Goal: Task Accomplishment & Management: Use online tool/utility

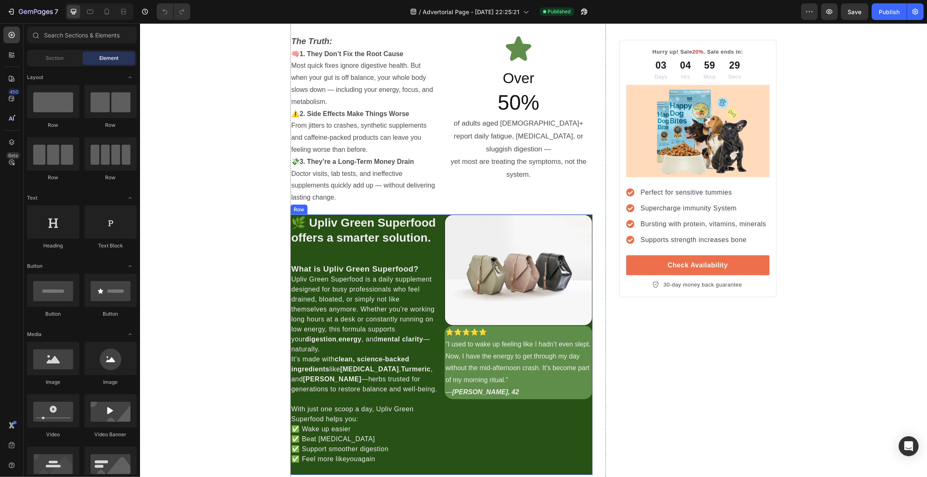
scroll to position [727, 0]
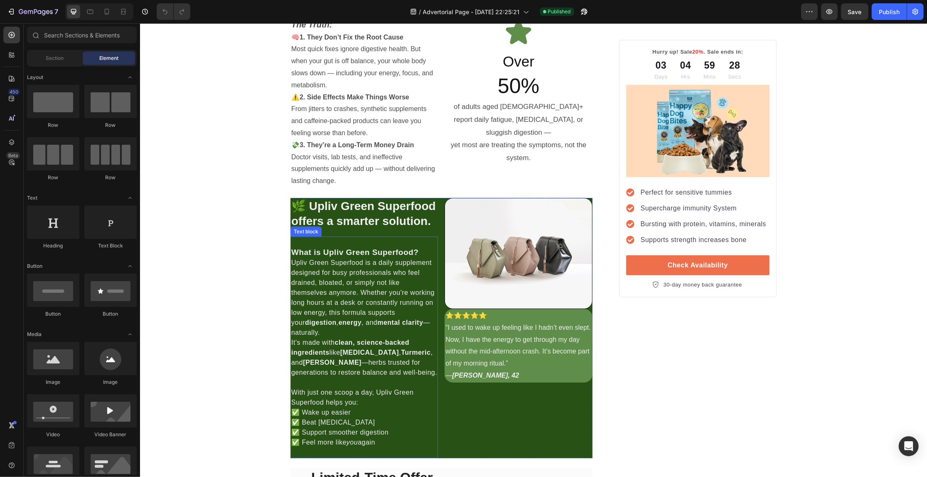
click at [362, 347] on strong "clean, science-backed ingredients" at bounding box center [350, 347] width 118 height 17
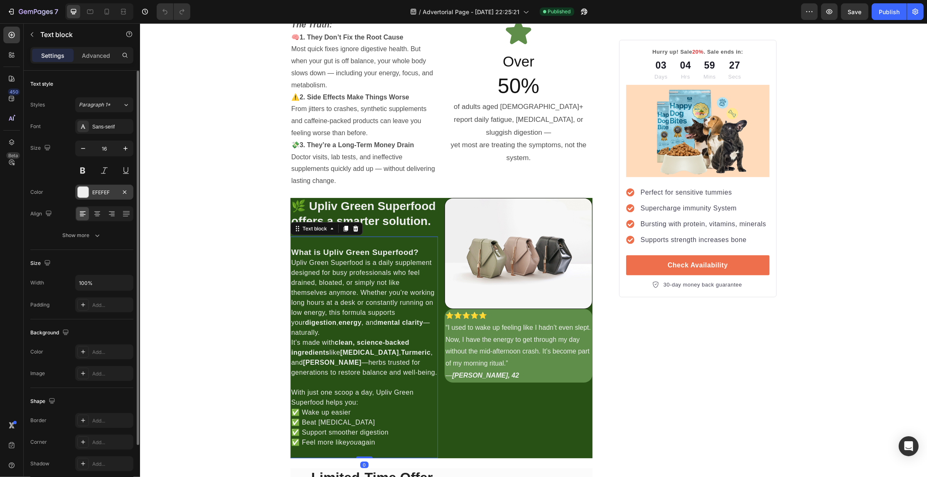
click at [86, 188] on div at bounding box center [83, 192] width 11 height 11
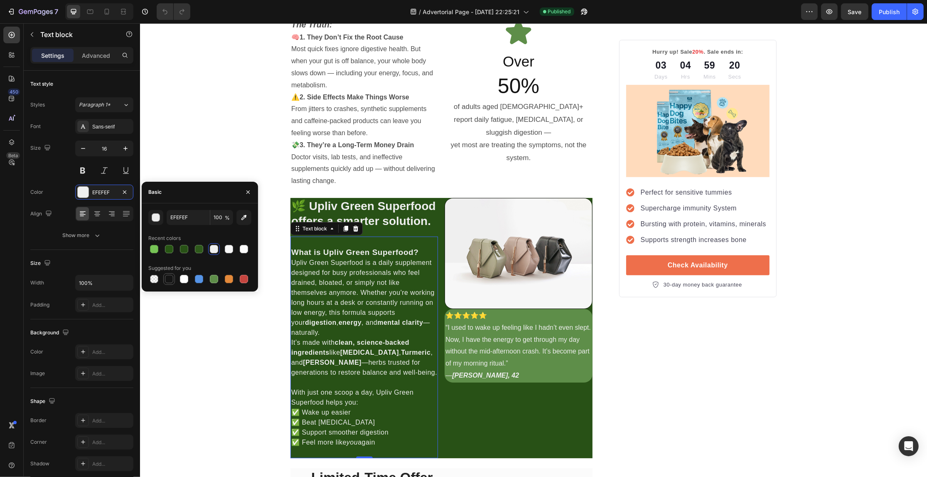
click at [164, 278] on div at bounding box center [169, 279] width 10 height 10
type input "151515"
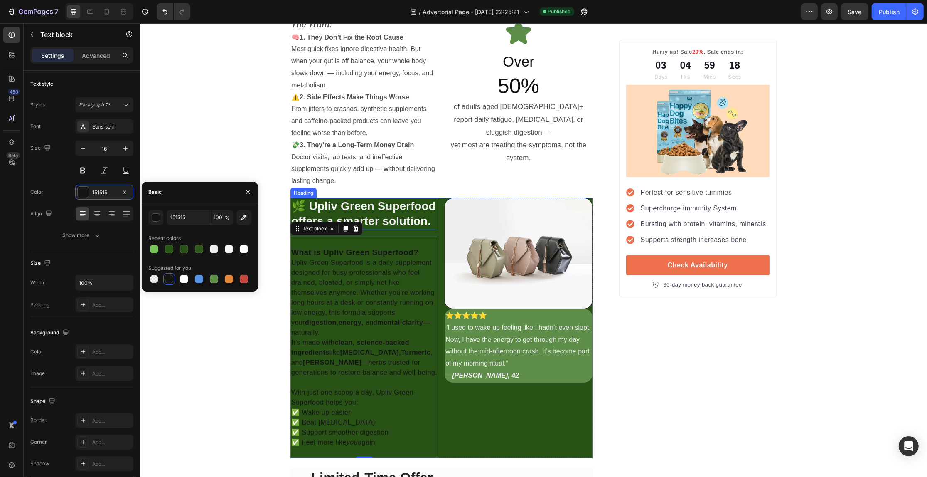
click at [420, 211] on strong "🌿 Upliv Green Superfood offers a smarter solution." at bounding box center [363, 213] width 145 height 28
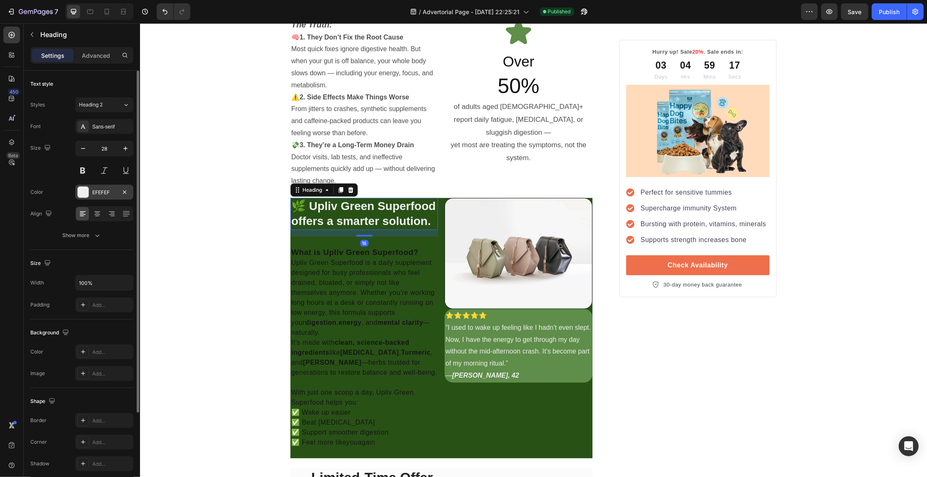
click at [98, 190] on div "EFEFEF" at bounding box center [104, 192] width 24 height 7
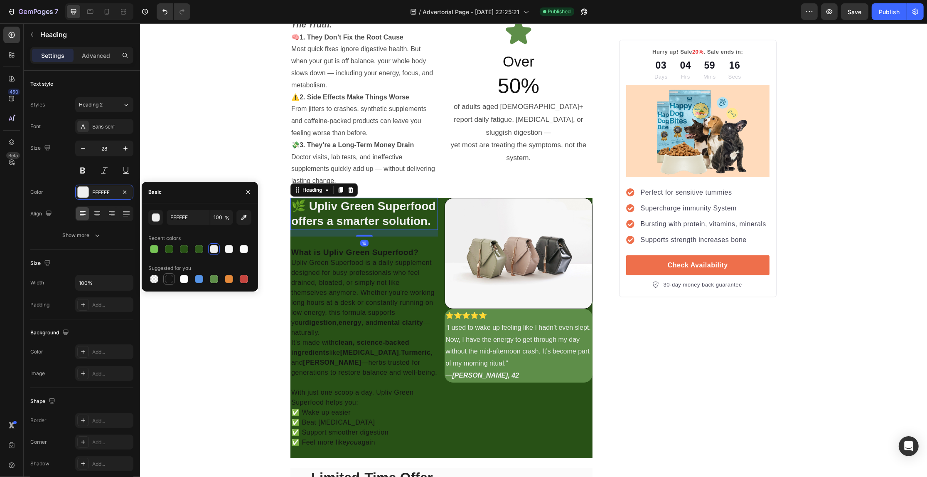
click at [169, 279] on div at bounding box center [169, 279] width 8 height 8
type input "151515"
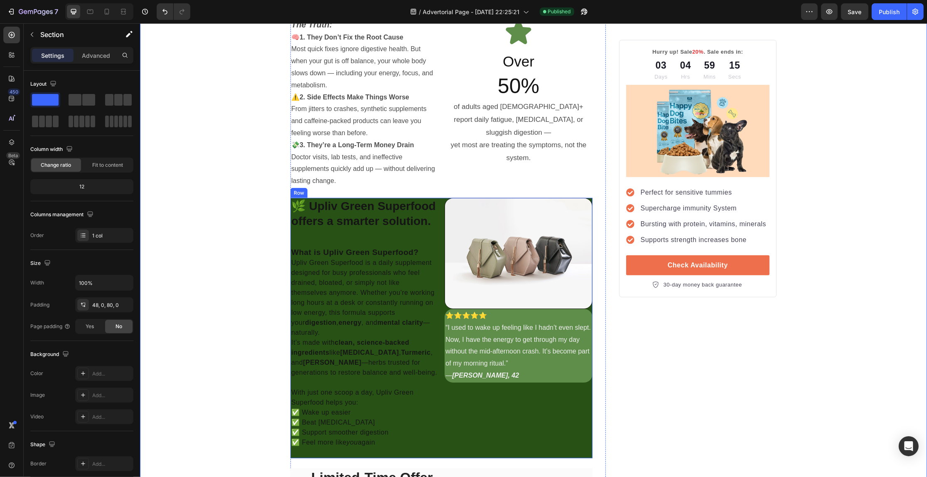
click at [500, 416] on div "Image ⭐️⭐️⭐️⭐️⭐️ “I used to wake up feeling like I hadn’t even slept. Now, I ha…" at bounding box center [518, 328] width 148 height 260
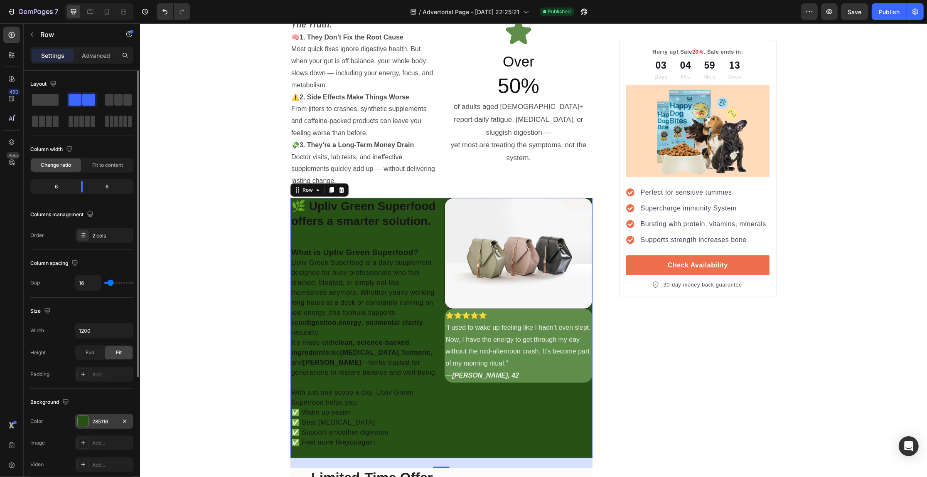
click at [89, 421] on div "285116" at bounding box center [104, 421] width 58 height 15
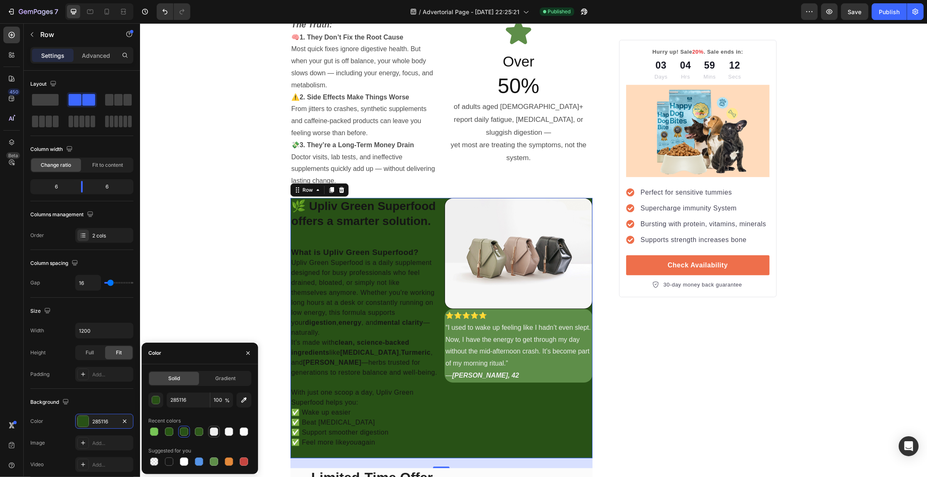
click at [211, 433] on div at bounding box center [214, 431] width 8 height 8
type input "EFEFEF"
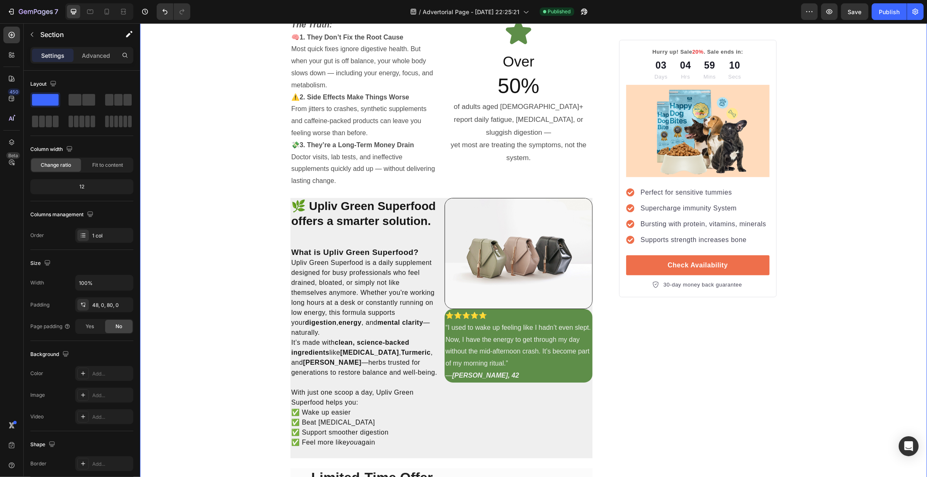
click at [519, 436] on div "Image ⭐️⭐️⭐️⭐️⭐️ “I used to wake up feeling like I hadn’t even slept. Now, I ha…" at bounding box center [518, 328] width 148 height 260
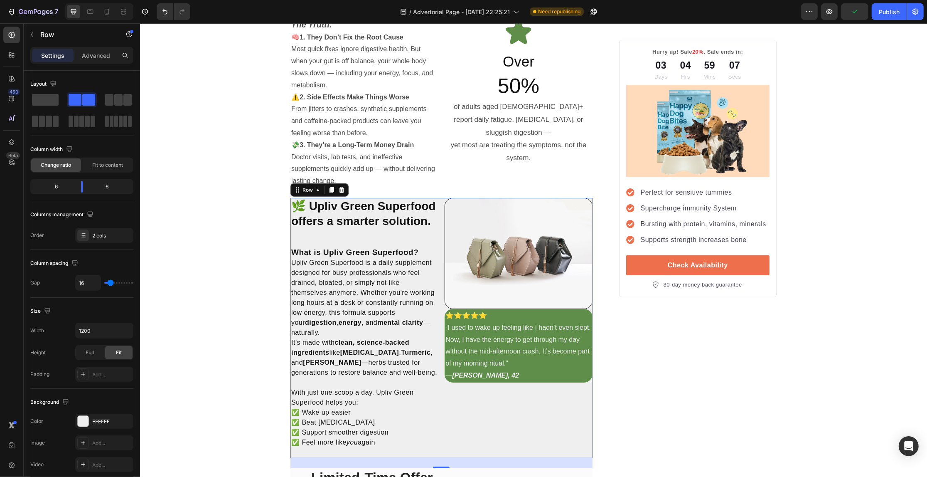
click at [551, 408] on div "Image ⭐️⭐️⭐️⭐️⭐️ “I used to wake up feeling like I hadn’t even slept. Now, I ha…" at bounding box center [518, 328] width 148 height 260
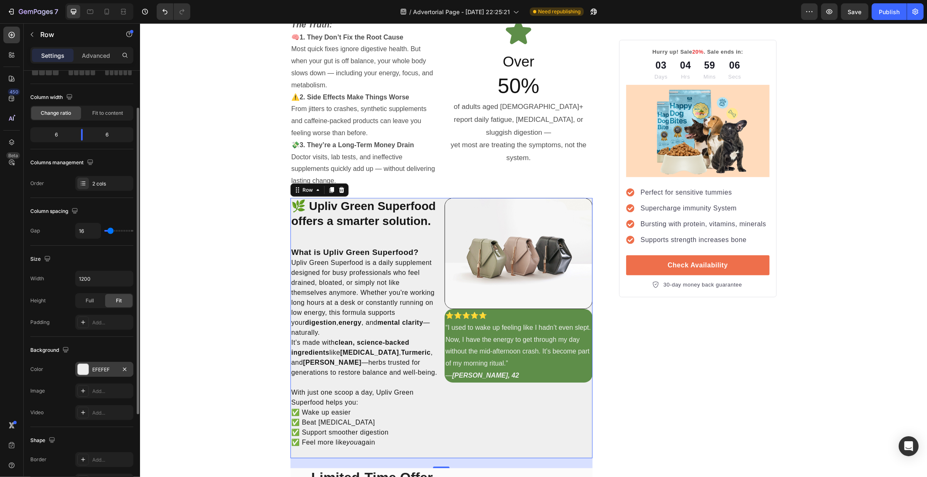
click at [98, 372] on div "EFEFEF" at bounding box center [104, 369] width 24 height 7
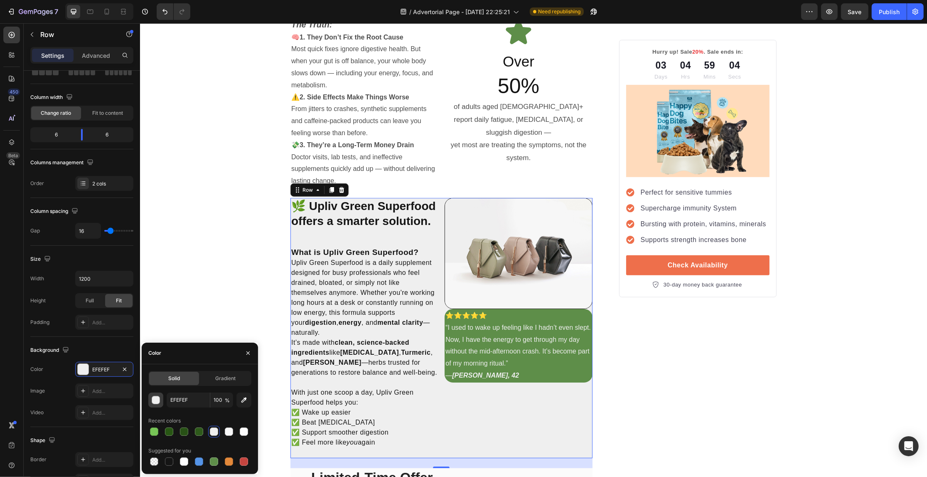
click at [154, 400] on div "button" at bounding box center [156, 400] width 8 height 8
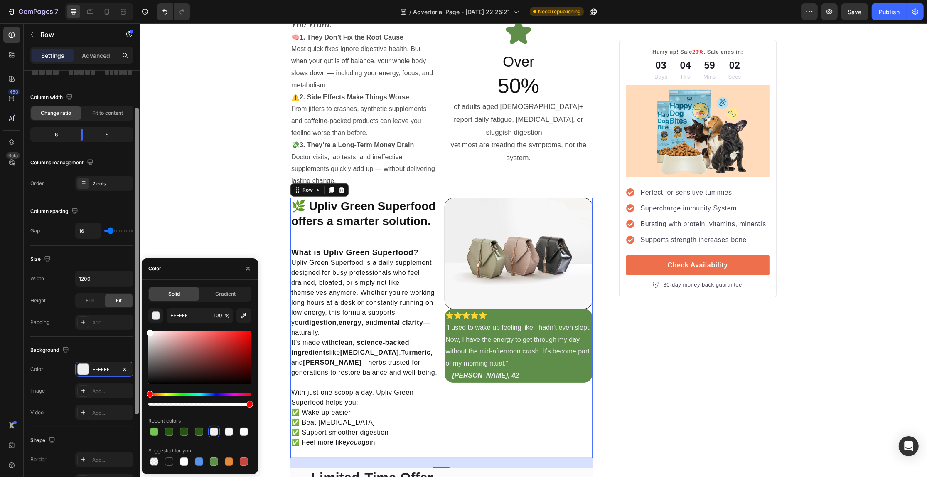
drag, startPoint x: 146, startPoint y: 330, endPoint x: 138, endPoint y: 305, distance: 26.2
click at [136, 313] on div "450 Beta Sections(18) Elements(83) Section Element Hero Section Product Detail …" at bounding box center [70, 249] width 140 height 453
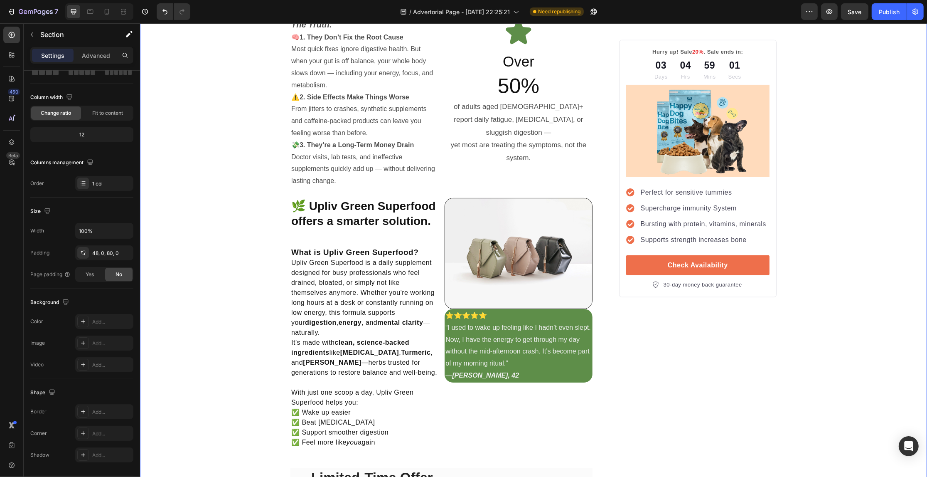
scroll to position [0, 0]
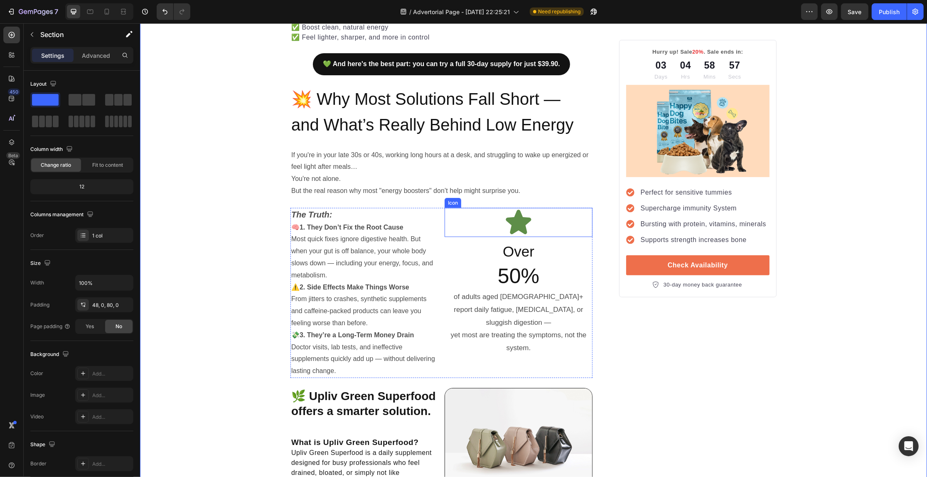
scroll to position [519, 0]
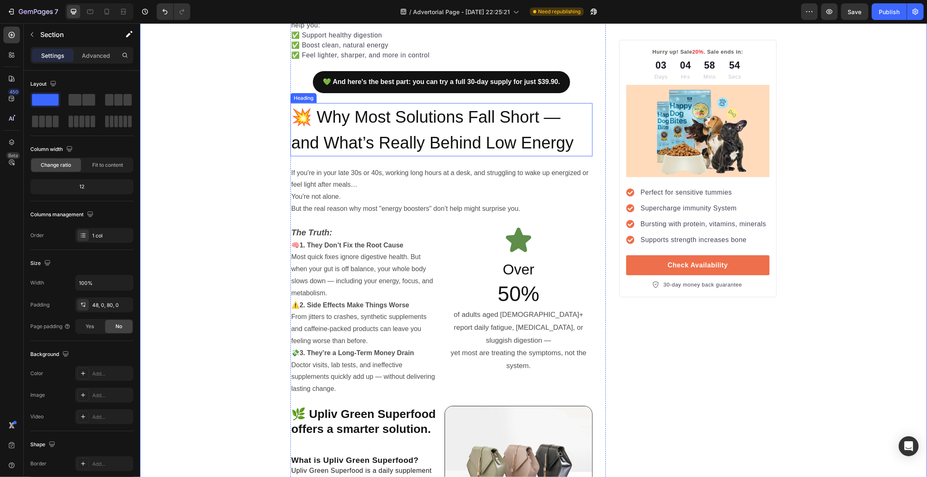
click at [583, 129] on h2 "💥 Why Most Solutions Fall Short — and What’s Really Behind Low Energy" at bounding box center [441, 129] width 302 height 53
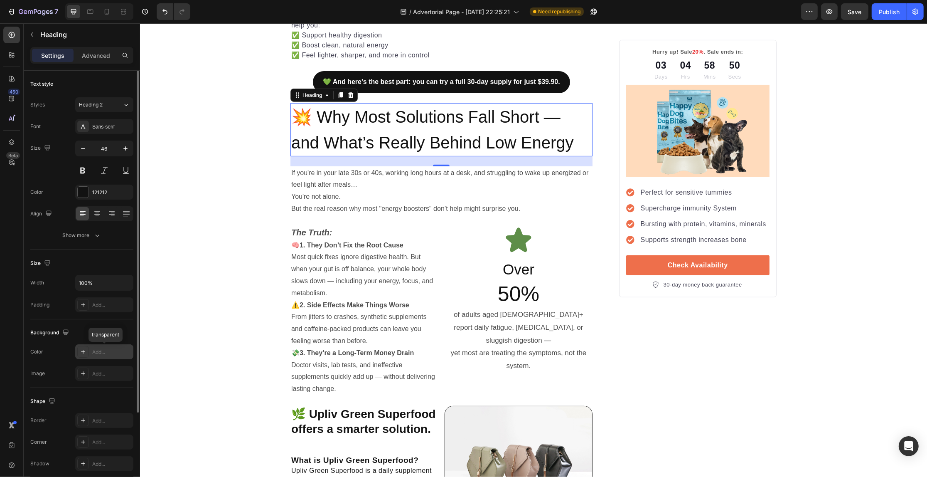
click at [94, 345] on div "Add..." at bounding box center [104, 351] width 58 height 15
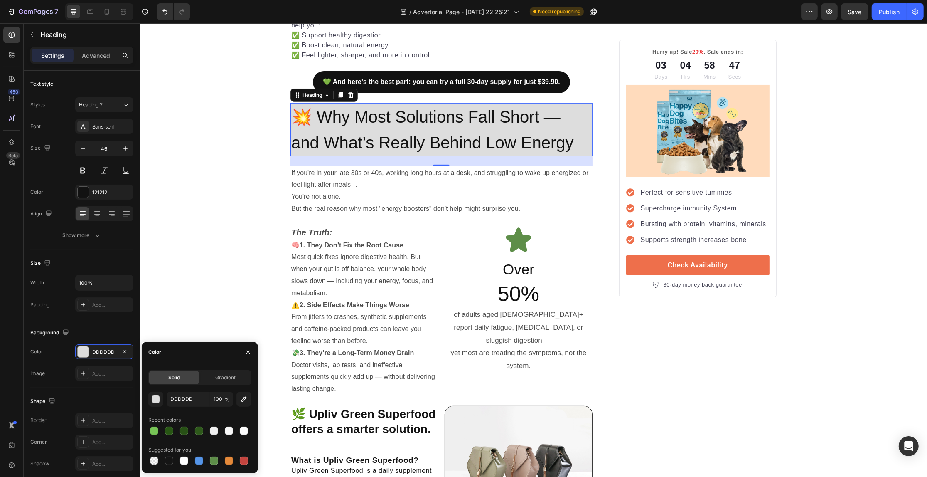
click at [208, 424] on div "Recent colors" at bounding box center [199, 419] width 103 height 13
click at [219, 435] on div at bounding box center [214, 431] width 12 height 12
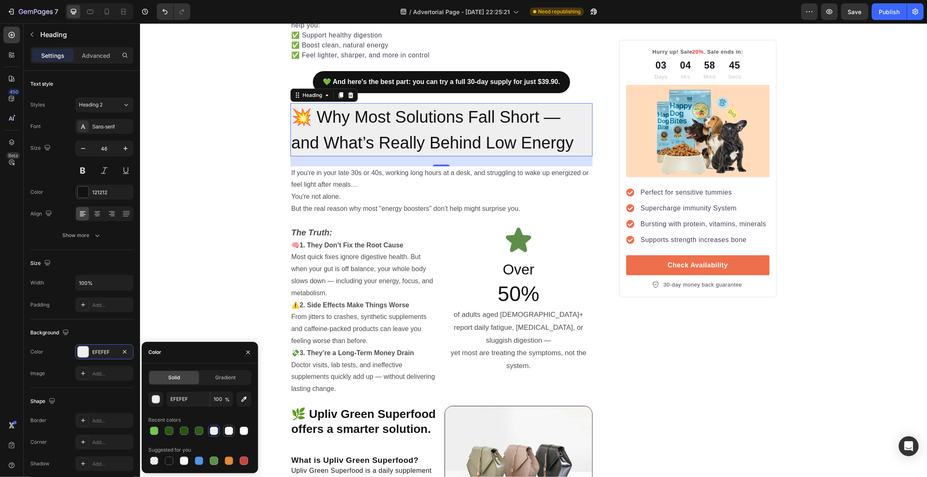
click at [229, 431] on div at bounding box center [229, 430] width 8 height 8
click at [215, 431] on div at bounding box center [214, 430] width 8 height 8
click at [228, 431] on div at bounding box center [229, 430] width 8 height 8
click at [242, 431] on div at bounding box center [244, 430] width 8 height 8
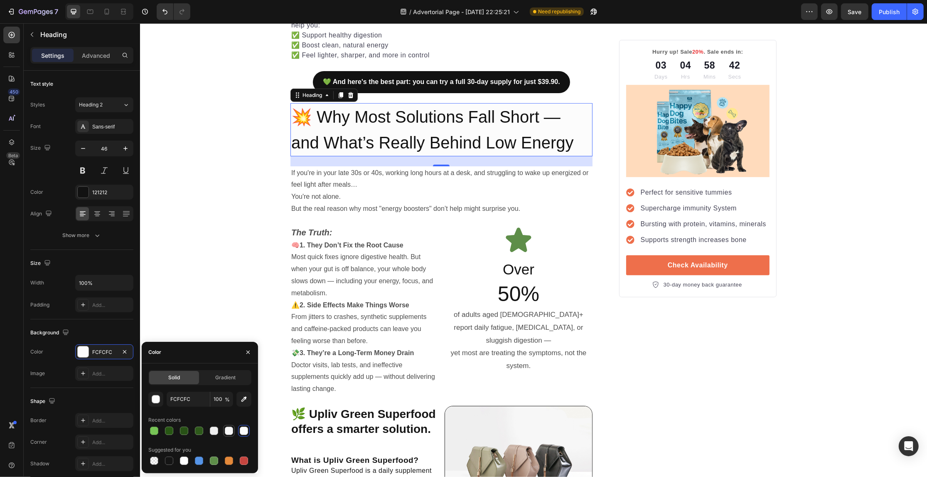
click at [230, 431] on div at bounding box center [229, 430] width 8 height 8
type input "F7F7F7"
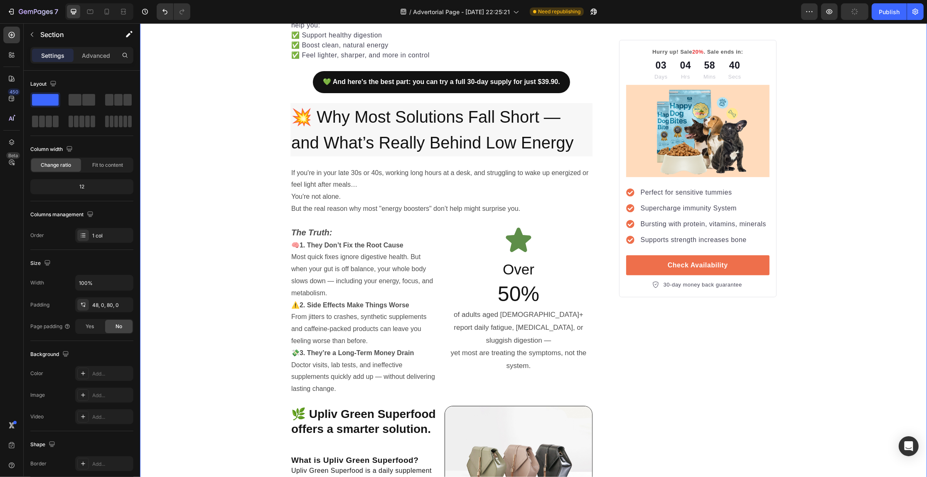
click at [291, 123] on span "💥 Why Most Solutions Fall Short — and What’s Really Behind Low Energy" at bounding box center [432, 130] width 283 height 44
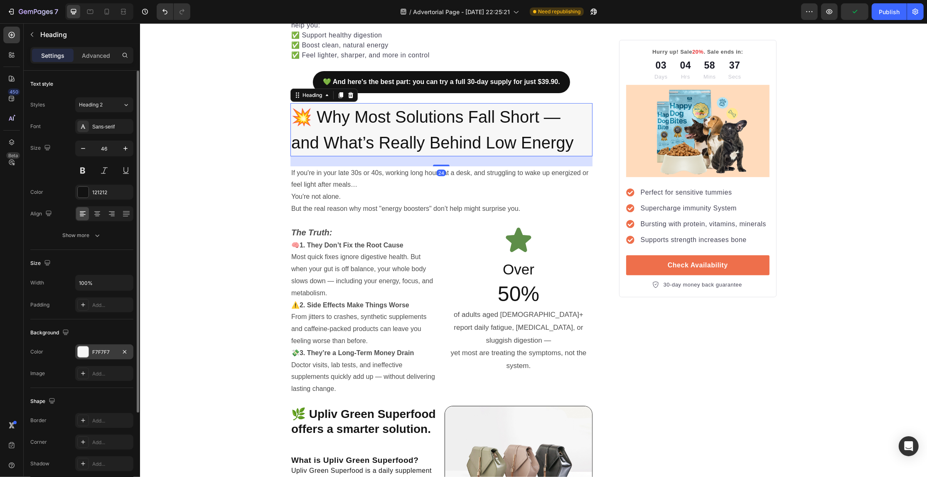
click at [106, 346] on div "F7F7F7" at bounding box center [104, 351] width 58 height 15
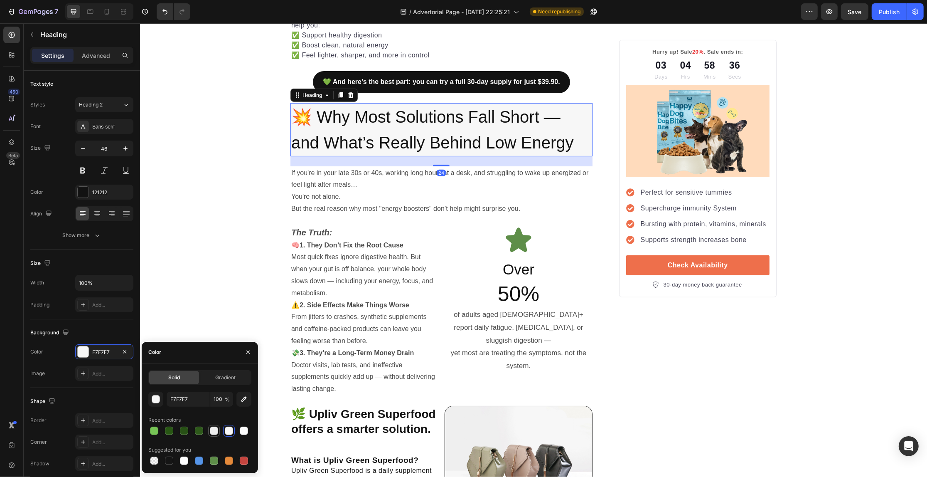
click at [211, 428] on div at bounding box center [214, 430] width 8 height 8
type input "EFEFEF"
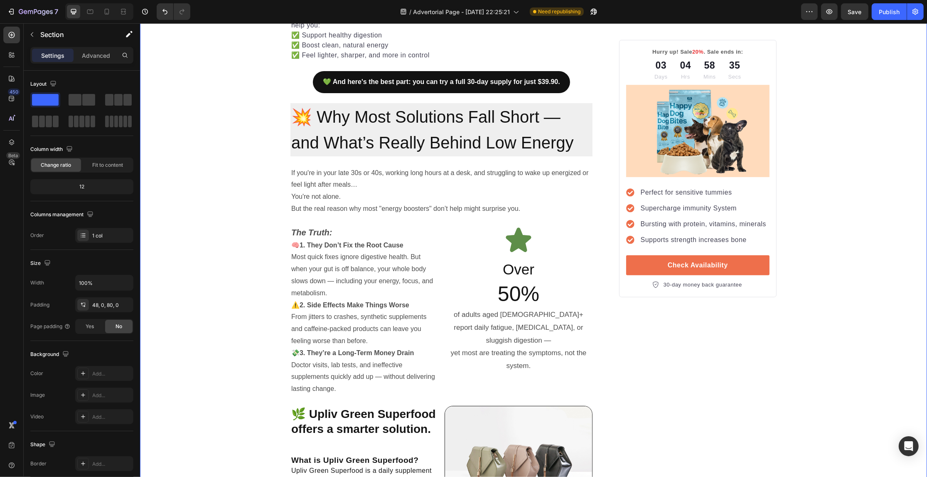
click at [314, 136] on span "💥 Why Most Solutions Fall Short — and What’s Really Behind Low Energy" at bounding box center [432, 130] width 283 height 44
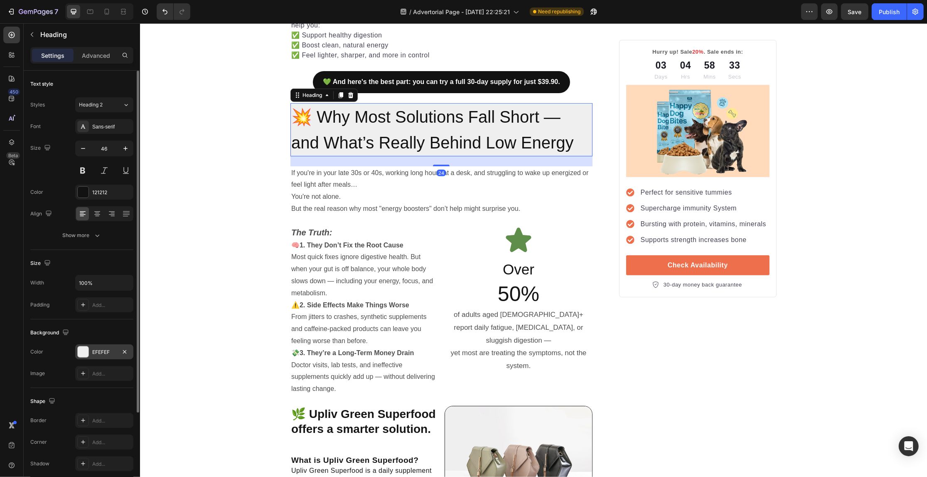
click at [98, 352] on div "EFEFEF" at bounding box center [104, 351] width 24 height 7
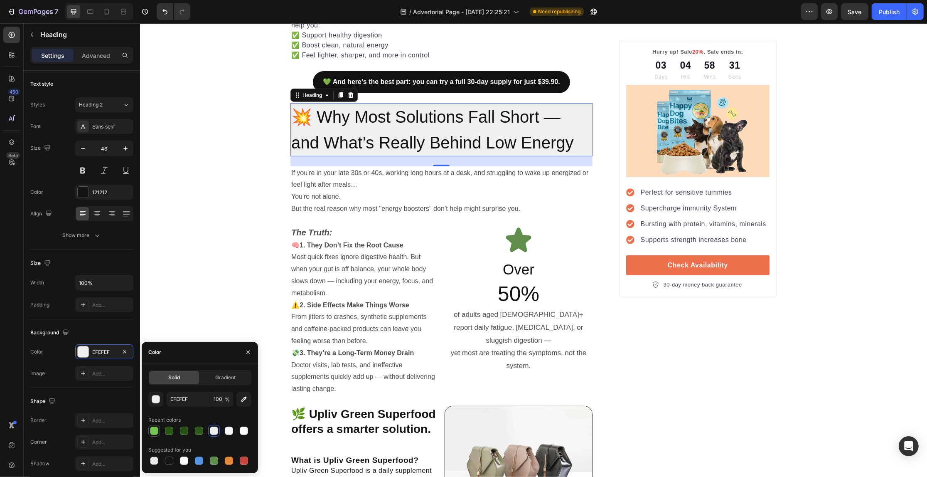
click at [150, 429] on div at bounding box center [154, 430] width 8 height 8
type input "77C456"
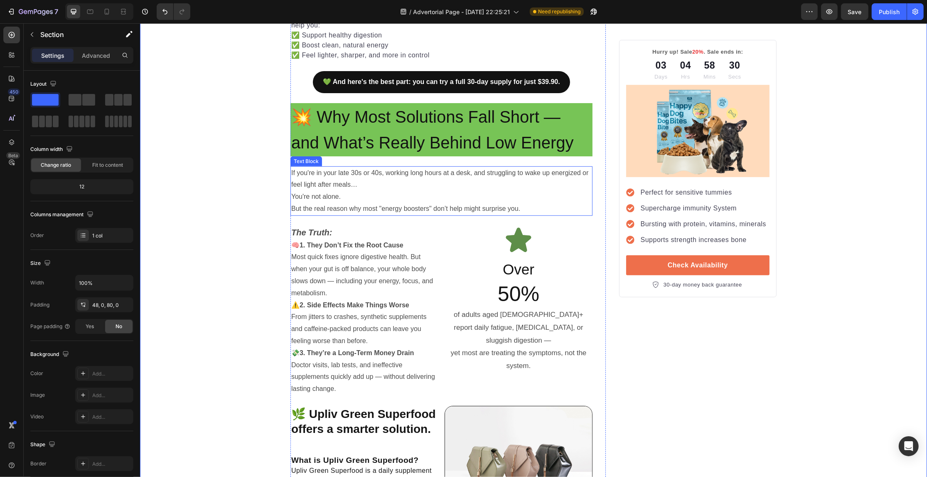
click at [310, 199] on p "If you're in your late 30s or 40s, working long hours at a desk, and struggling…" at bounding box center [441, 191] width 300 height 48
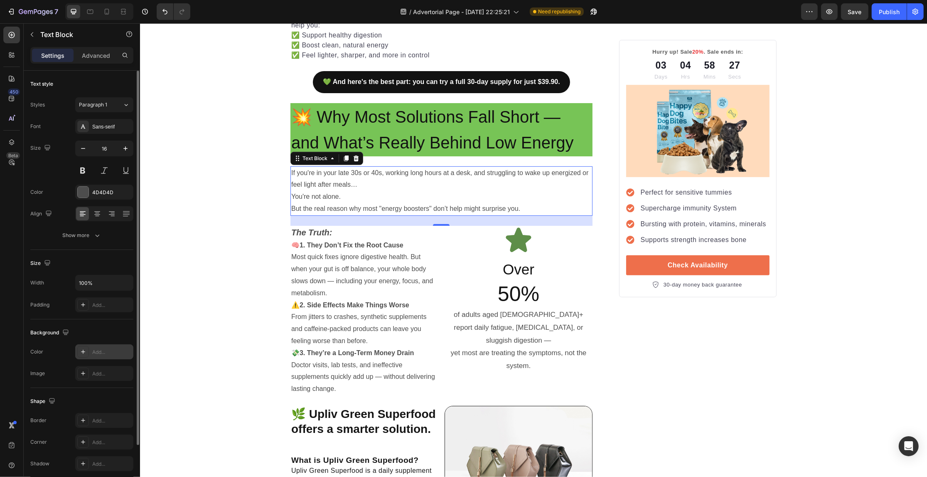
click at [94, 346] on div "Add..." at bounding box center [104, 351] width 58 height 15
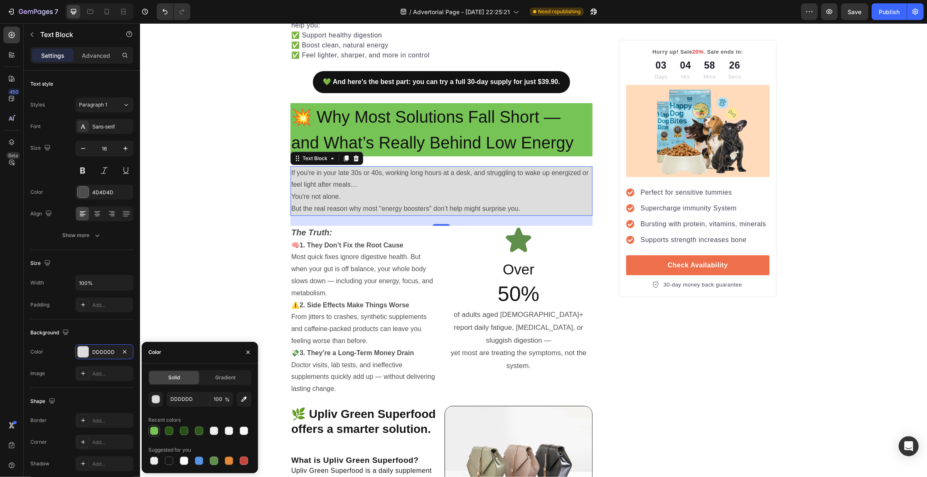
click at [154, 428] on div at bounding box center [154, 430] width 8 height 8
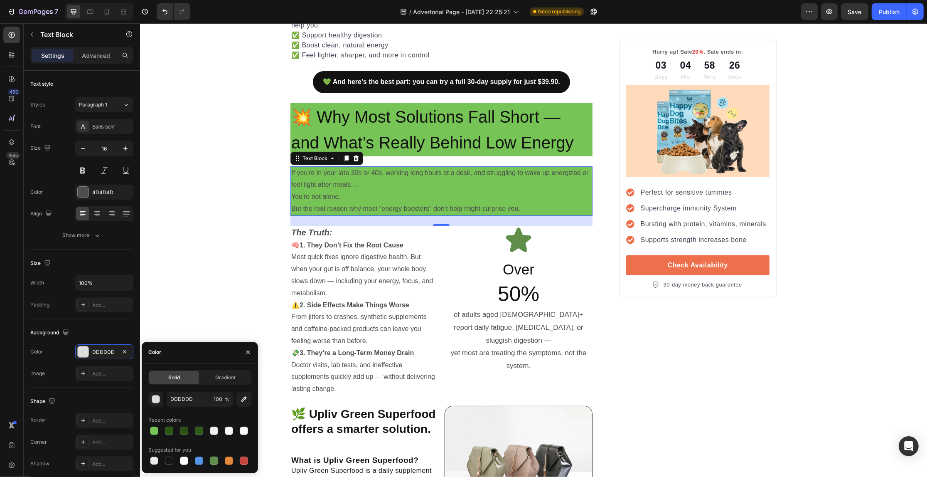
type input "77C456"
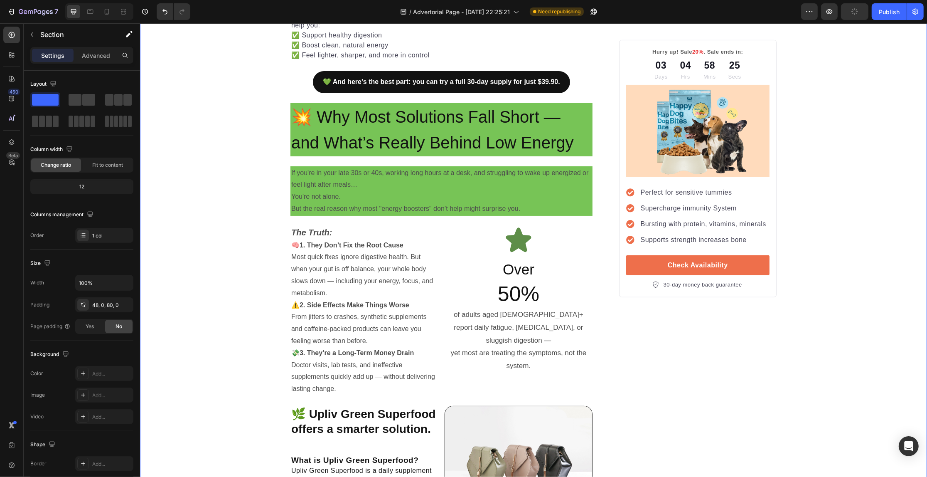
click at [167, 12] on icon "Undo/Redo" at bounding box center [164, 11] width 5 height 5
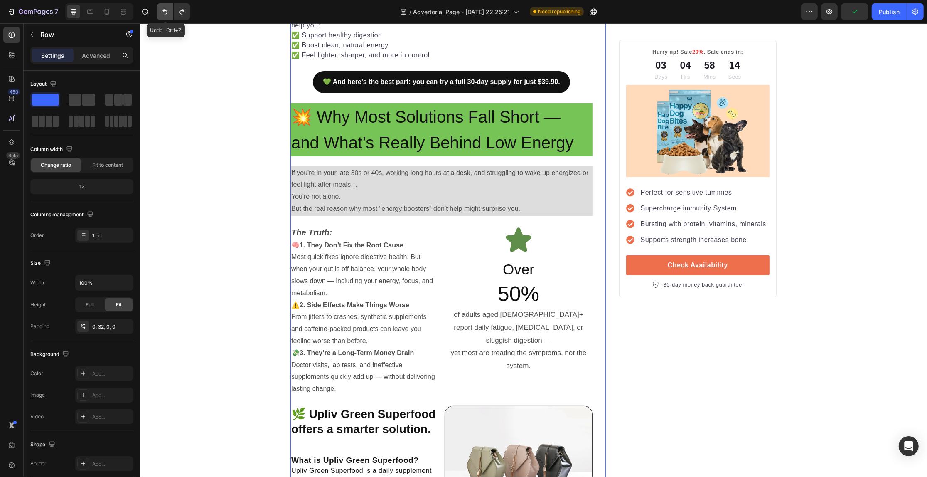
click at [167, 12] on icon "Undo/Redo" at bounding box center [164, 11] width 5 height 5
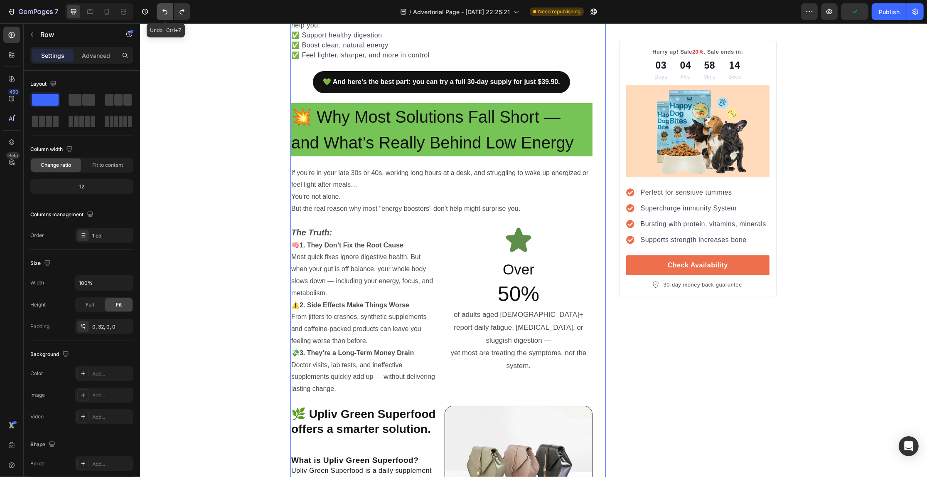
click at [167, 12] on icon "Undo/Redo" at bounding box center [164, 11] width 5 height 5
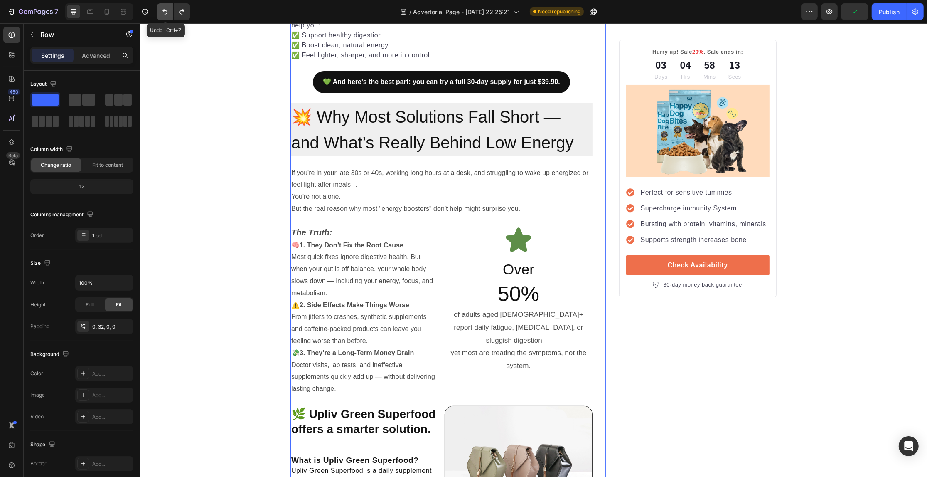
click at [167, 12] on icon "Undo/Redo" at bounding box center [164, 11] width 5 height 5
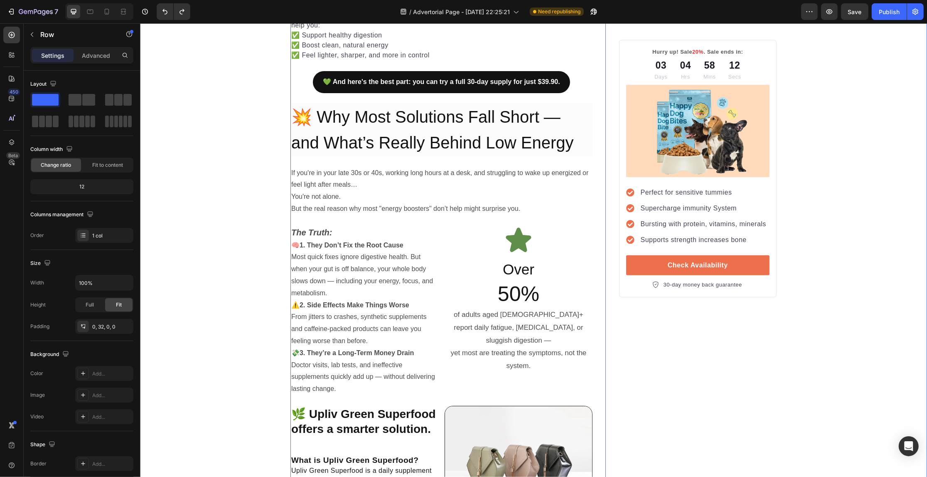
click at [410, 238] on p "The Truth:" at bounding box center [364, 232] width 146 height 13
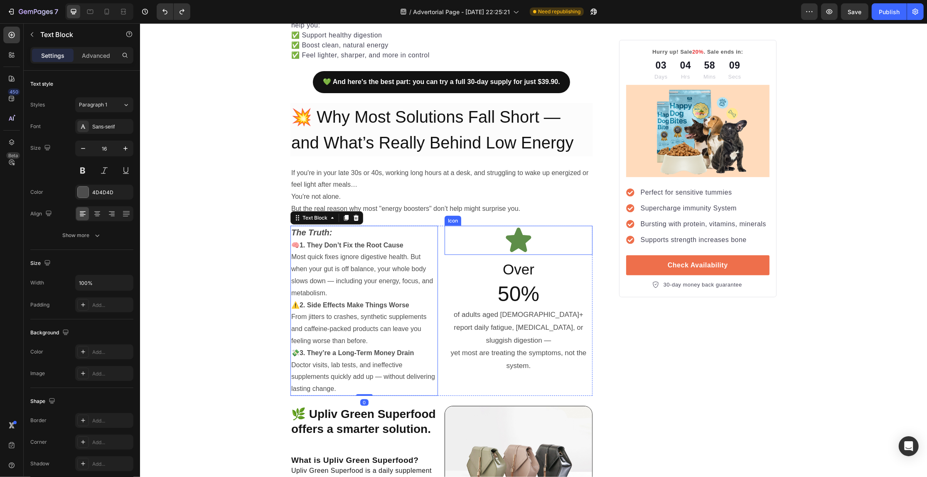
click at [448, 236] on div "Icon" at bounding box center [518, 240] width 148 height 29
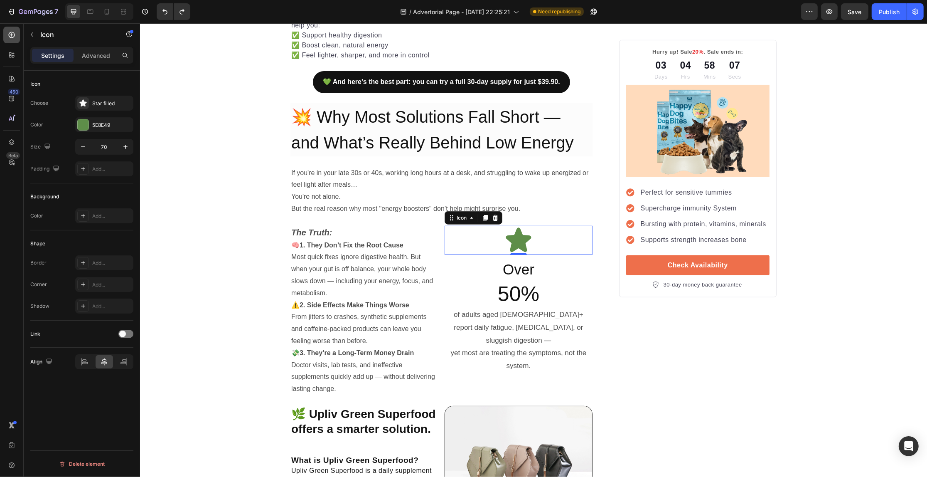
click at [8, 39] on div at bounding box center [11, 35] width 17 height 17
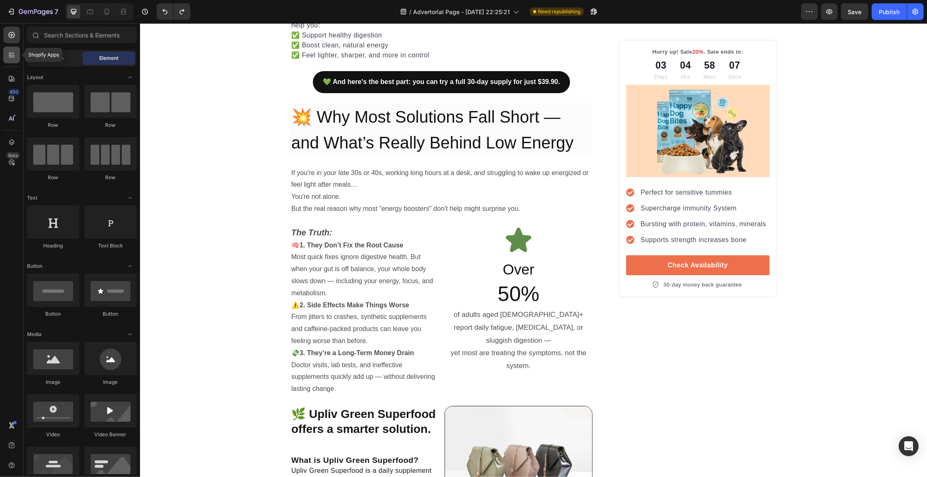
click at [11, 50] on div at bounding box center [11, 55] width 17 height 17
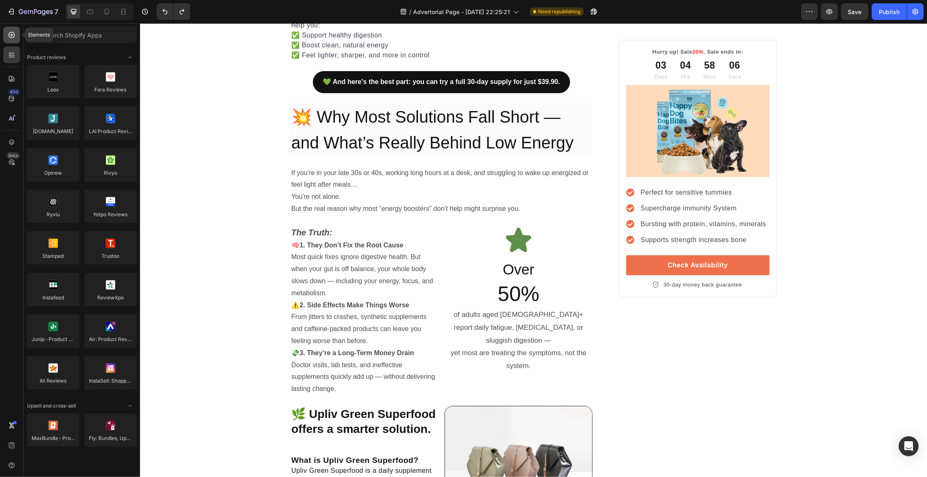
click at [15, 37] on icon at bounding box center [11, 35] width 8 height 8
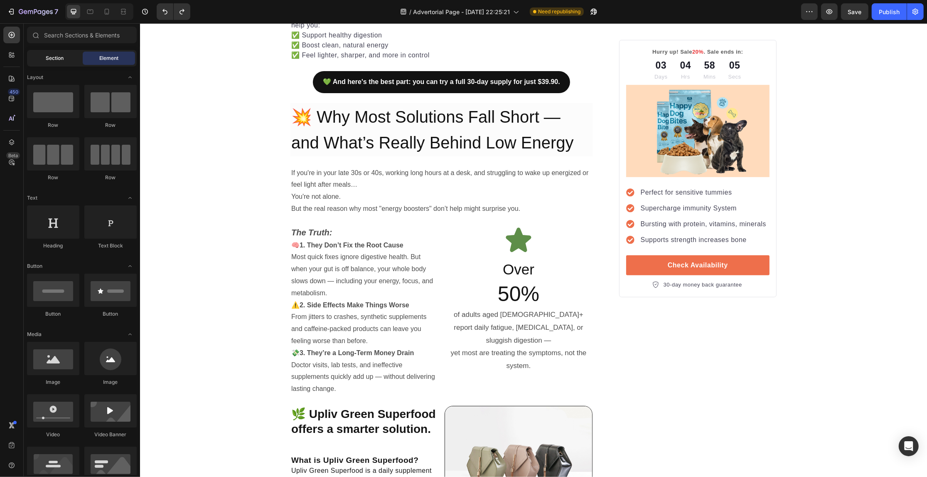
click at [44, 59] on div "Section" at bounding box center [55, 58] width 52 height 13
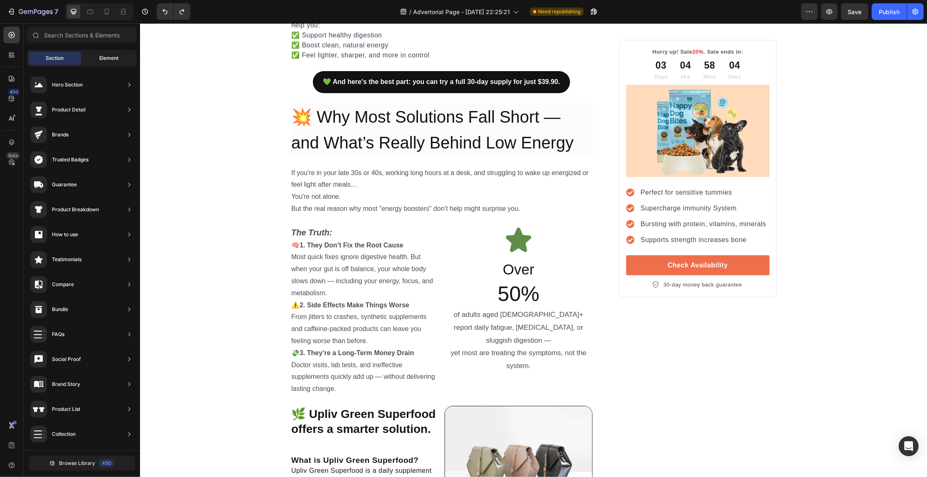
click at [127, 57] on div "Element" at bounding box center [109, 58] width 52 height 13
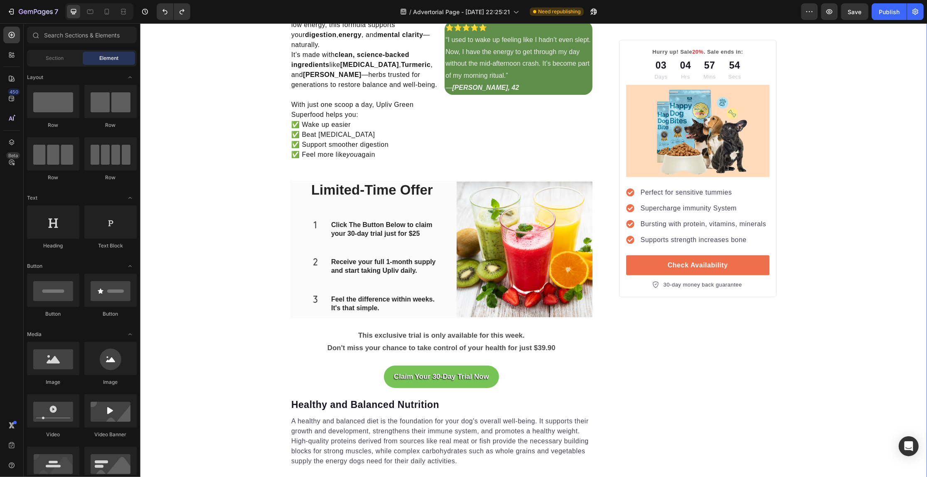
scroll to position [1039, 0]
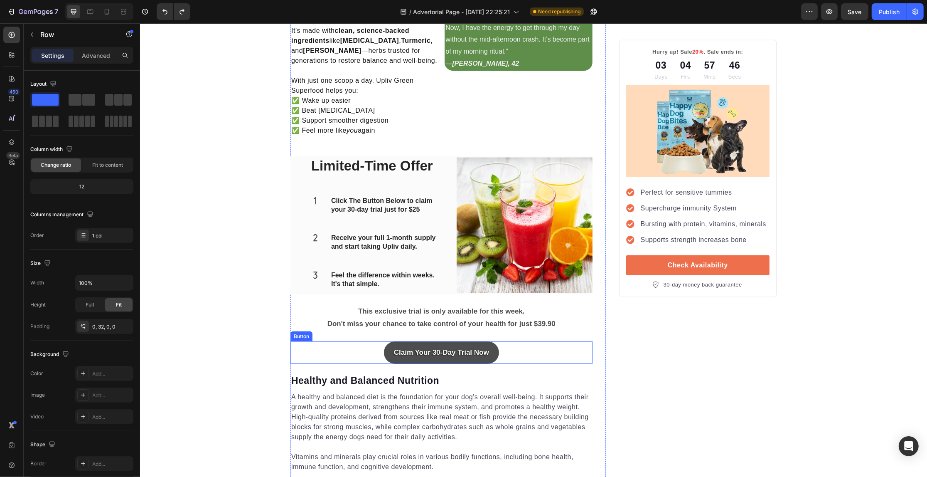
click at [493, 351] on button "Claim Your 30-Day Trial Now" at bounding box center [441, 352] width 115 height 23
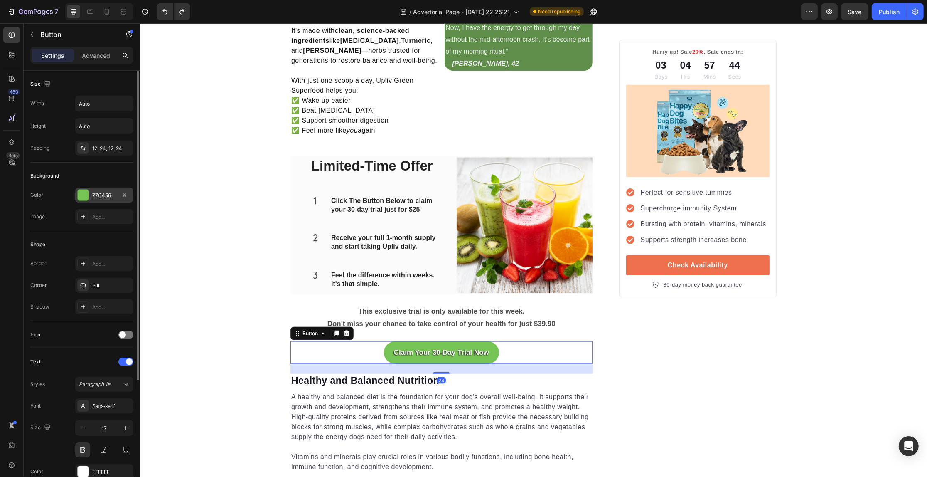
click at [89, 197] on div "77C456" at bounding box center [104, 194] width 58 height 15
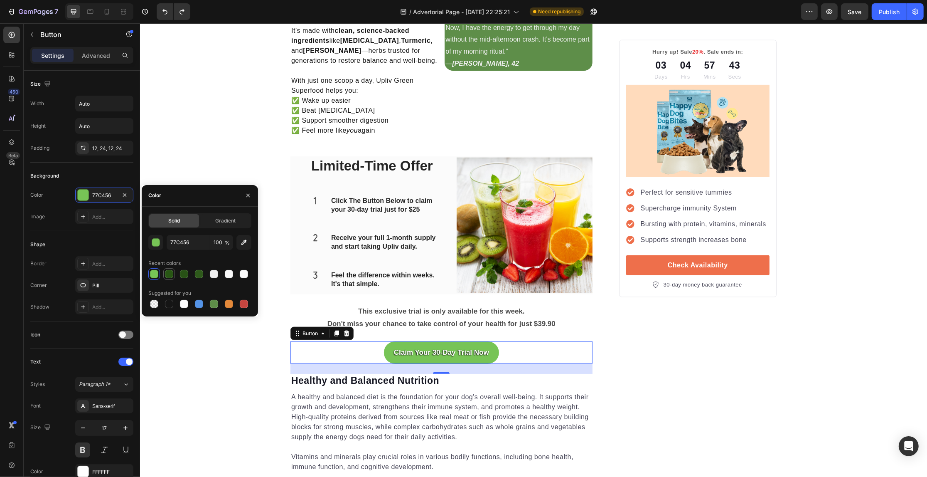
click at [167, 271] on div at bounding box center [169, 274] width 8 height 8
type input "285614"
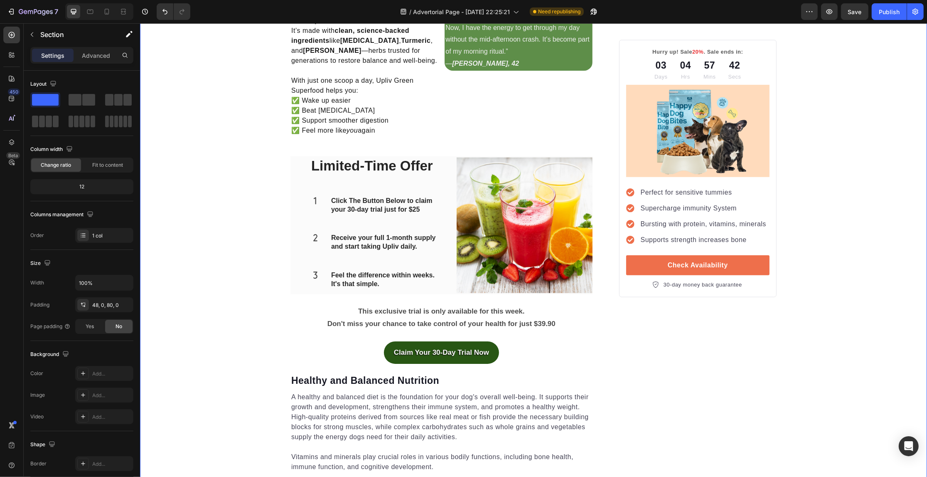
click at [390, 343] on button "Claim Your 30-Day Trial Now" at bounding box center [441, 352] width 115 height 23
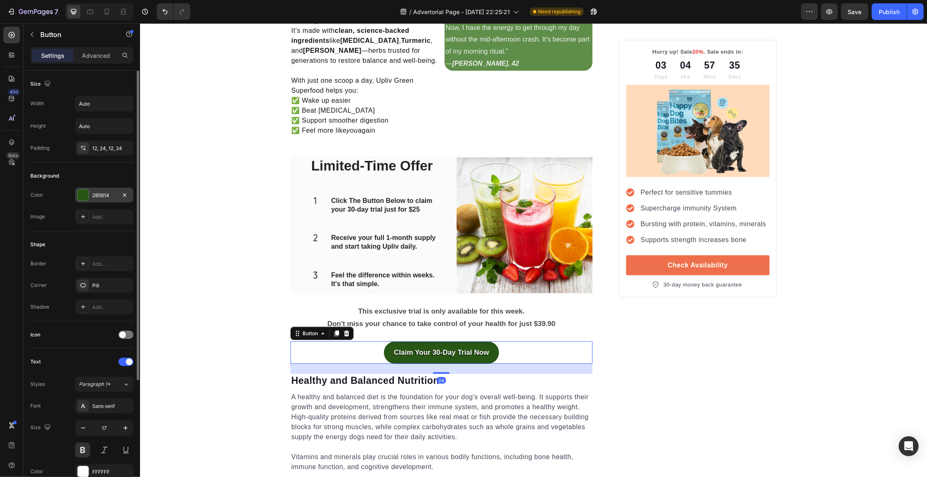
click at [102, 190] on div "285614" at bounding box center [104, 194] width 58 height 15
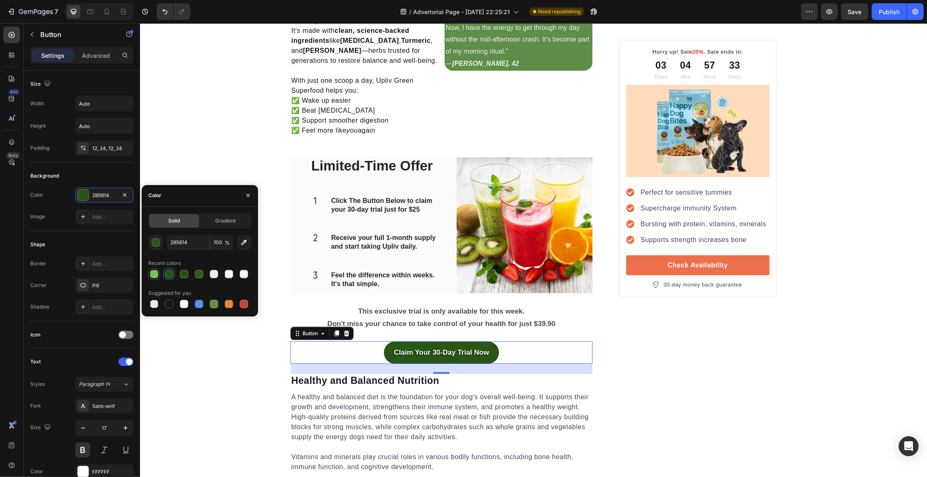
click at [151, 271] on div at bounding box center [154, 274] width 8 height 8
type input "77C456"
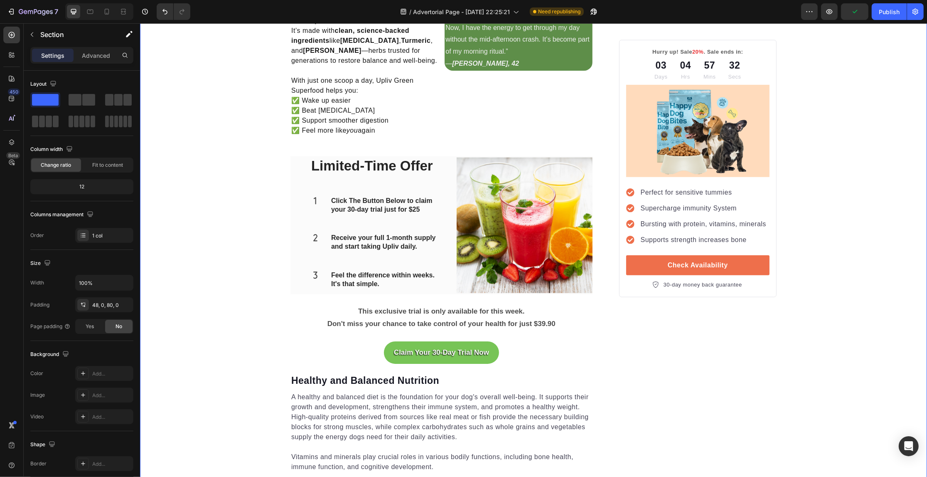
click at [301, 246] on div "Limited-Time Offer Heading Icon Click The Button Below to claim your 30-day tri…" at bounding box center [441, 225] width 302 height 138
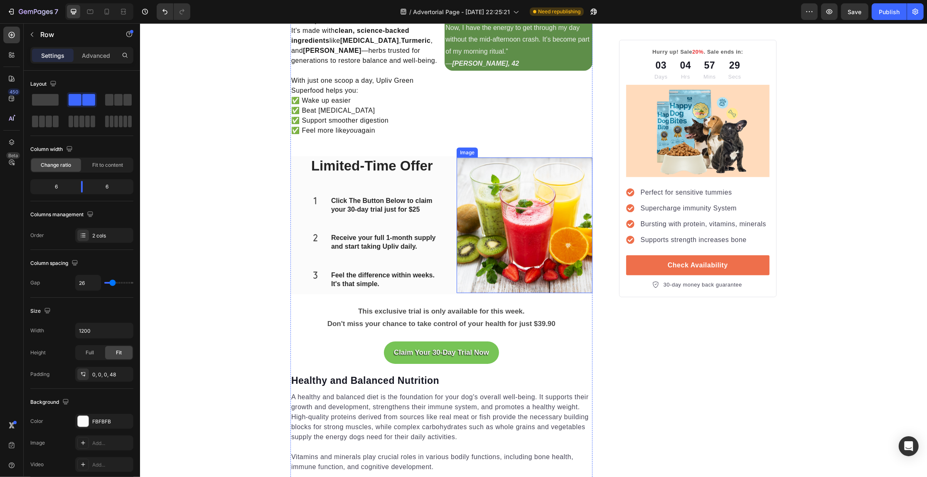
click at [571, 283] on img at bounding box center [523, 225] width 135 height 135
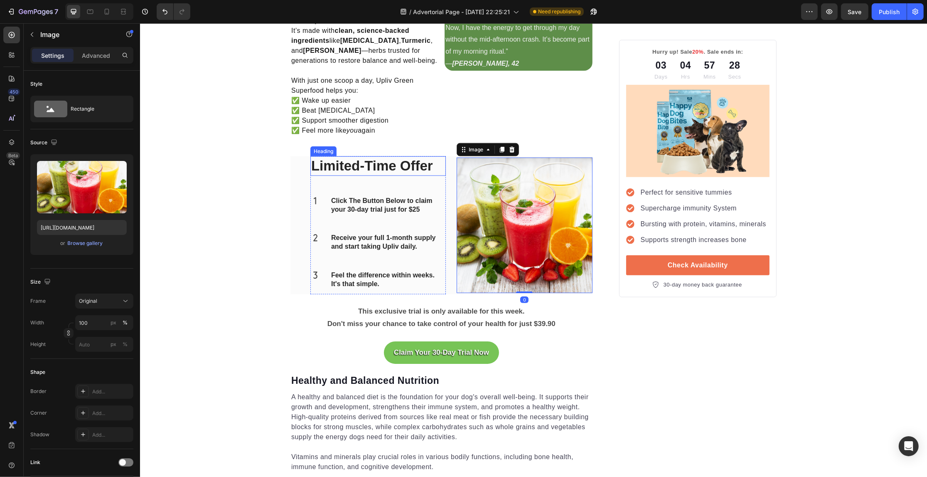
click at [439, 160] on h2 "Limited-Time Offer" at bounding box center [377, 166] width 135 height 20
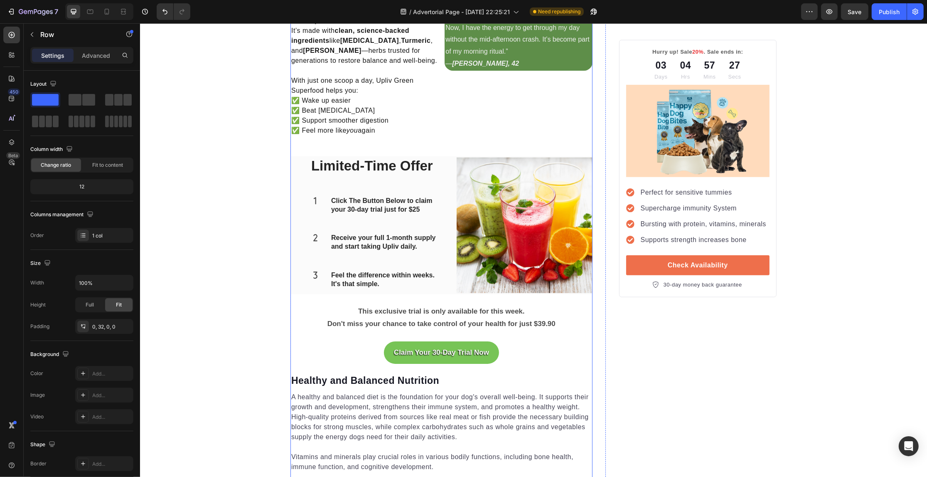
click at [449, 167] on div "Limited-Time Offer Heading Icon Click The Button Below to claim your 30-day tri…" at bounding box center [441, 225] width 302 height 138
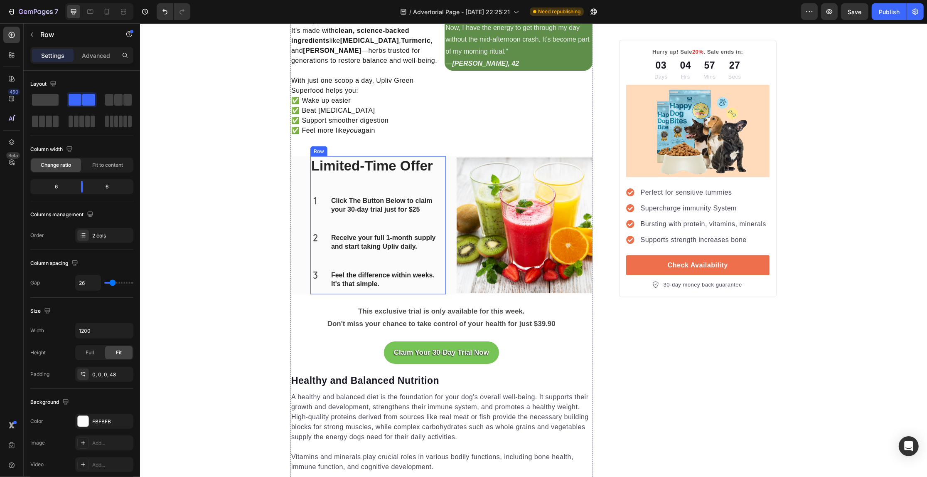
click at [427, 192] on div "Limited-Time Offer Heading Icon Click The Button Below to claim your 30-day tri…" at bounding box center [377, 225] width 135 height 138
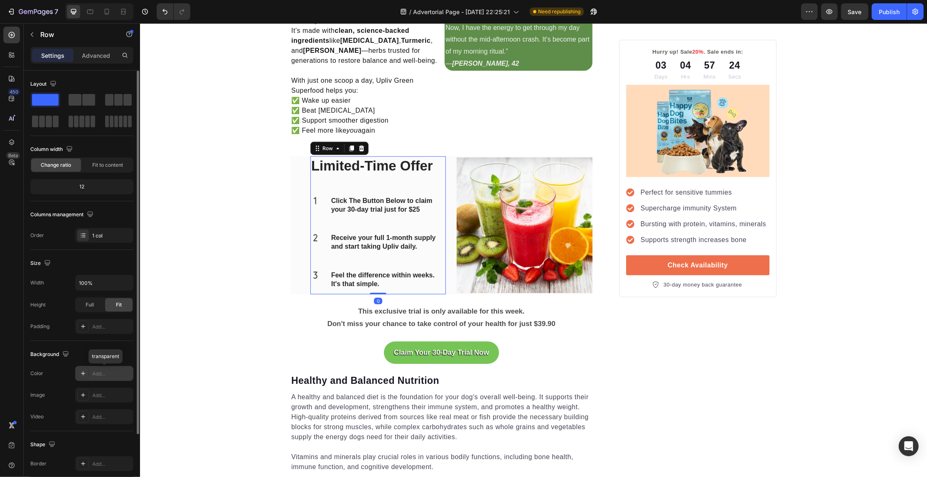
click at [90, 373] on div "Add..." at bounding box center [104, 373] width 58 height 15
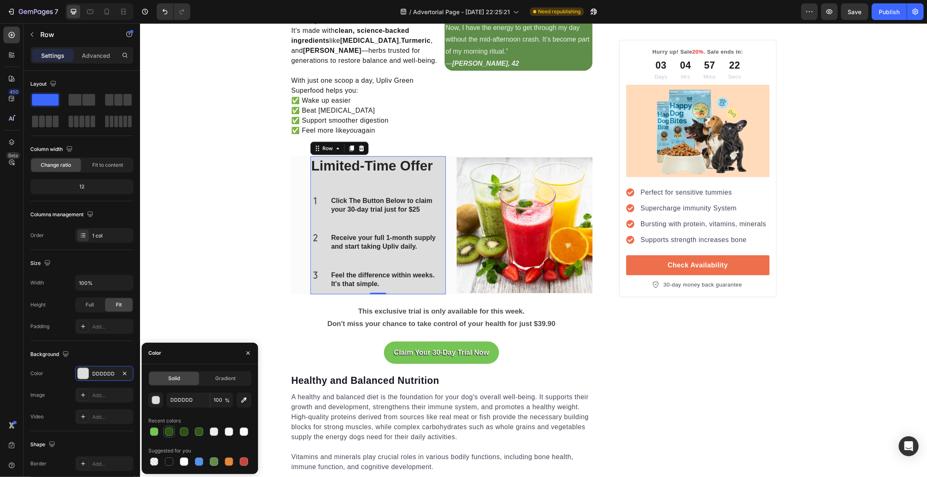
click at [165, 427] on div at bounding box center [169, 431] width 10 height 10
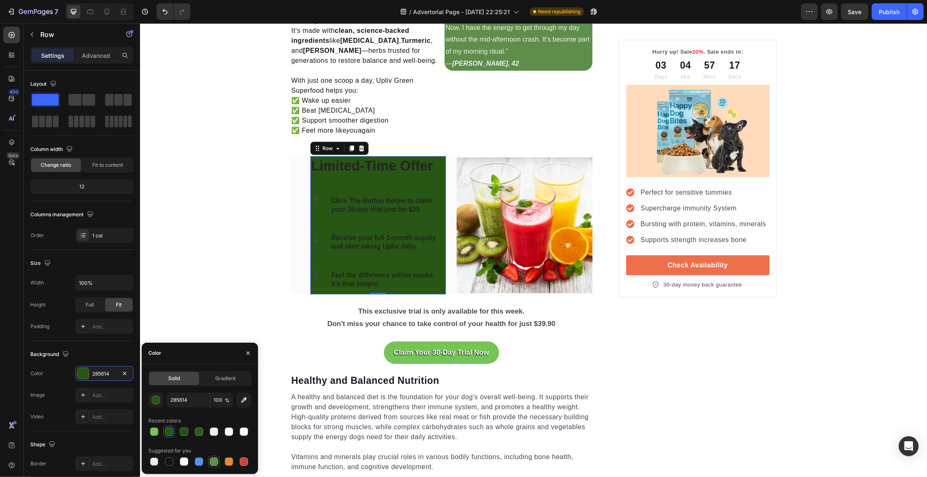
click at [216, 458] on div at bounding box center [214, 461] width 8 height 8
type input "5E8E49"
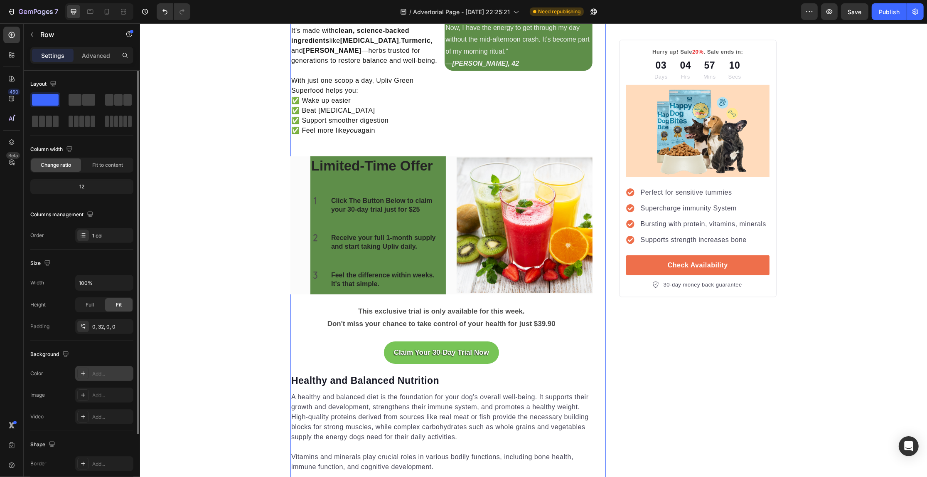
click at [99, 381] on div "Add..." at bounding box center [104, 373] width 58 height 15
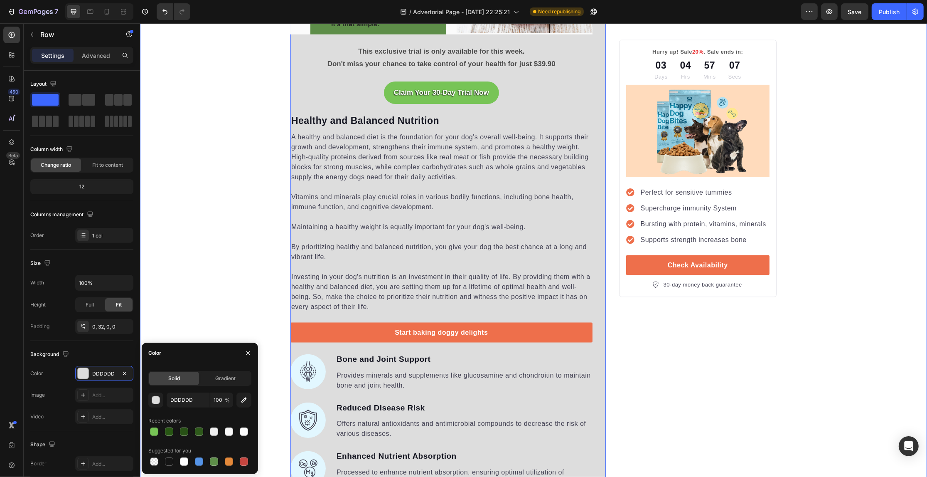
scroll to position [1403, 0]
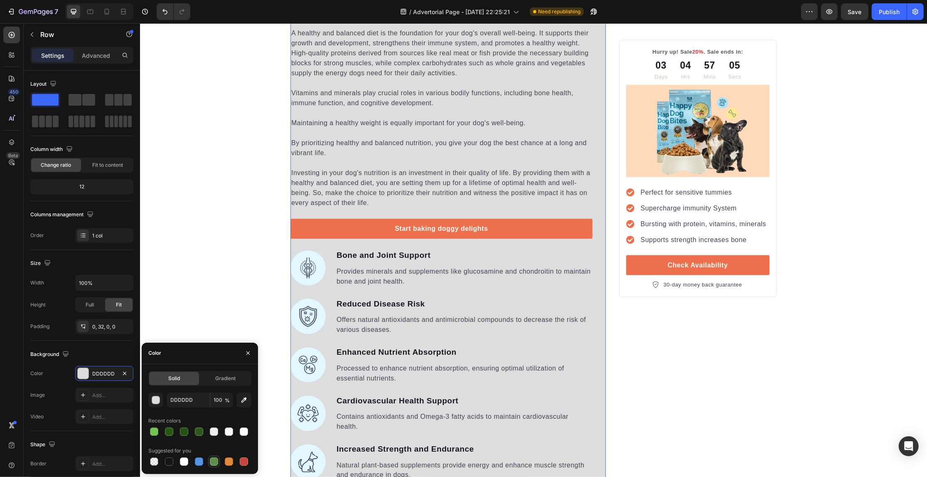
click at [214, 463] on div at bounding box center [214, 461] width 8 height 8
type input "5E8E49"
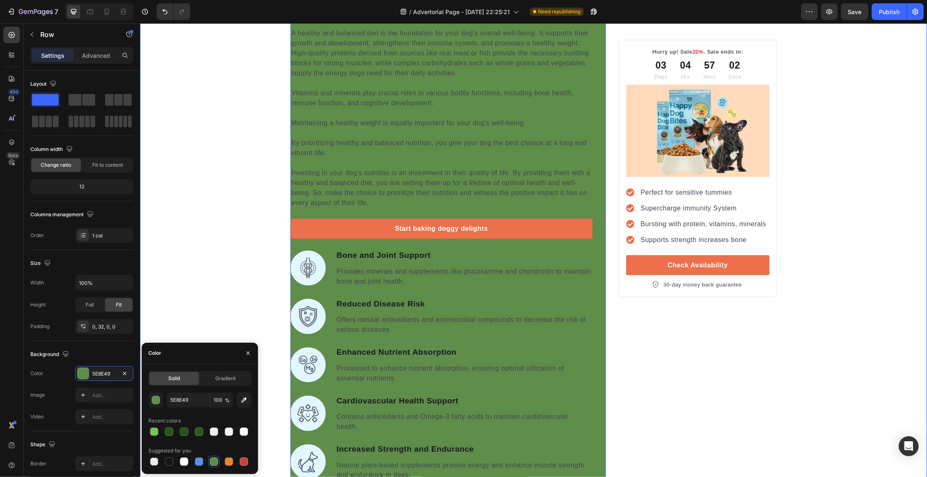
click at [215, 278] on div "Your Gut is Crying for Help Here’s the Easiest Fix Heading Get back on track wi…" at bounding box center [533, 352] width 787 height 3120
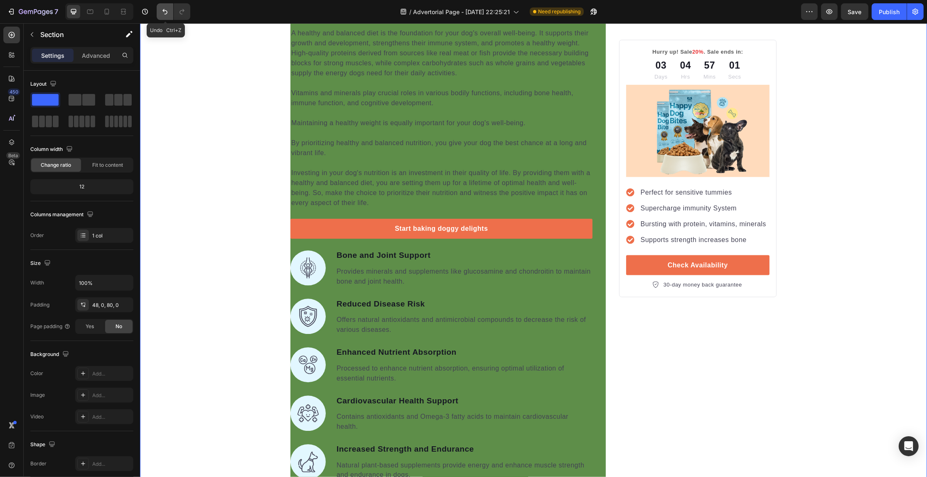
click at [167, 6] on button "Undo/Redo" at bounding box center [165, 11] width 17 height 17
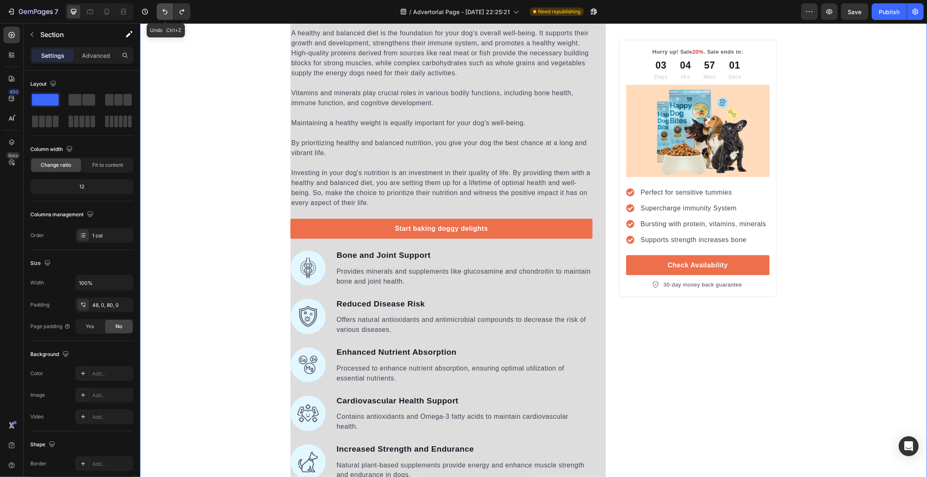
click at [167, 6] on button "Undo/Redo" at bounding box center [165, 11] width 17 height 17
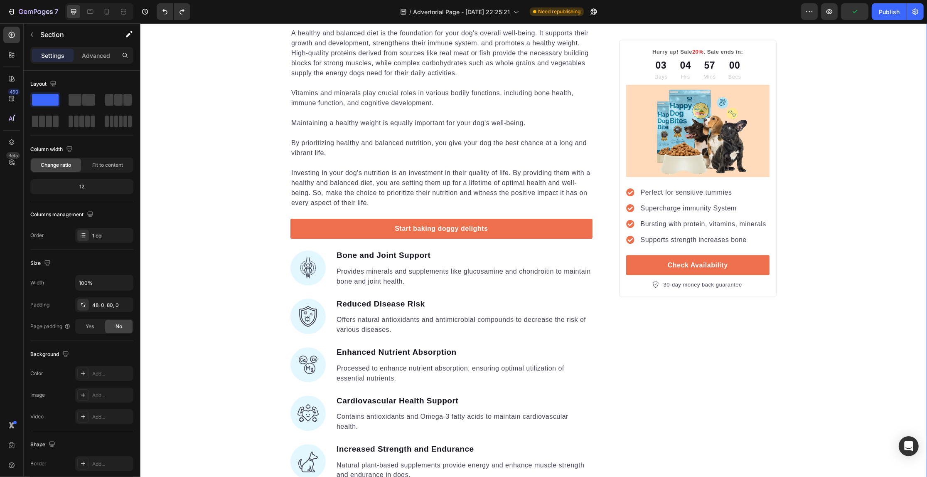
click at [172, 110] on div "Your Gut is Crying for Help Here’s the Easiest Fix Heading Get back on track wi…" at bounding box center [533, 352] width 787 height 3120
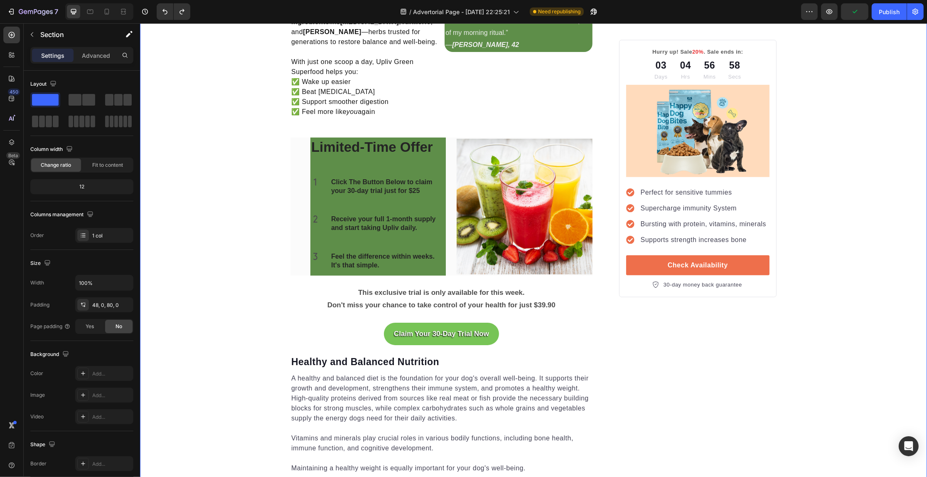
scroll to position [1039, 0]
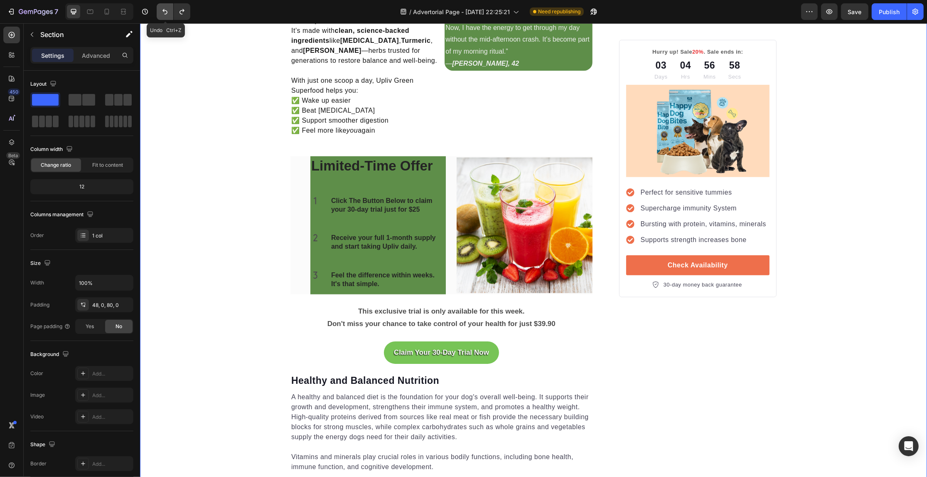
click at [165, 13] on icon "Undo/Redo" at bounding box center [165, 11] width 8 height 8
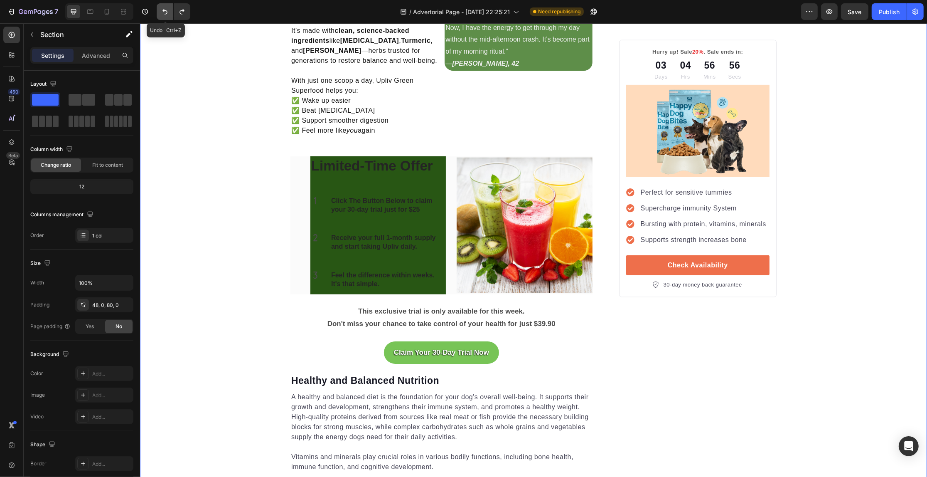
click at [161, 6] on button "Undo/Redo" at bounding box center [165, 11] width 17 height 17
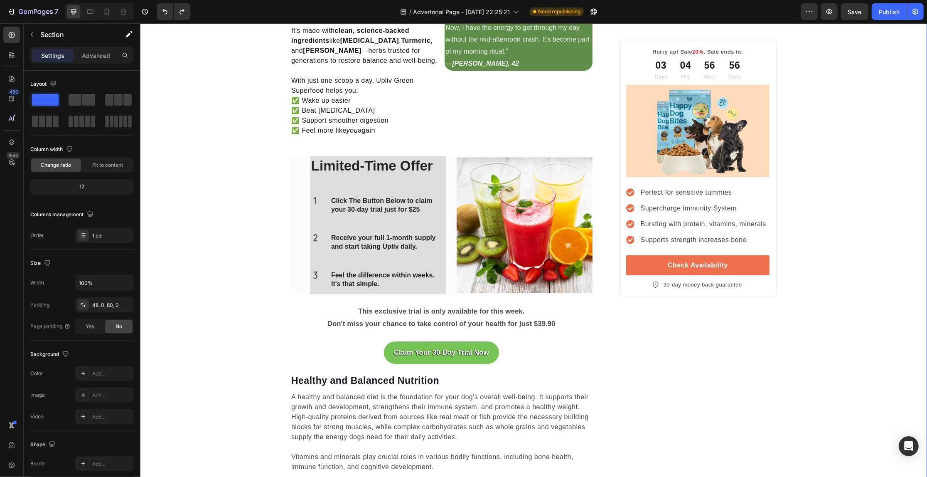
click at [170, 8] on button "Undo/Redo" at bounding box center [165, 11] width 17 height 17
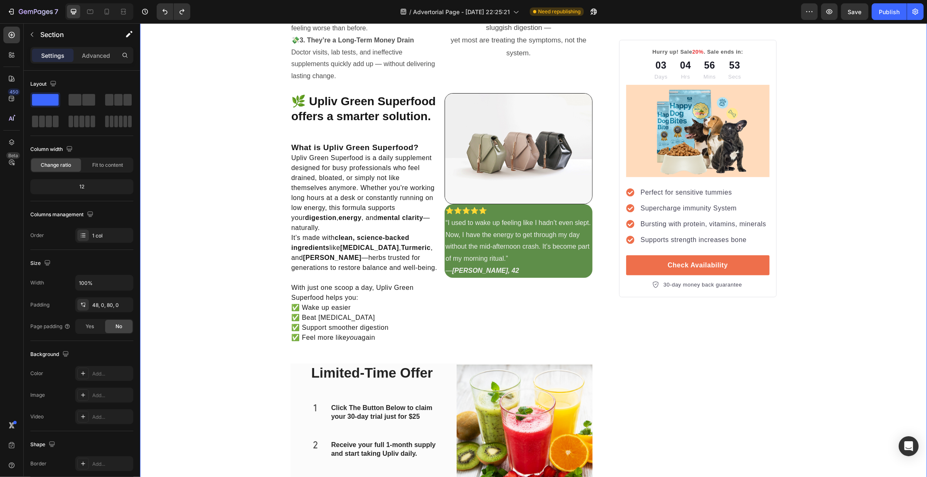
scroll to position [831, 0]
click at [17, 11] on div "7" at bounding box center [32, 12] width 51 height 10
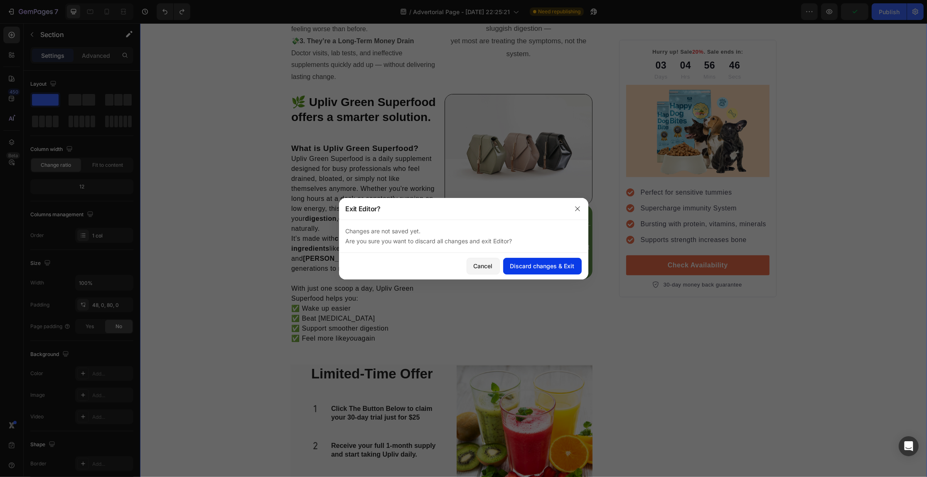
click at [548, 267] on div "Discard changes & Exit" at bounding box center [542, 265] width 64 height 9
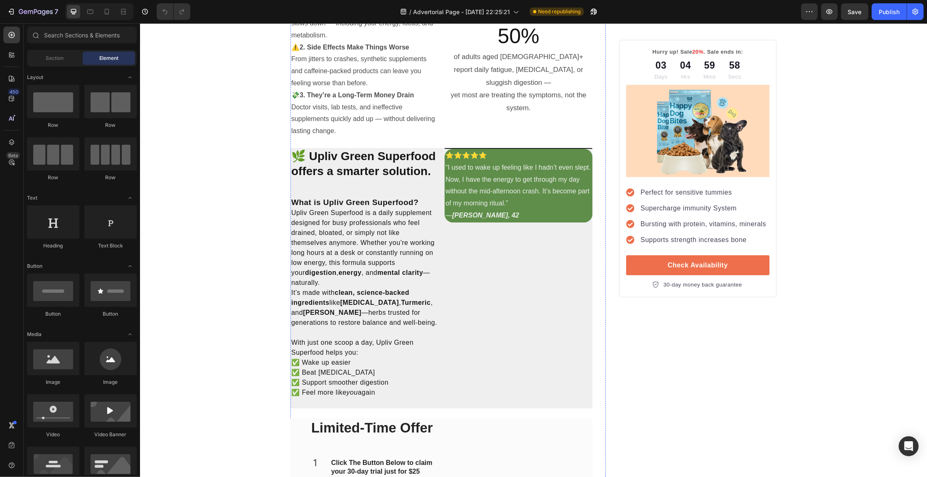
scroll to position [779, 0]
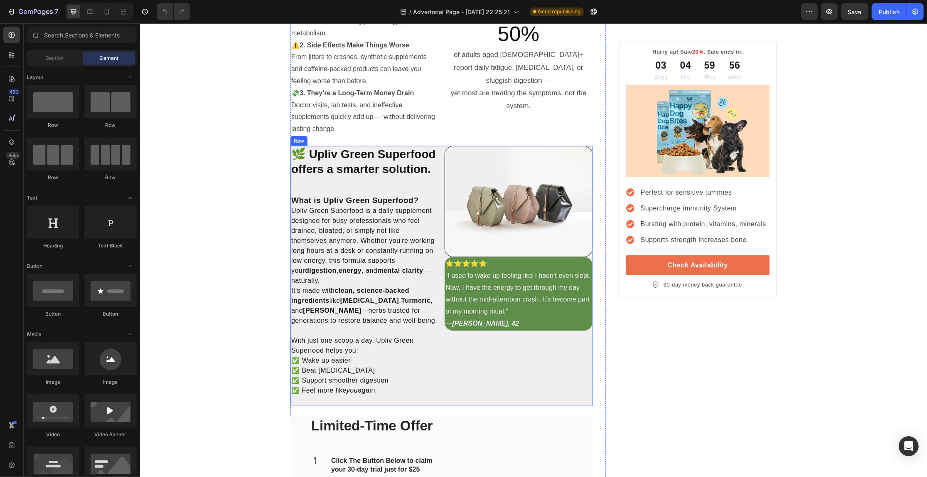
click at [457, 350] on div "Image ⭐️⭐️⭐️⭐️⭐️ “I used to wake up feeling like I hadn’t even slept. Now, I ha…" at bounding box center [518, 276] width 148 height 260
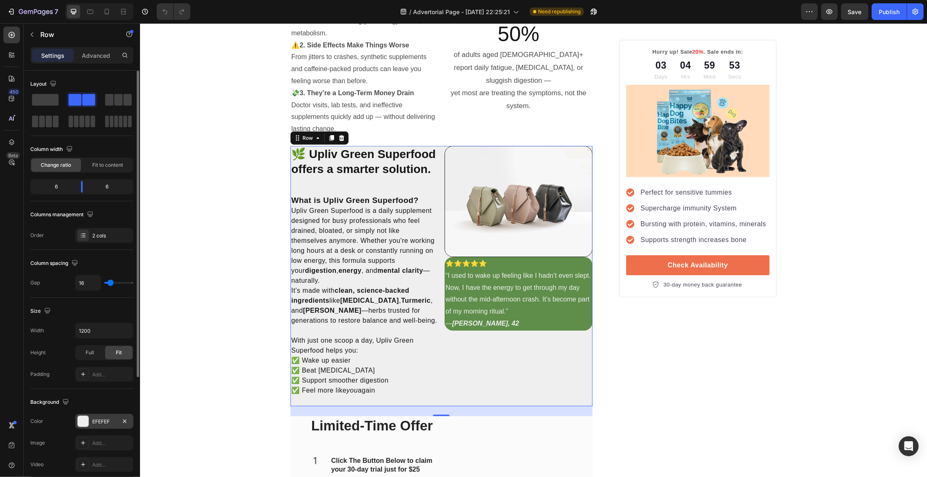
click at [84, 422] on div at bounding box center [83, 421] width 11 height 11
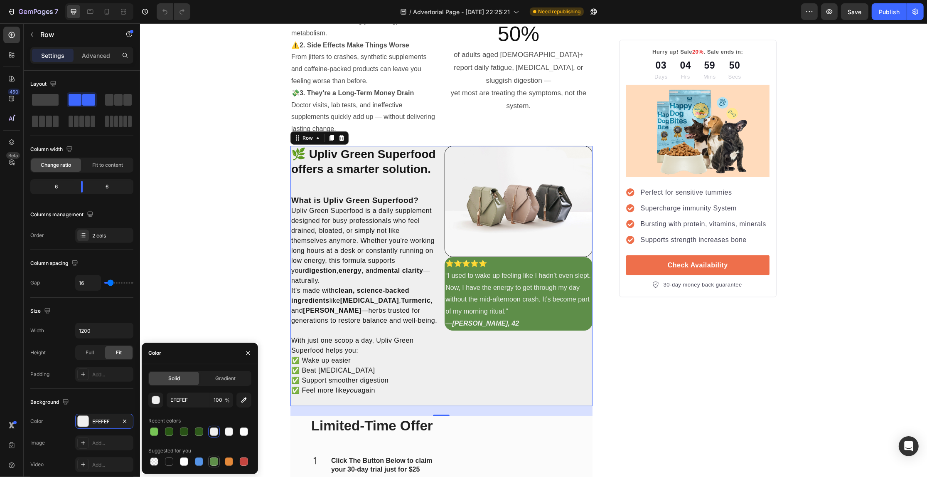
click at [210, 458] on div at bounding box center [214, 461] width 8 height 8
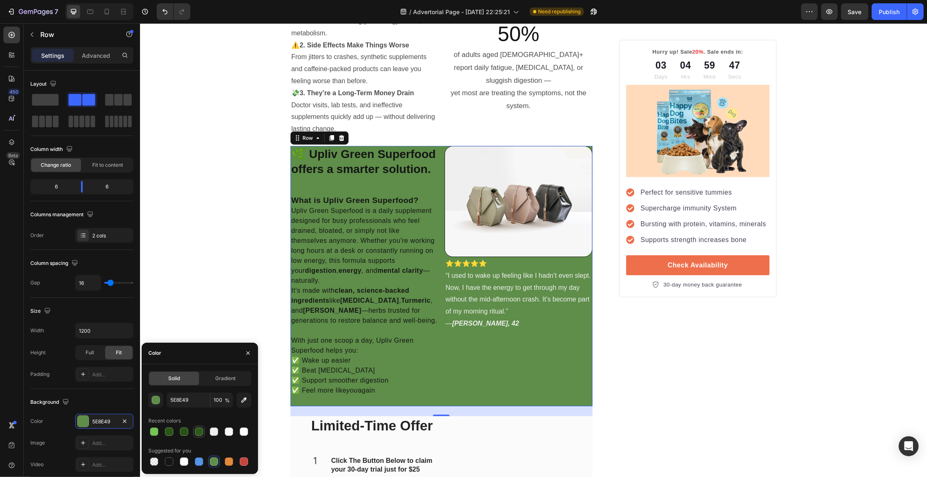
click at [197, 431] on div at bounding box center [199, 431] width 8 height 8
type input "2E591B"
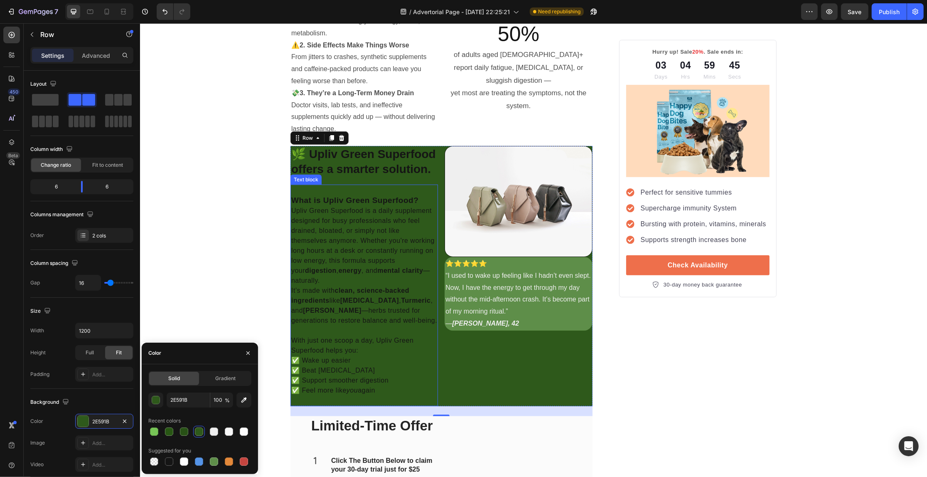
click at [312, 196] on strong "What is Upliv Green Superfood?" at bounding box center [354, 200] width 127 height 9
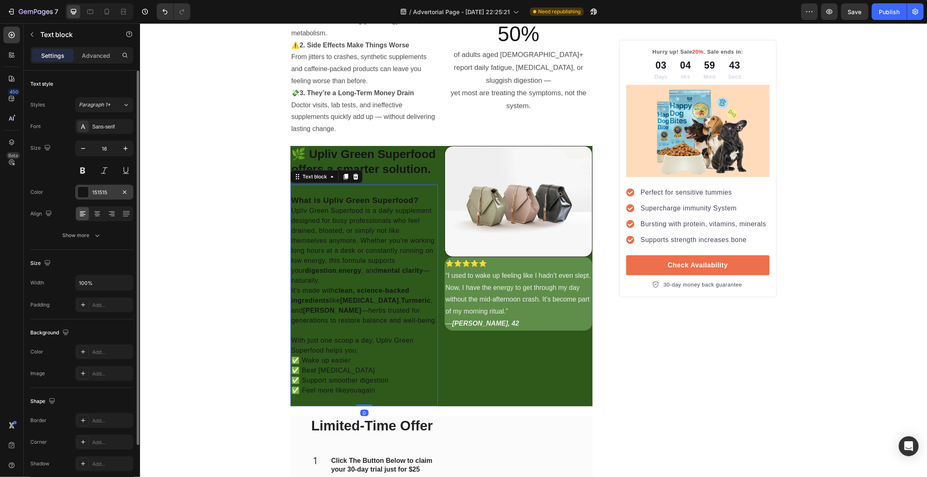
click at [98, 195] on div "151515" at bounding box center [104, 192] width 24 height 7
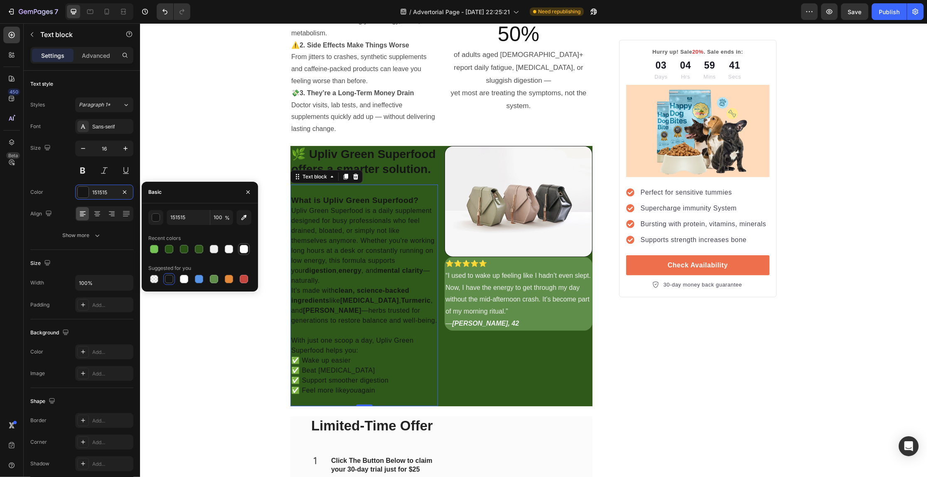
click at [245, 250] on div at bounding box center [244, 249] width 8 height 8
type input "FCFCFC"
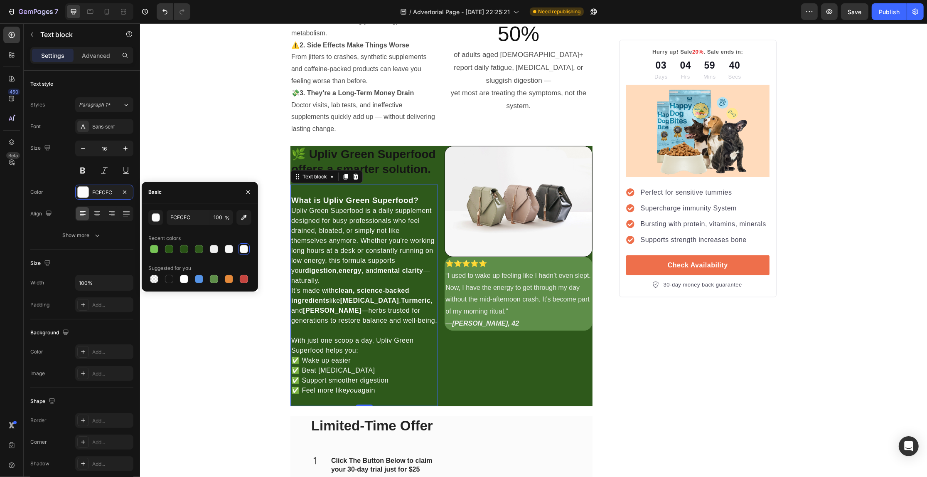
click at [163, 219] on div "FCFCFC 100 %" at bounding box center [199, 217] width 103 height 15
click at [156, 217] on div "button" at bounding box center [156, 218] width 8 height 8
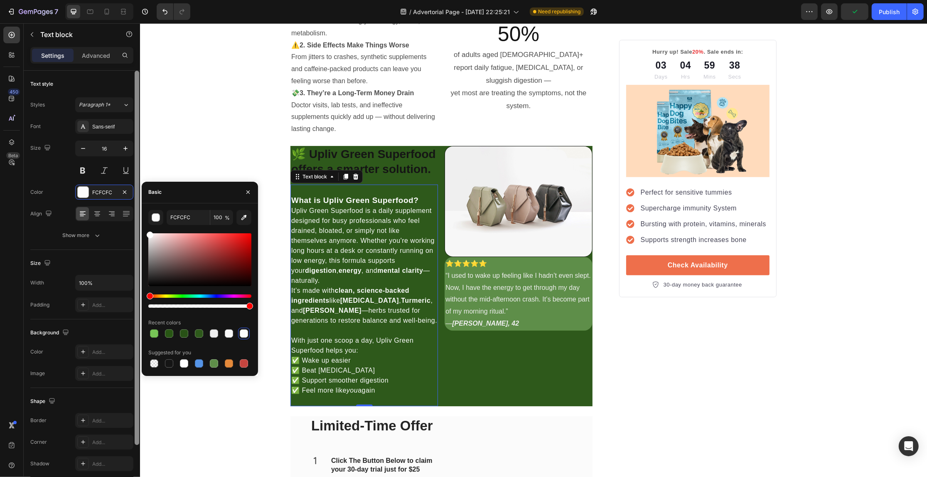
drag, startPoint x: 148, startPoint y: 234, endPoint x: 133, endPoint y: 204, distance: 33.3
click at [134, 207] on div "450 Beta Sections(18) Elements(83) Section Element Hero Section Product Detail …" at bounding box center [70, 249] width 140 height 453
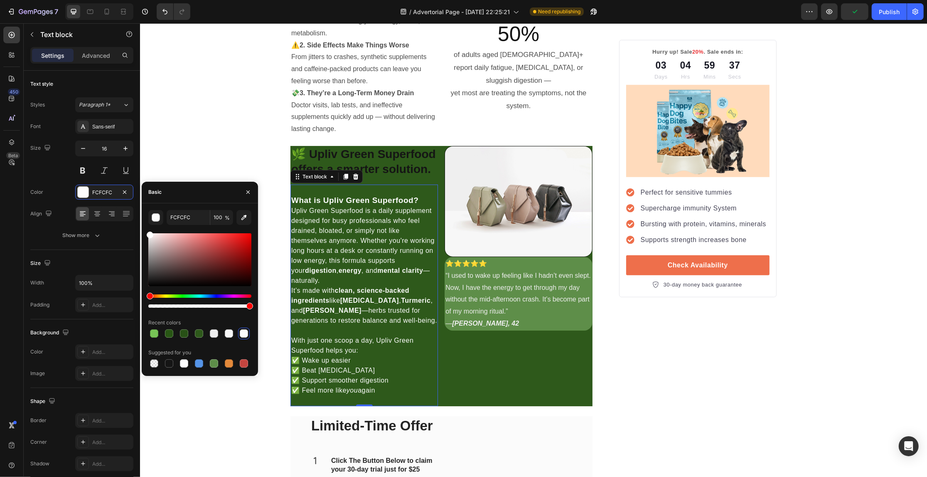
click at [329, 214] on p "Upliv Green Superfood is a daily supplement designed for busy professionals who…" at bounding box center [364, 246] width 146 height 80
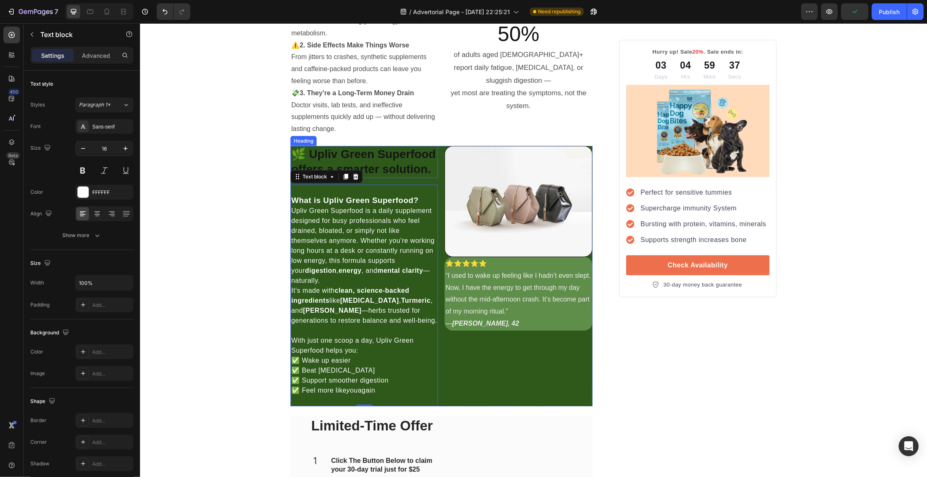
click at [368, 173] on strong "🌿 Upliv Green Superfood offers a smarter solution." at bounding box center [363, 162] width 145 height 28
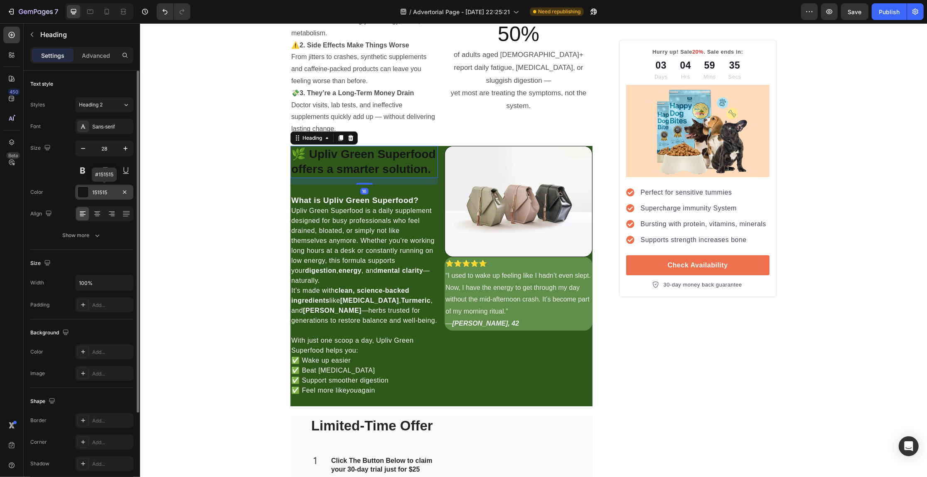
click at [104, 187] on div "151515" at bounding box center [104, 192] width 58 height 15
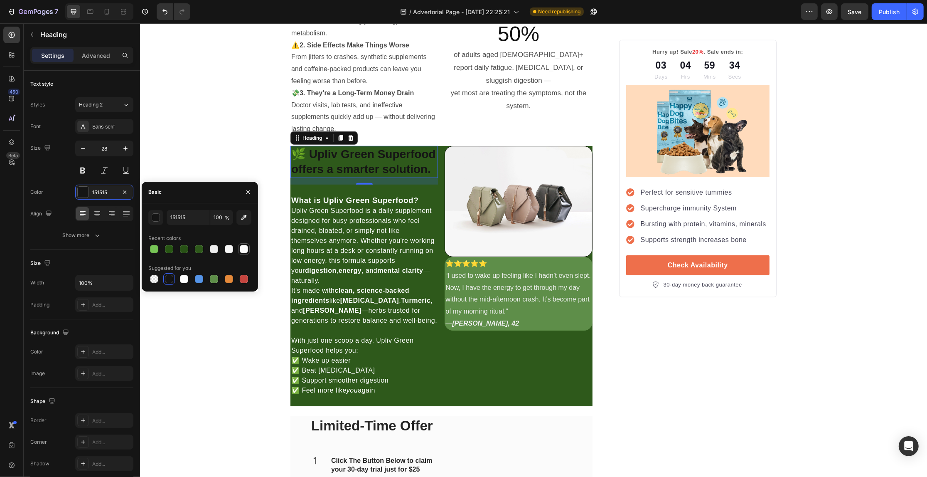
click at [244, 247] on div at bounding box center [244, 249] width 8 height 8
type input "FCFCFC"
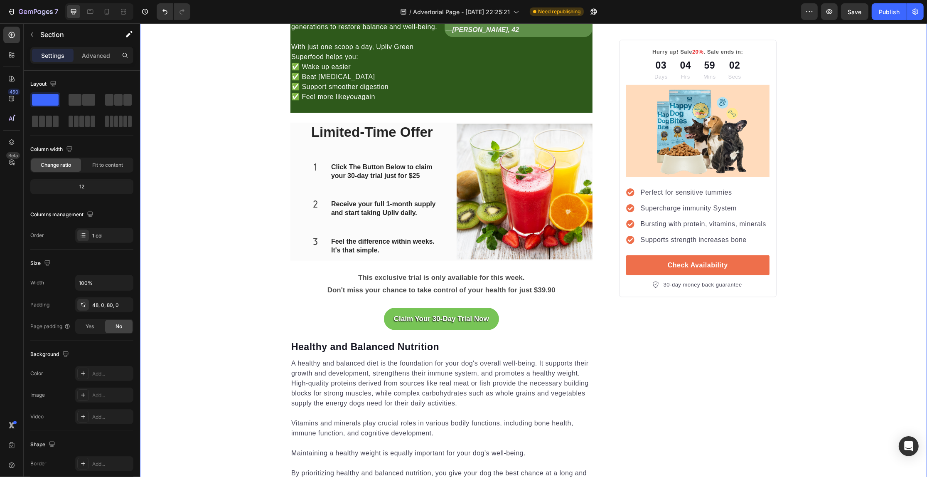
scroll to position [1091, 0]
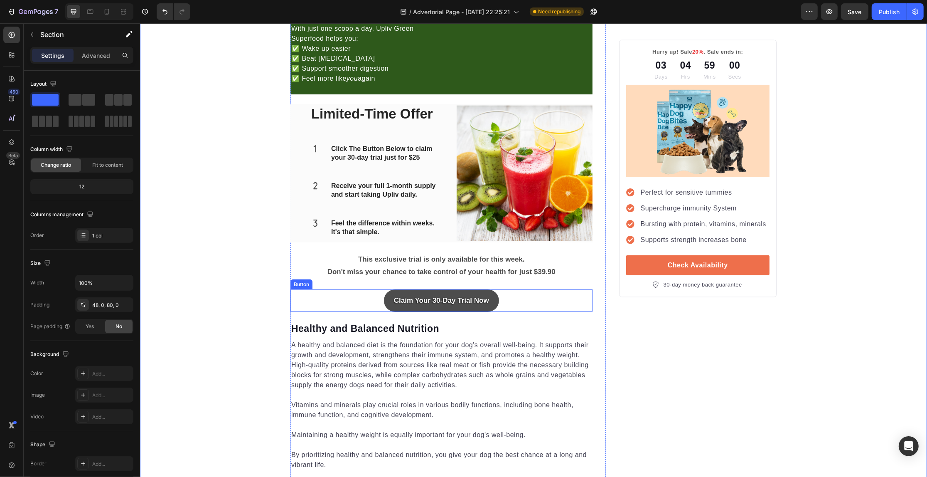
click at [389, 308] on button "Claim Your 30-Day Trial Now" at bounding box center [441, 300] width 115 height 23
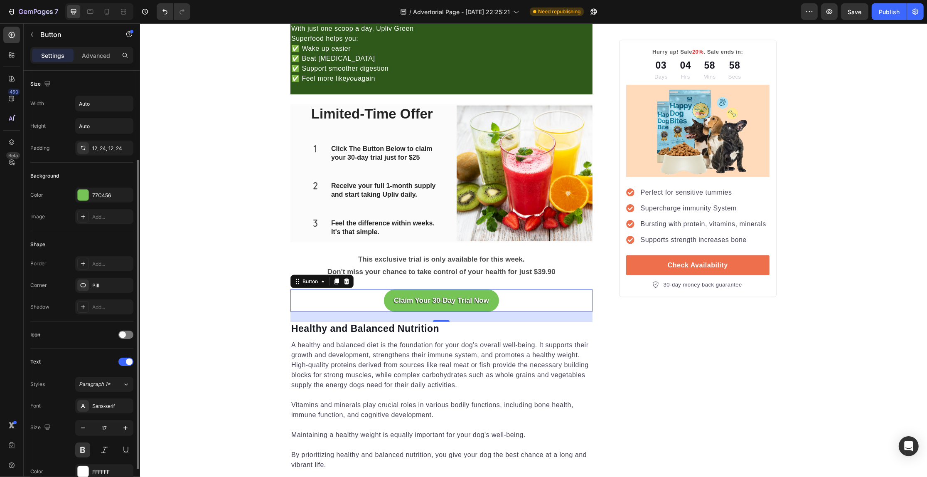
scroll to position [104, 0]
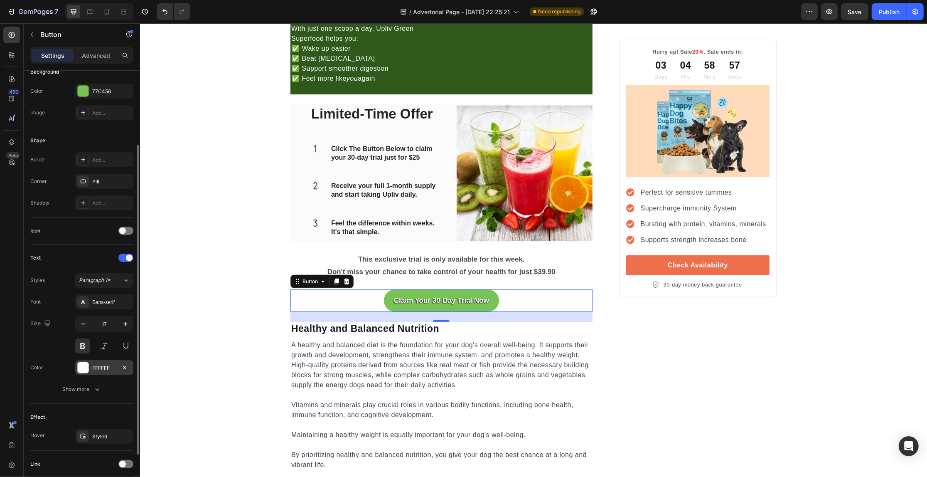
click at [86, 363] on div at bounding box center [83, 367] width 11 height 11
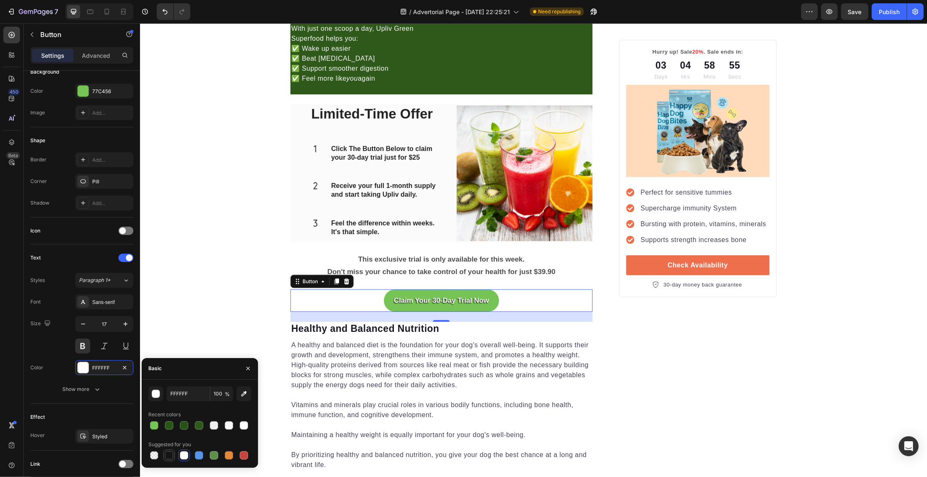
click at [168, 452] on div at bounding box center [169, 455] width 8 height 8
type input "151515"
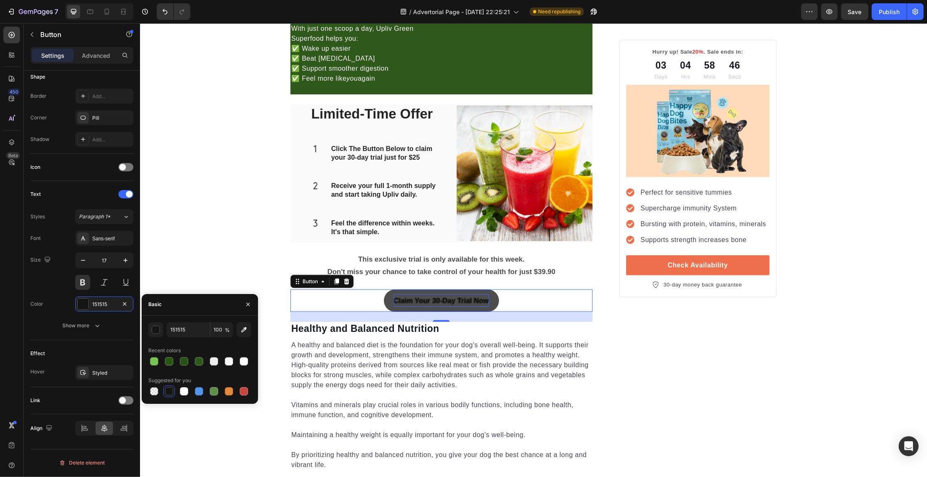
click at [440, 302] on p "Claim Your 30-Day Trial Now" at bounding box center [441, 300] width 95 height 13
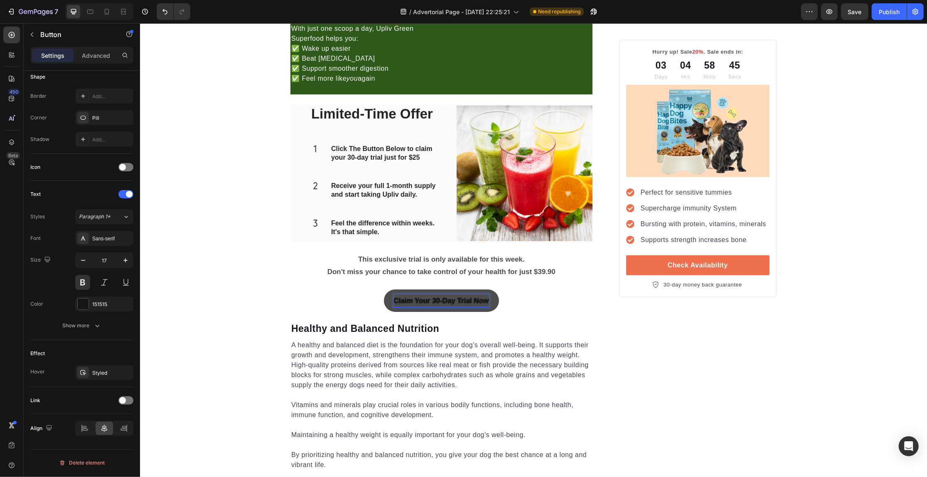
click at [440, 302] on p "Claim Your 30-Day Trial Now" at bounding box center [441, 300] width 95 height 13
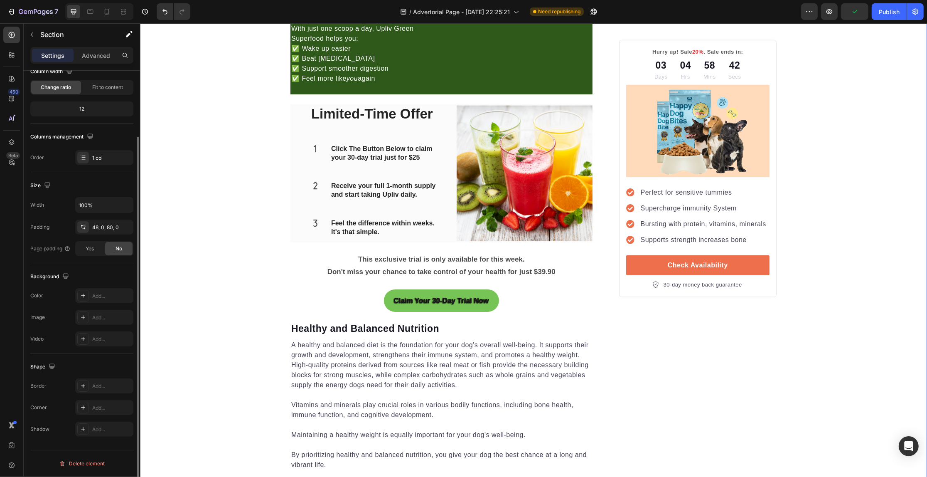
scroll to position [0, 0]
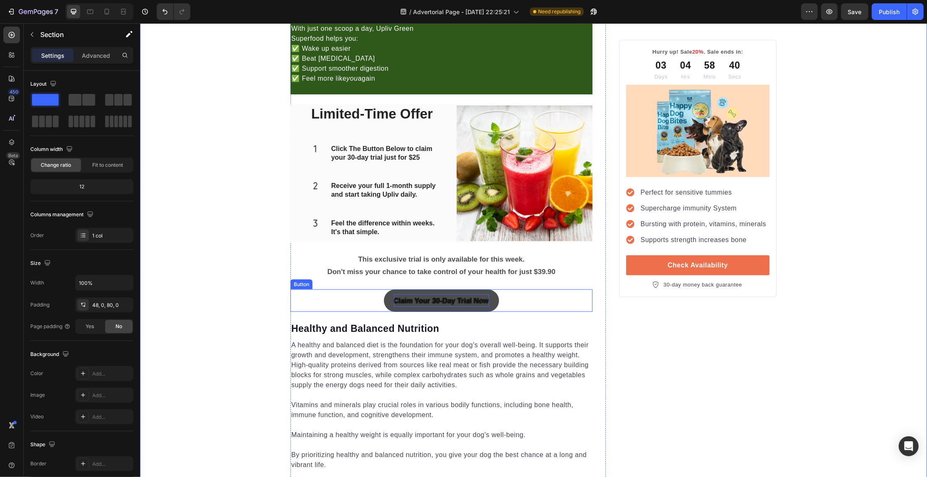
click at [421, 303] on p "Claim Your 30-Day Trial Now" at bounding box center [441, 300] width 95 height 13
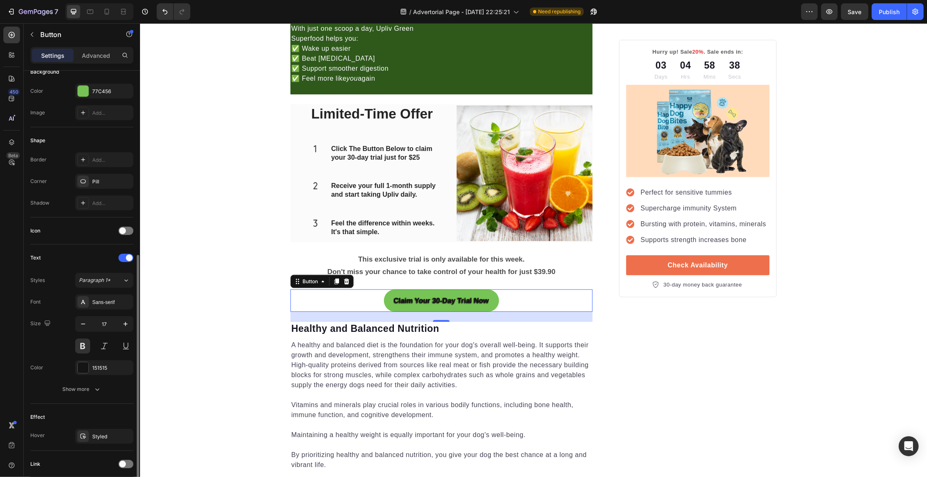
scroll to position [167, 0]
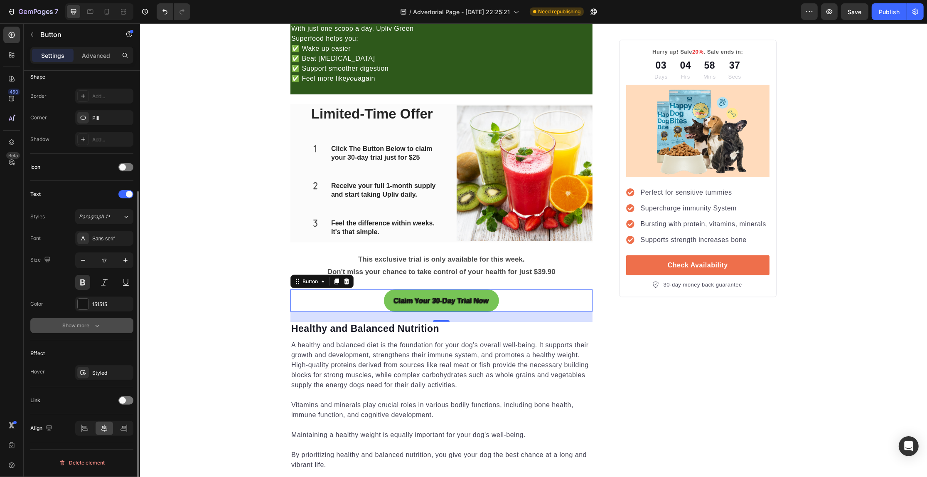
click at [78, 319] on button "Show more" at bounding box center [81, 325] width 103 height 15
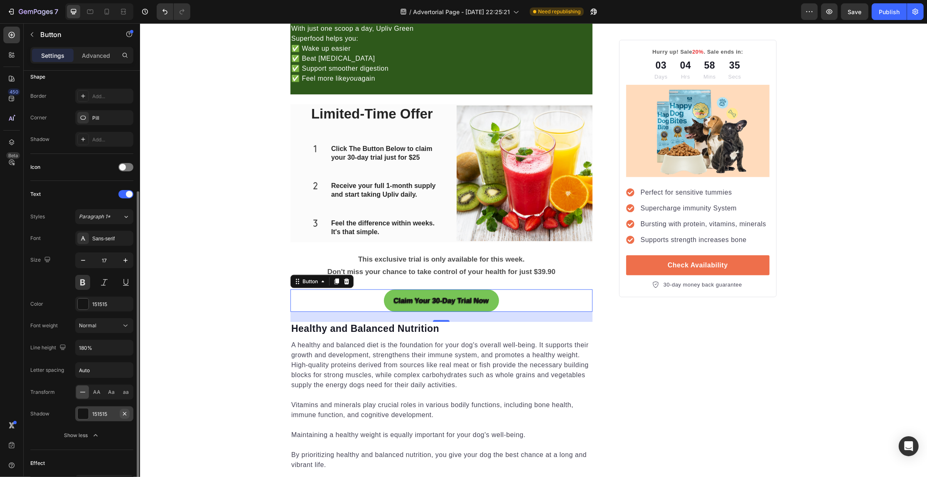
click at [126, 414] on icon "button" at bounding box center [124, 413] width 7 height 7
click at [91, 416] on div "Add..." at bounding box center [104, 413] width 58 height 15
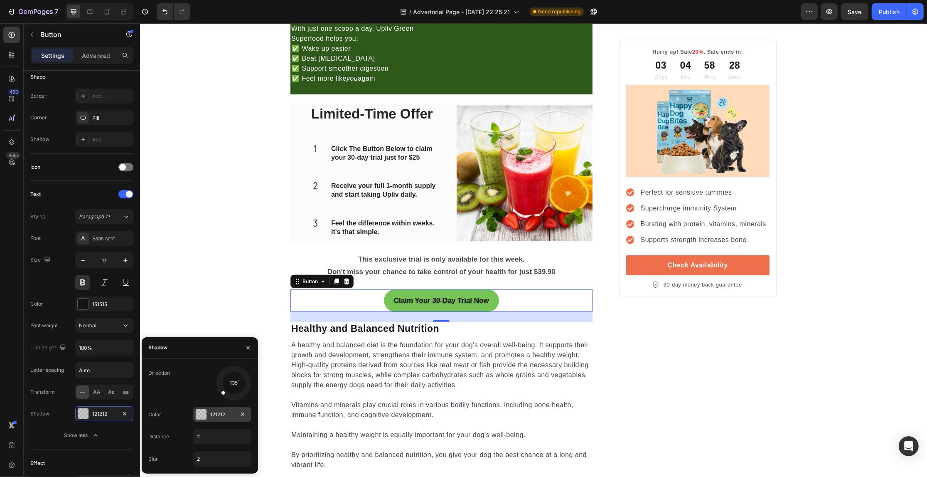
click at [195, 418] on div at bounding box center [201, 415] width 12 height 12
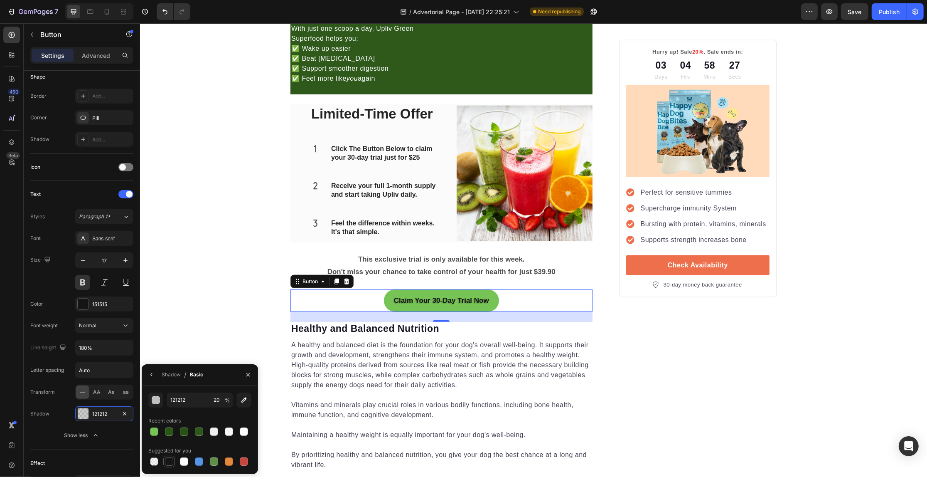
click at [170, 459] on div at bounding box center [169, 461] width 8 height 8
type input "151515"
type input "100"
click at [184, 460] on div at bounding box center [184, 461] width 8 height 8
click at [152, 429] on div at bounding box center [154, 431] width 8 height 8
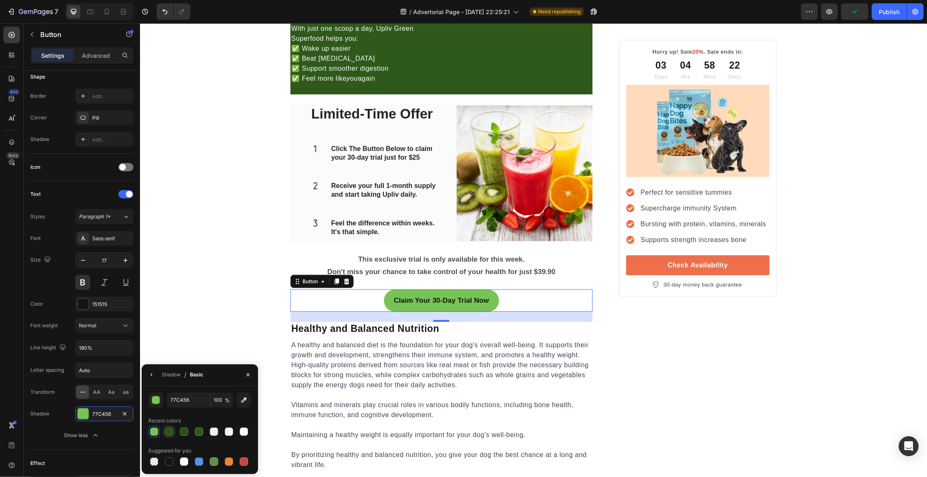
click at [173, 433] on div at bounding box center [169, 431] width 8 height 8
click at [215, 456] on div at bounding box center [214, 461] width 10 height 10
click at [232, 462] on div at bounding box center [229, 461] width 8 height 8
click at [215, 462] on div at bounding box center [214, 461] width 8 height 8
type input "5E8E49"
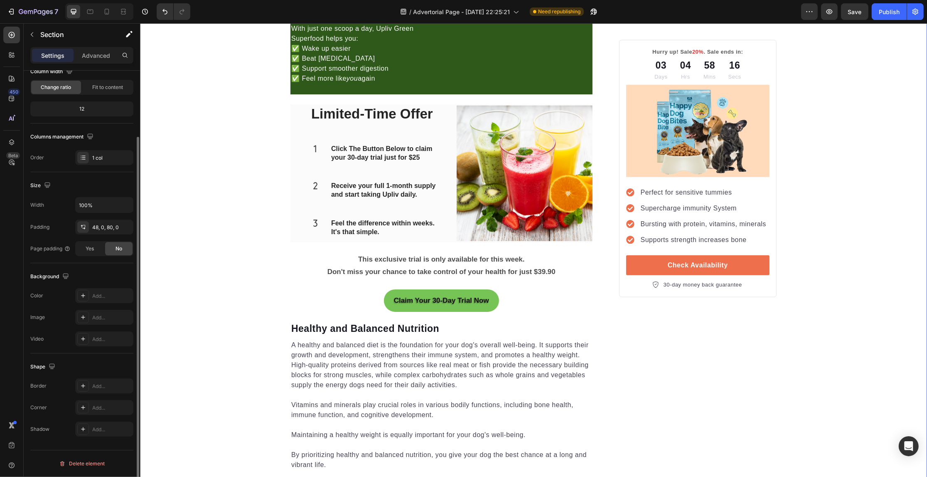
scroll to position [0, 0]
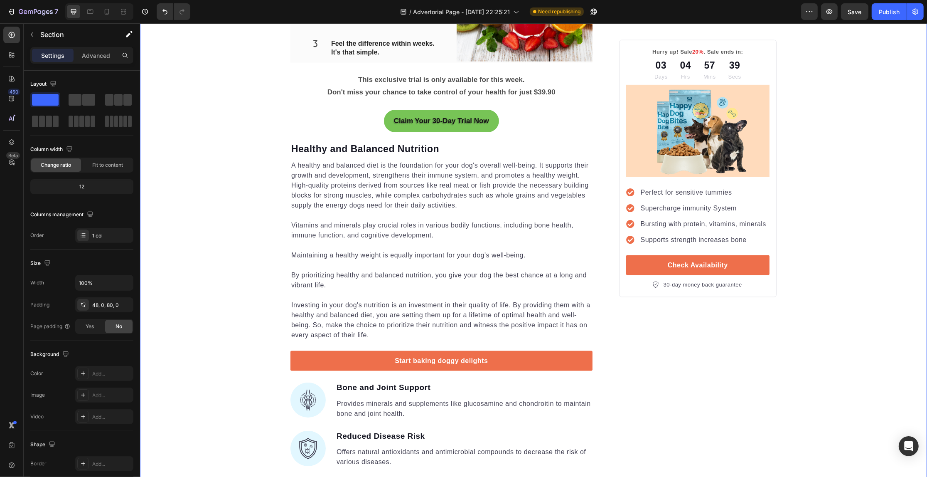
scroll to position [1247, 0]
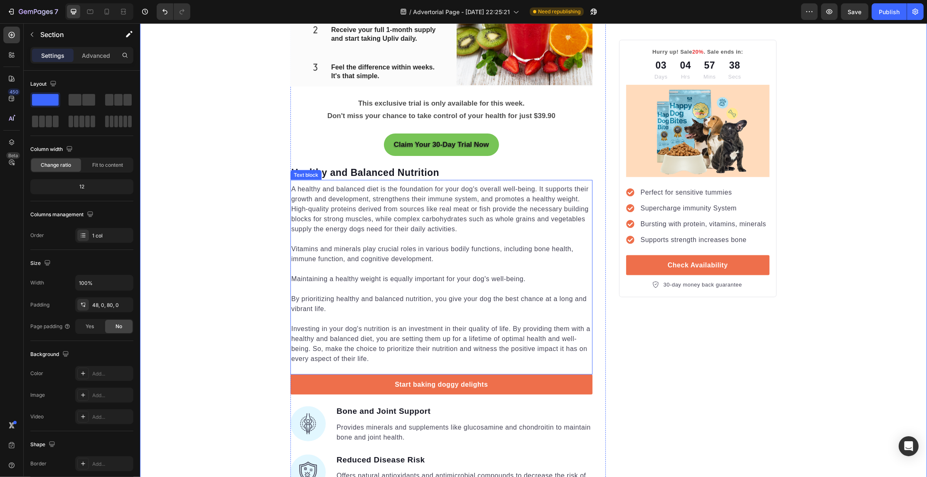
click at [327, 194] on p "A healthy and balanced diet is the foundation for your dog's overall well-being…" at bounding box center [441, 209] width 300 height 50
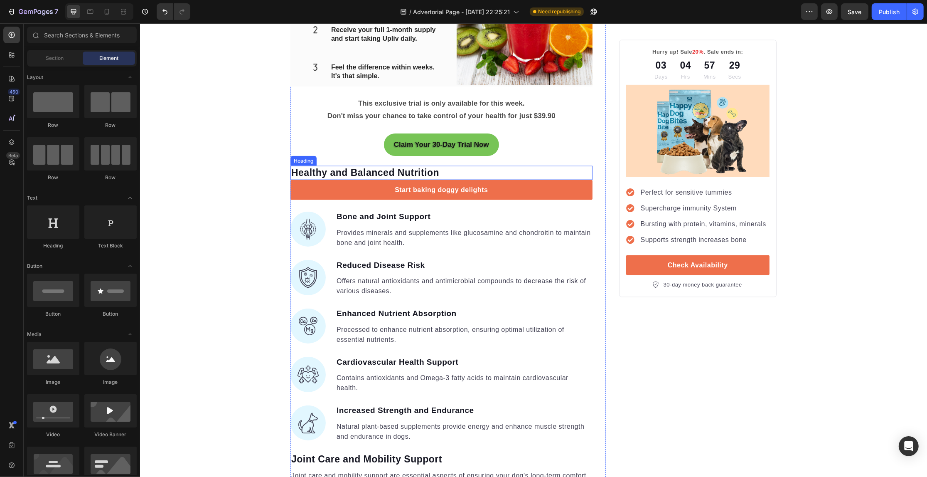
click at [347, 174] on p "Healthy and Balanced Nutrition" at bounding box center [441, 173] width 300 height 12
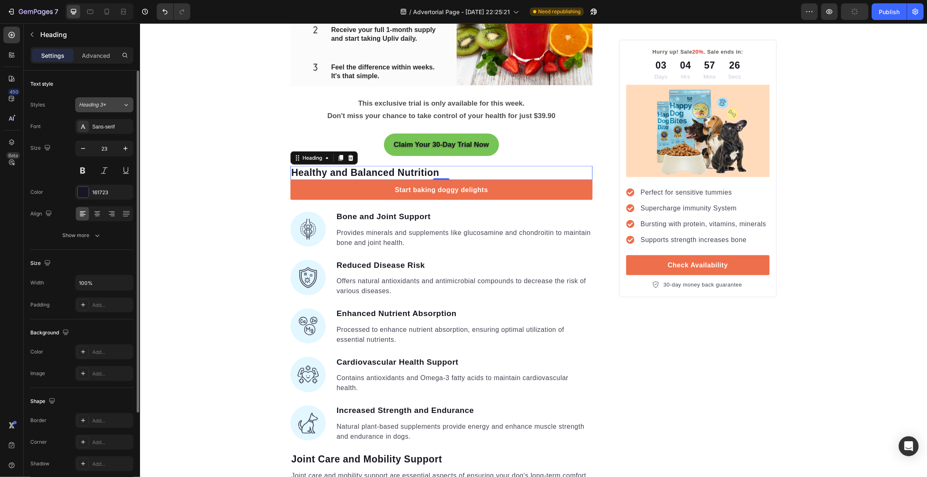
click at [107, 103] on div "Heading 3*" at bounding box center [96, 104] width 34 height 7
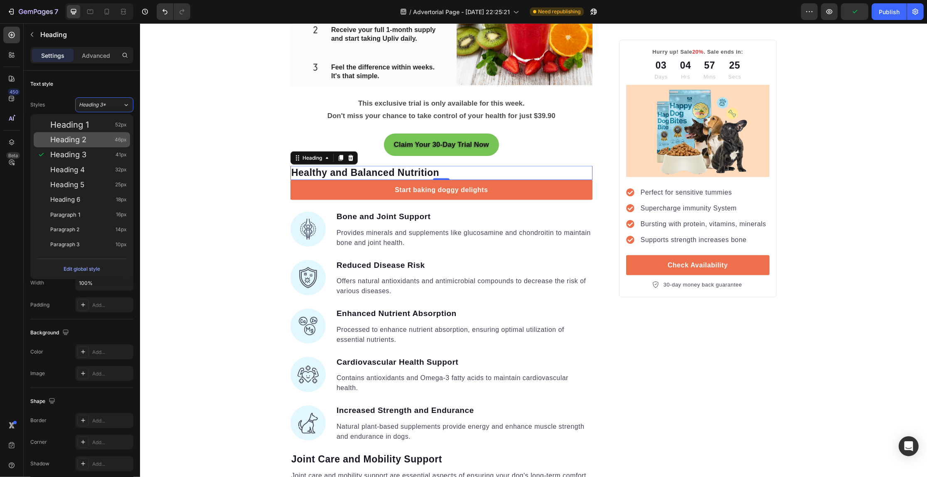
click at [95, 134] on div "Heading 2 46px" at bounding box center [82, 139] width 96 height 15
type input "46"
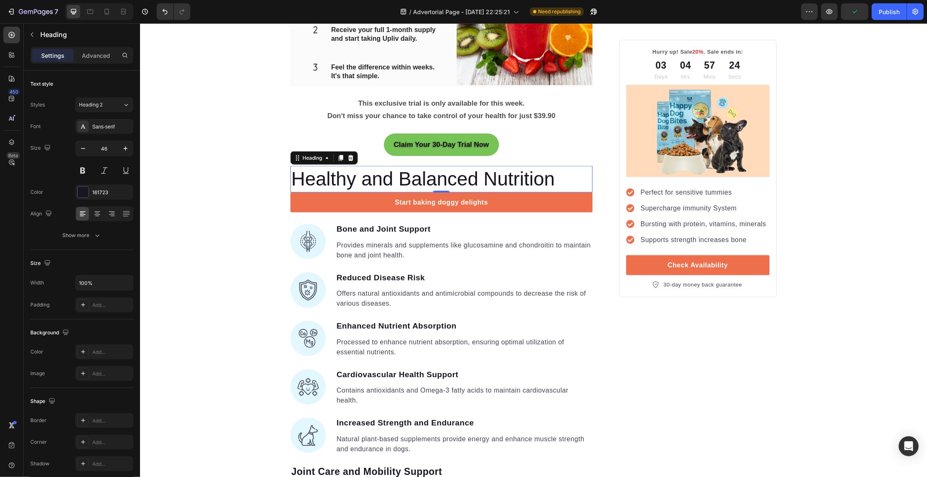
click at [439, 178] on p "Healthy and Balanced Nutrition" at bounding box center [441, 179] width 300 height 25
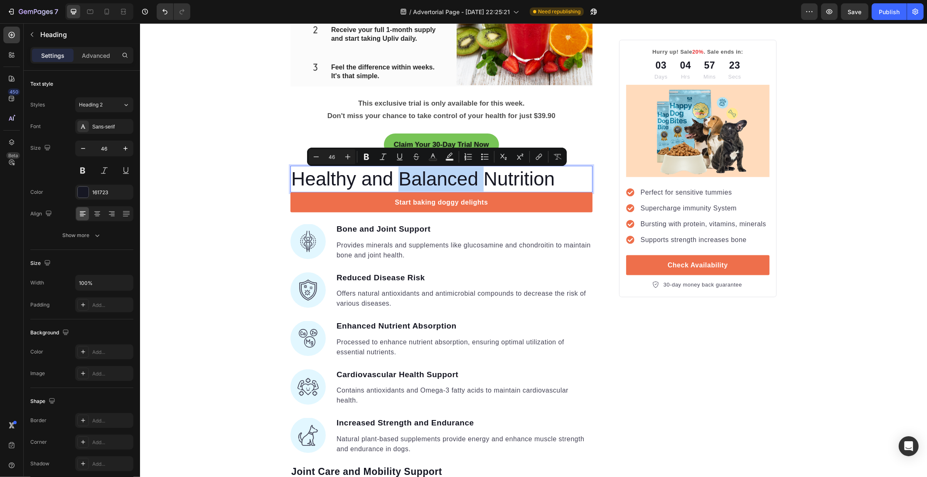
click at [439, 178] on p "Healthy and Balanced Nutrition" at bounding box center [441, 179] width 300 height 25
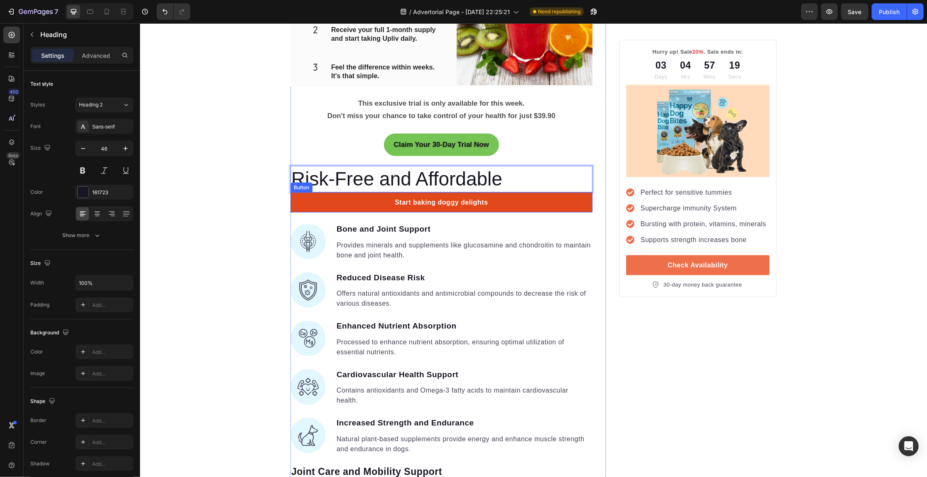
click at [561, 207] on link "Start baking doggy delights" at bounding box center [441, 202] width 302 height 20
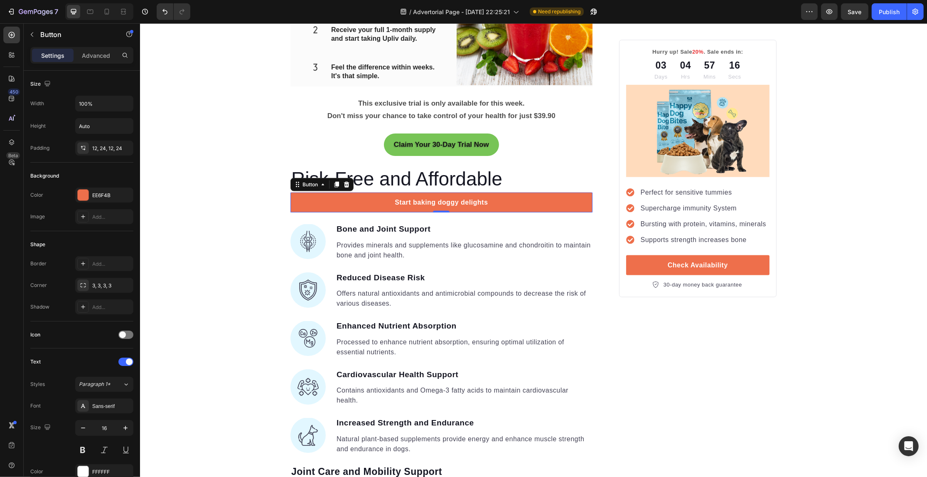
drag, startPoint x: 344, startPoint y: 186, endPoint x: 330, endPoint y: 194, distance: 16.4
click at [343, 186] on icon at bounding box center [346, 184] width 7 height 7
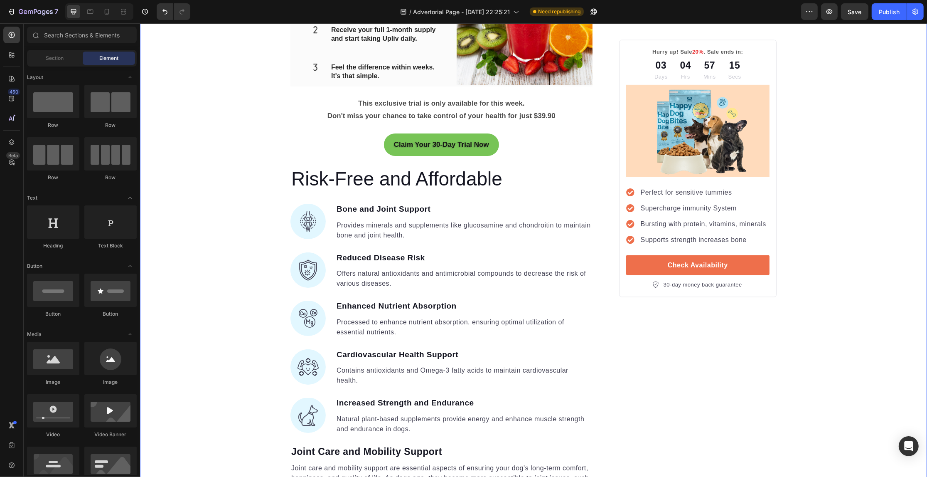
click at [244, 224] on div "Your Gut is Crying for Help Here’s the Easiest Fix Heading Get back on track wi…" at bounding box center [533, 407] width 787 height 2918
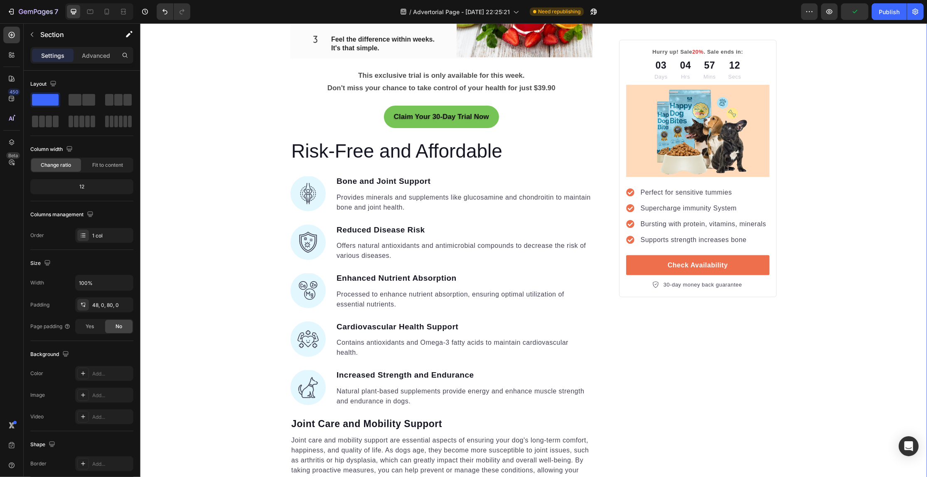
scroll to position [1299, 0]
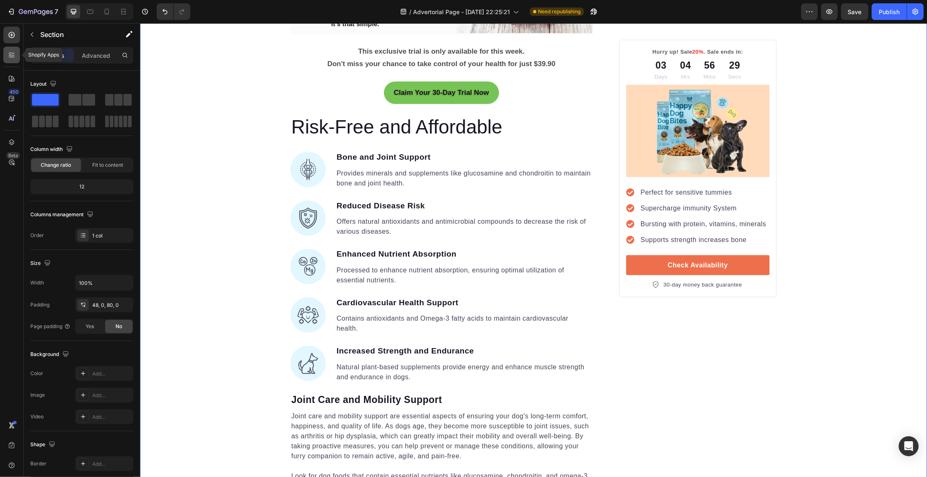
click at [9, 54] on icon at bounding box center [11, 55] width 8 height 8
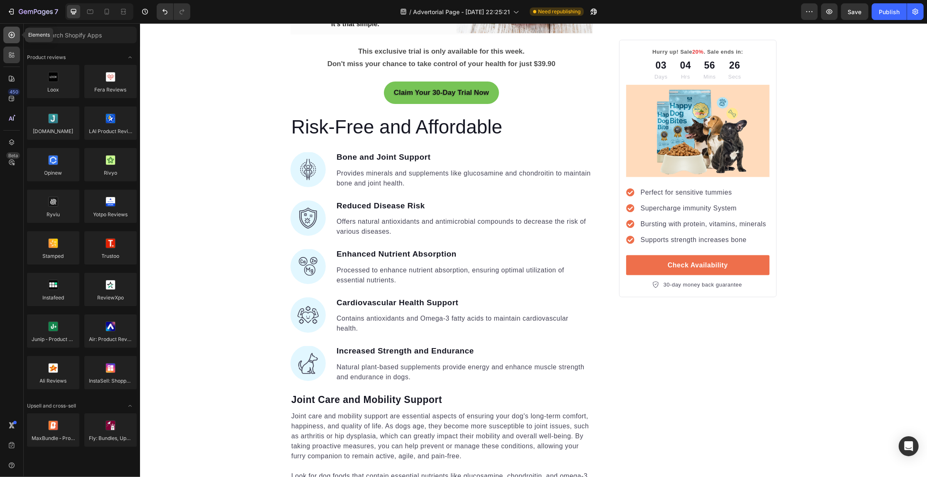
click at [10, 39] on icon at bounding box center [11, 35] width 8 height 8
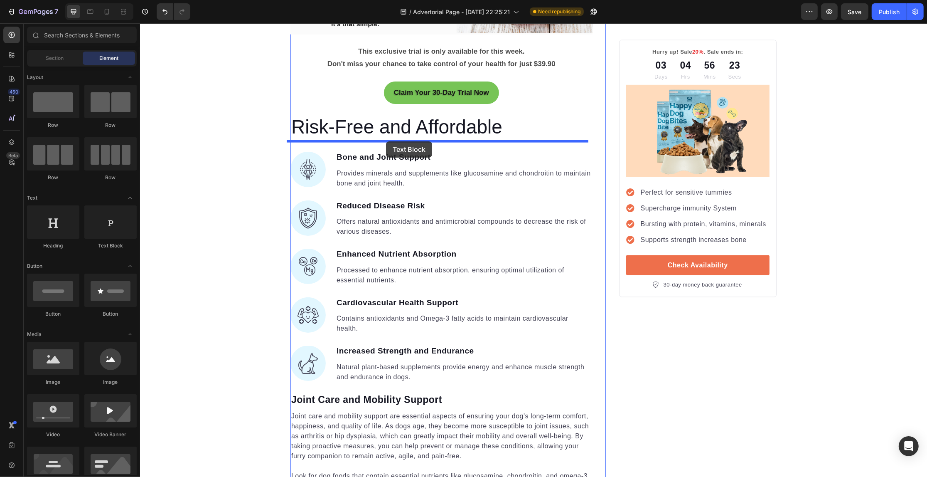
drag, startPoint x: 252, startPoint y: 249, endPoint x: 386, endPoint y: 141, distance: 171.4
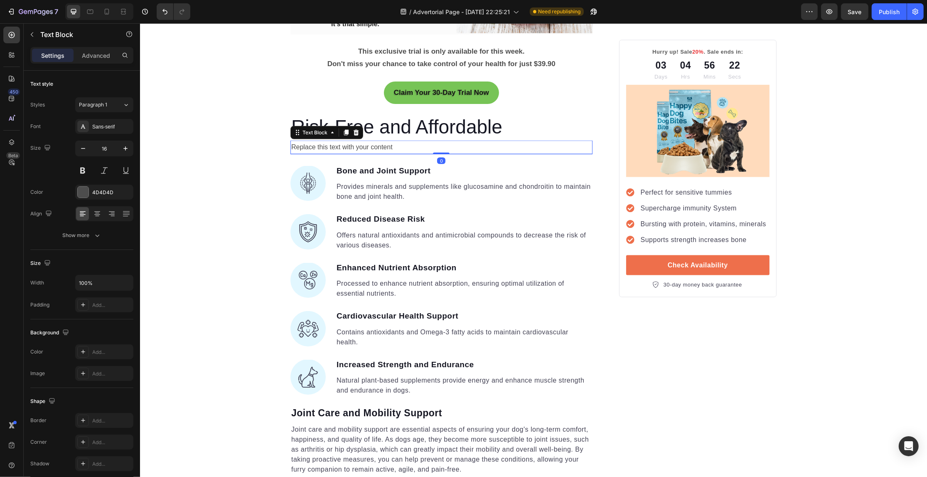
click at [396, 147] on div "Replace this text with your content" at bounding box center [441, 147] width 302 height 14
click at [396, 147] on p "Replace this text with your content" at bounding box center [441, 147] width 300 height 12
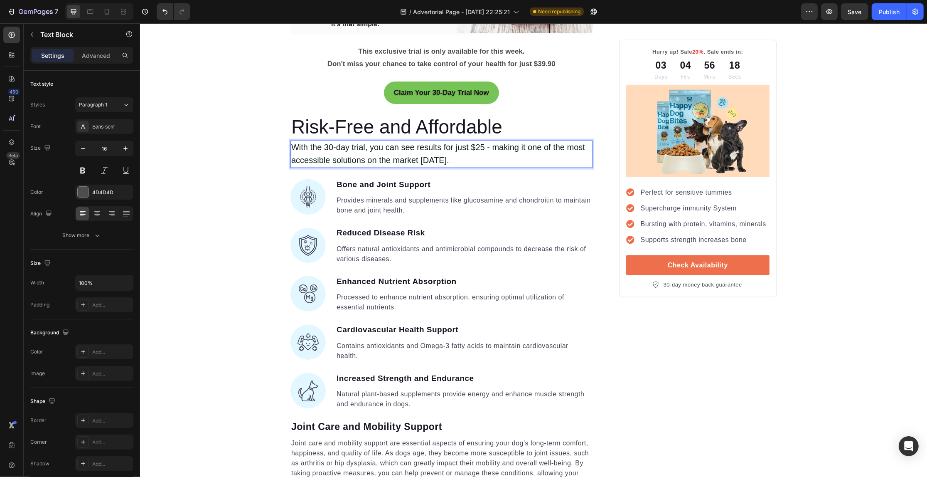
click at [477, 148] on span "With the 30-day trial, you can see results for just $25 - making it one of the …" at bounding box center [438, 154] width 294 height 22
click at [229, 148] on div "Your Gut is Crying for Help Here’s the Easiest Fix Heading Get back on track wi…" at bounding box center [533, 369] width 787 height 2946
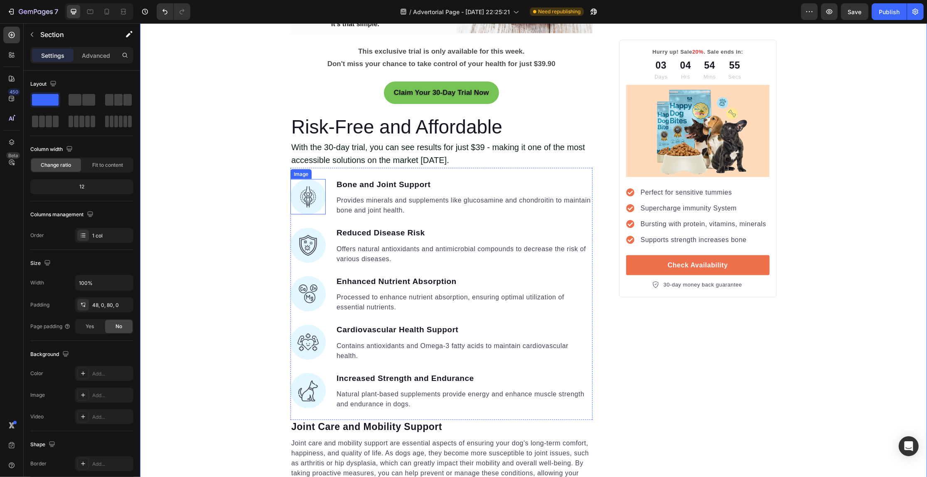
click at [298, 195] on img at bounding box center [307, 196] width 35 height 35
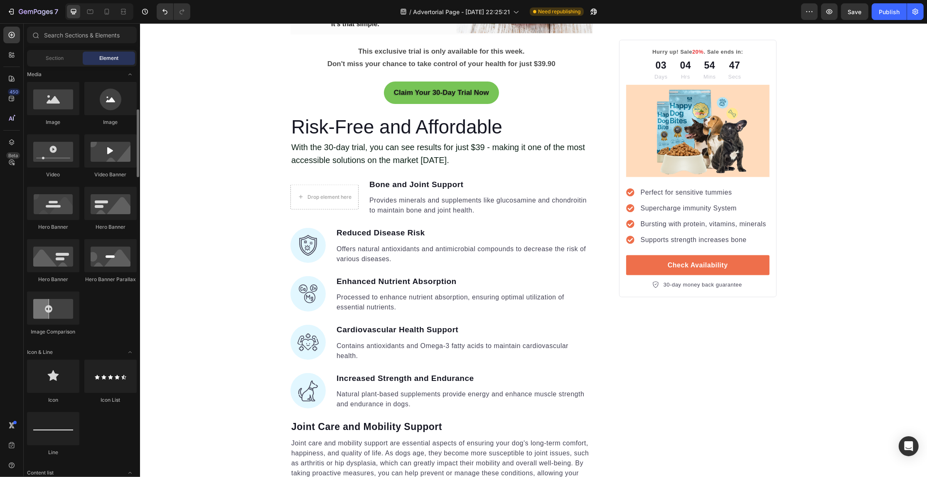
scroll to position [312, 0]
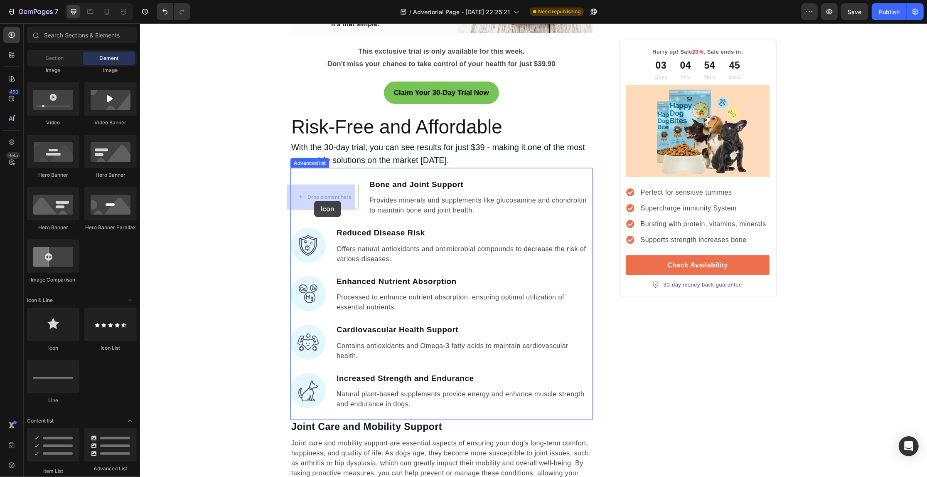
drag, startPoint x: 323, startPoint y: 189, endPoint x: 314, endPoint y: 201, distance: 15.1
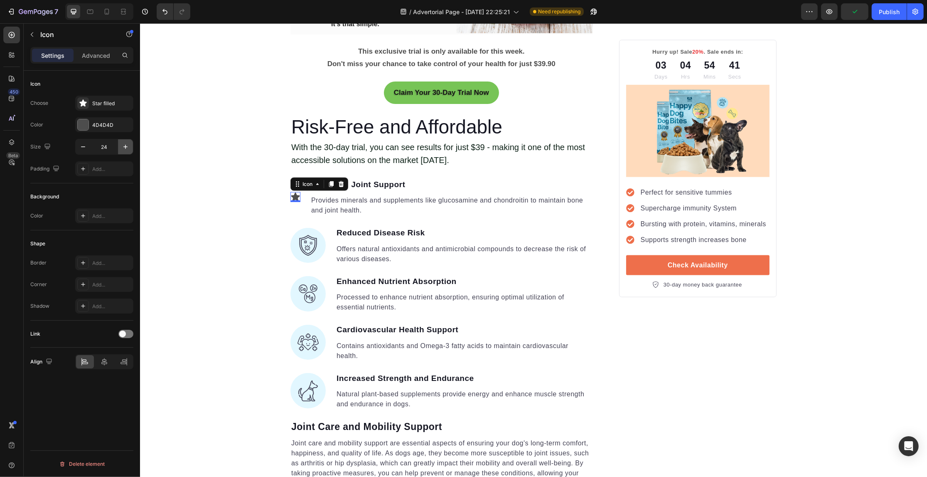
click at [125, 148] on icon "button" at bounding box center [125, 147] width 4 height 4
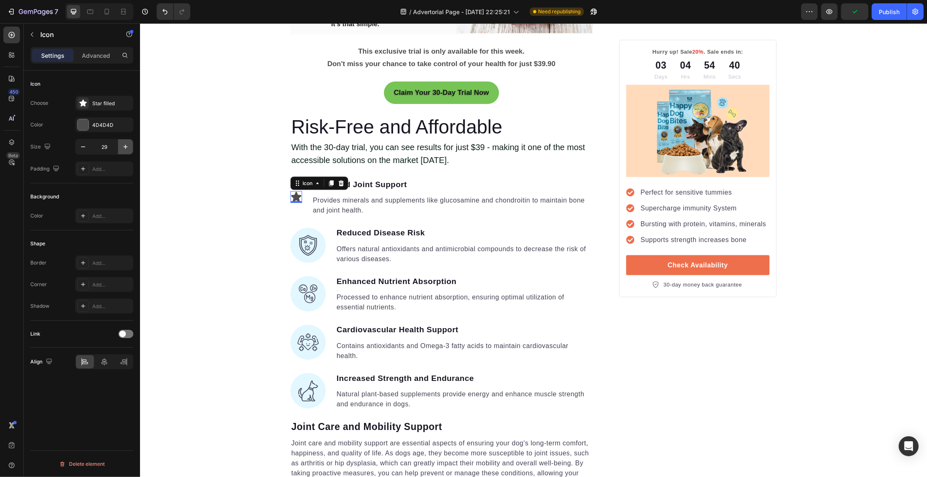
click at [125, 148] on icon "button" at bounding box center [125, 147] width 4 height 4
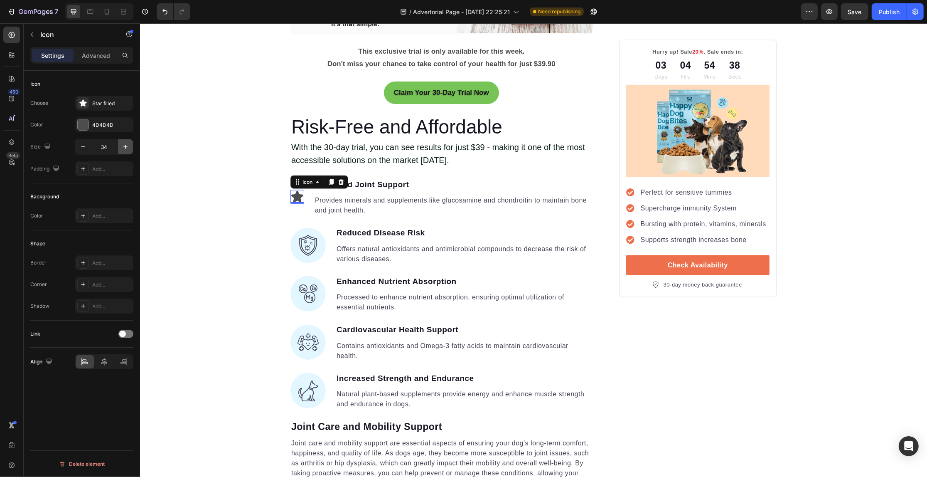
click at [125, 148] on icon "button" at bounding box center [125, 147] width 4 height 4
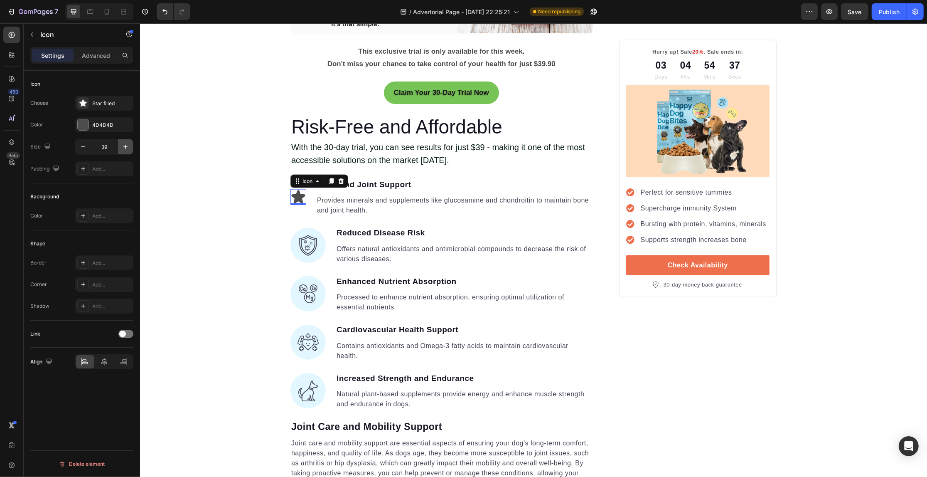
click at [125, 148] on icon "button" at bounding box center [125, 147] width 4 height 4
click at [96, 139] on input "41" at bounding box center [104, 146] width 27 height 15
click at [105, 147] on input "41" at bounding box center [104, 146] width 27 height 15
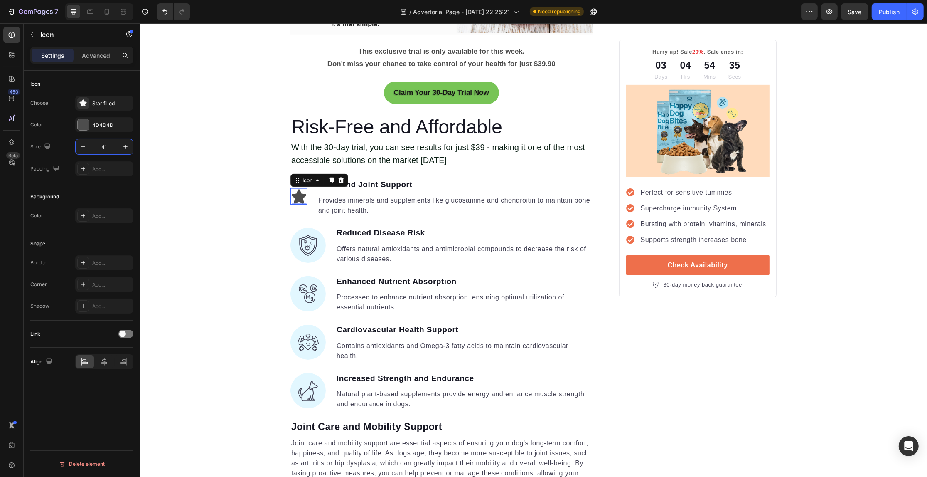
click at [105, 147] on input "41" at bounding box center [104, 146] width 27 height 15
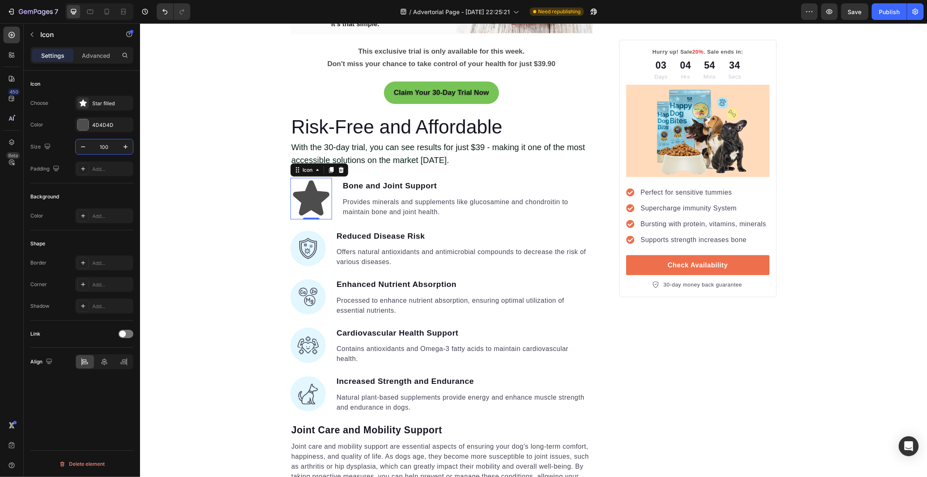
type input "100"
click at [197, 207] on div "Your Gut is Crying for Help Here’s the Easiest Fix Heading Get back on track wi…" at bounding box center [533, 370] width 787 height 2949
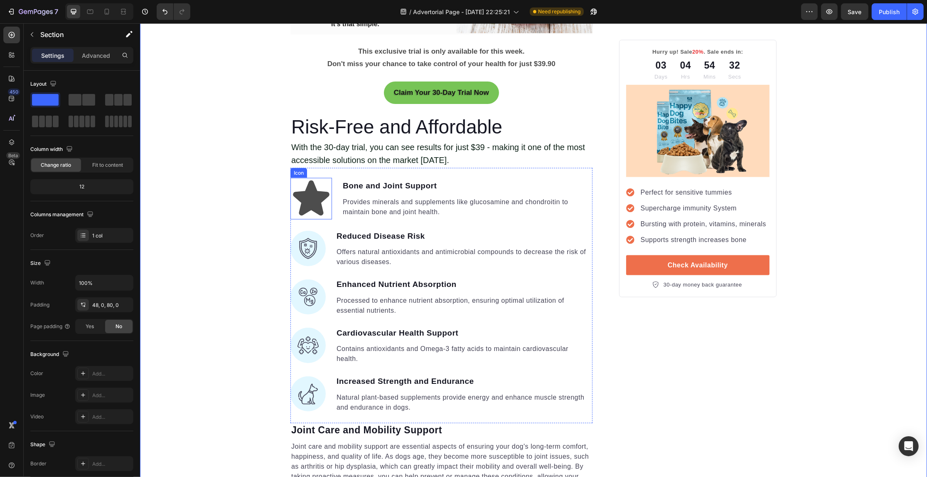
click at [306, 204] on icon at bounding box center [311, 197] width 36 height 35
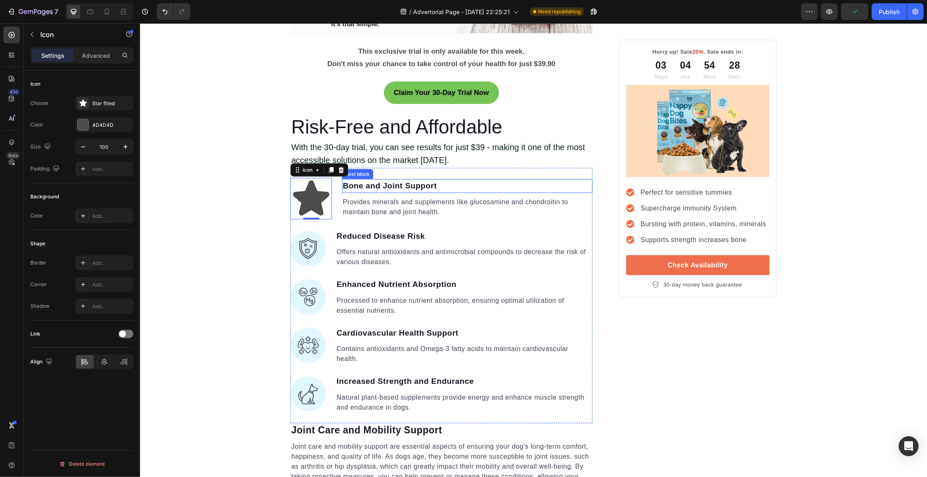
click at [395, 183] on p "Bone and Joint Support" at bounding box center [466, 186] width 249 height 12
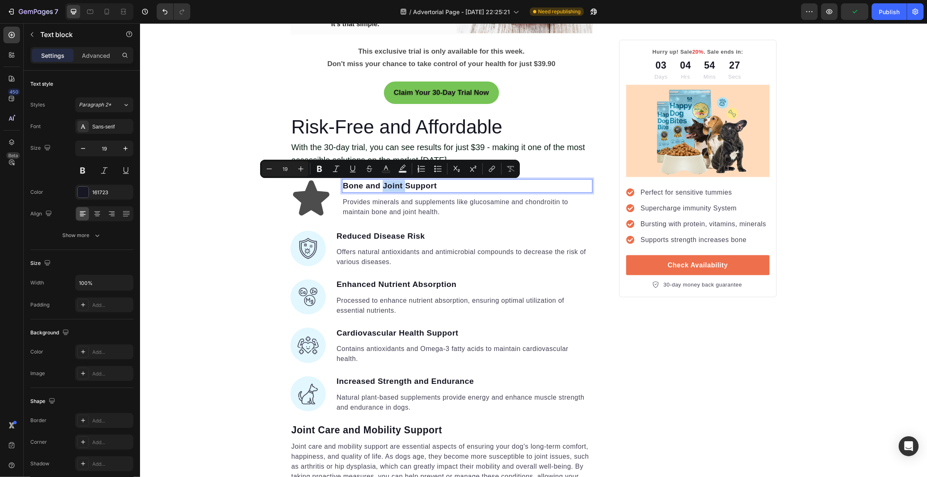
click at [396, 190] on p "Bone and Joint Support" at bounding box center [466, 186] width 249 height 12
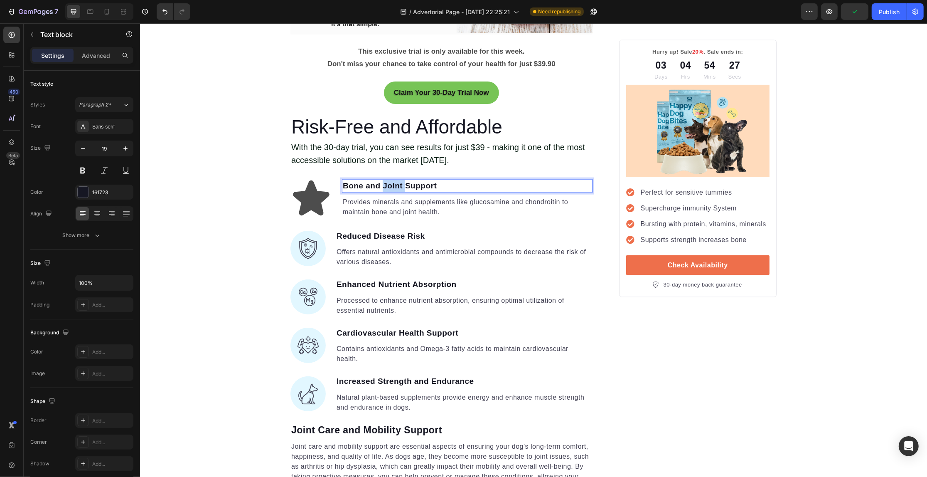
click at [396, 190] on p "Bone and Joint Support" at bounding box center [466, 186] width 249 height 12
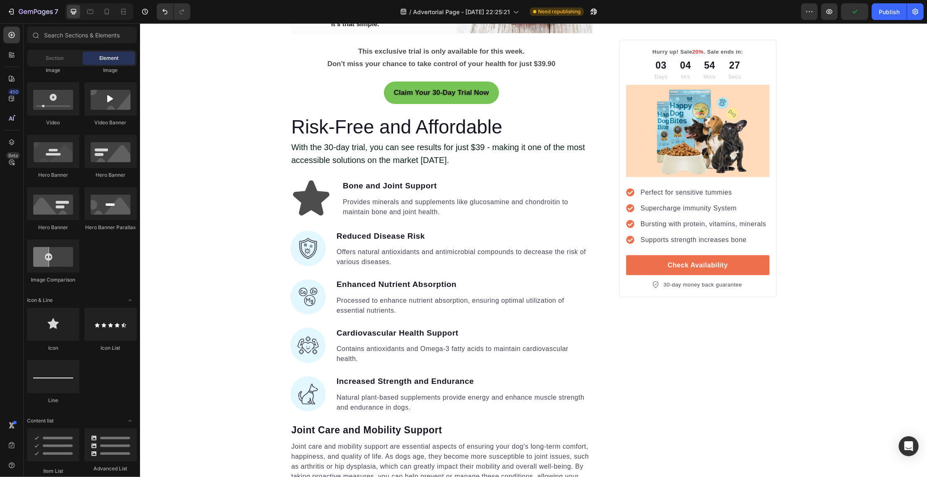
click at [391, 191] on div at bounding box center [391, 191] width 0 height 0
click at [418, 181] on p "Bone and Joint Support" at bounding box center [466, 186] width 249 height 12
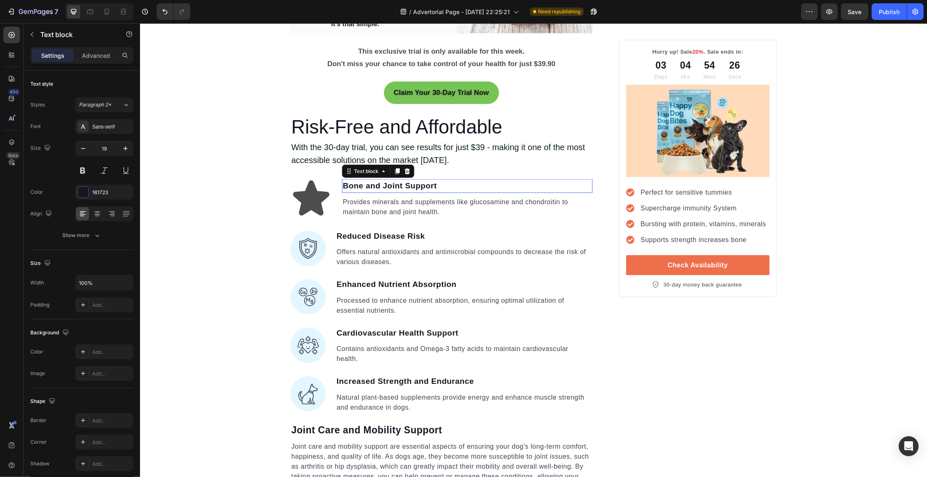
click at [418, 181] on body "Header Your Gut is Crying for Help Here’s the Easiest Fix Heading Get back on t…" at bounding box center [533, 430] width 787 height 3411
click at [205, 201] on div "Your Gut is Crying for Help Here’s the Easiest Fix Heading Get back on track wi…" at bounding box center [533, 370] width 787 height 2949
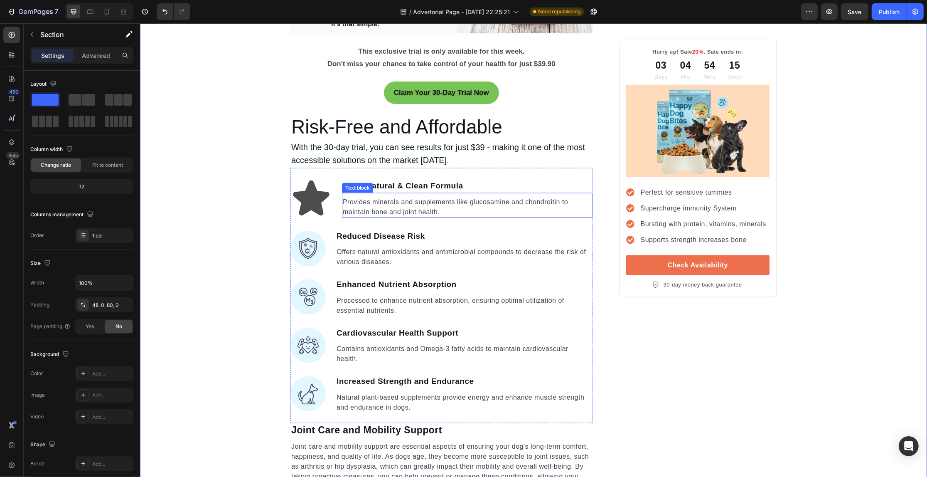
click at [385, 197] on p "Provides minerals and supplements like glucosamine and chondroitin to maintain …" at bounding box center [466, 207] width 249 height 20
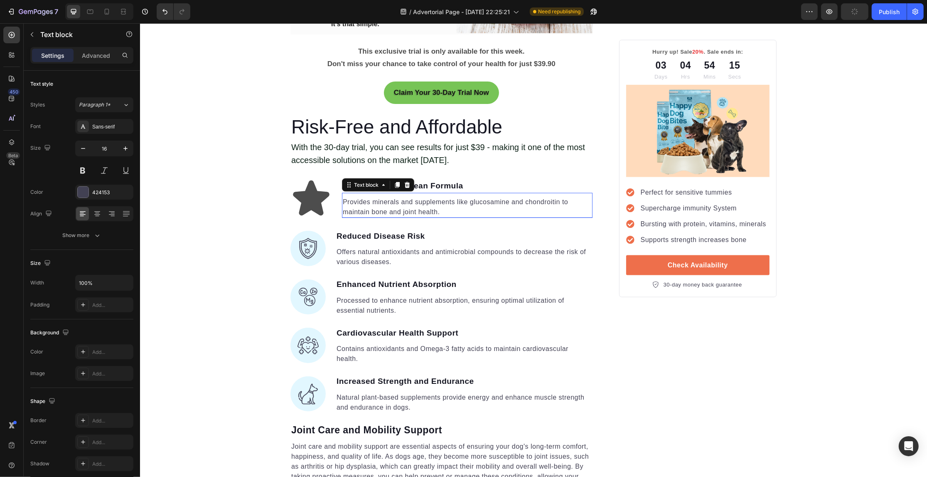
click at [374, 204] on p "Provides minerals and supplements like glucosamine and chondroitin to maintain …" at bounding box center [466, 207] width 249 height 20
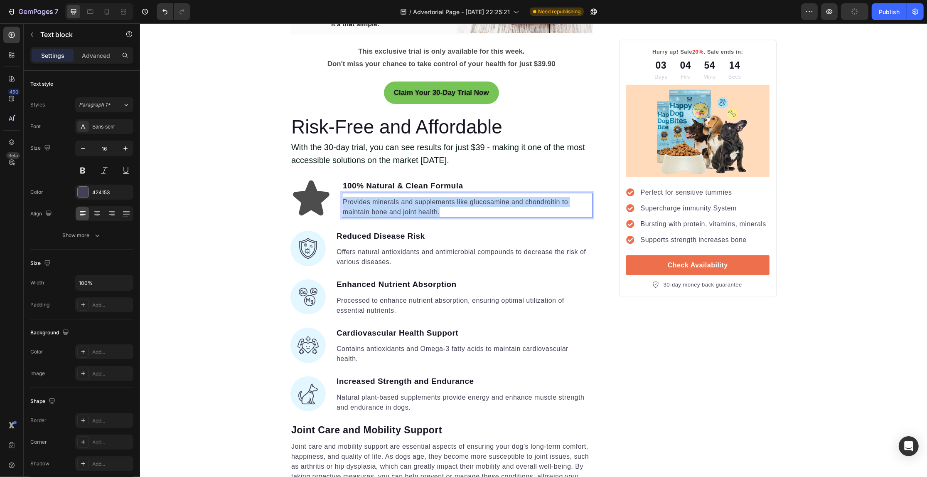
click at [374, 204] on p "Provides minerals and supplements like glucosamine and chondroitin to maintain …" at bounding box center [466, 207] width 249 height 20
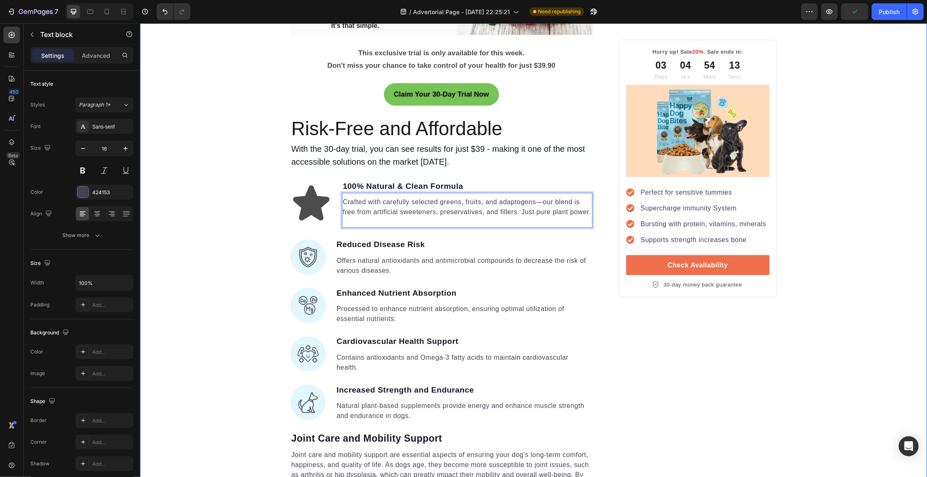
scroll to position [1299, 0]
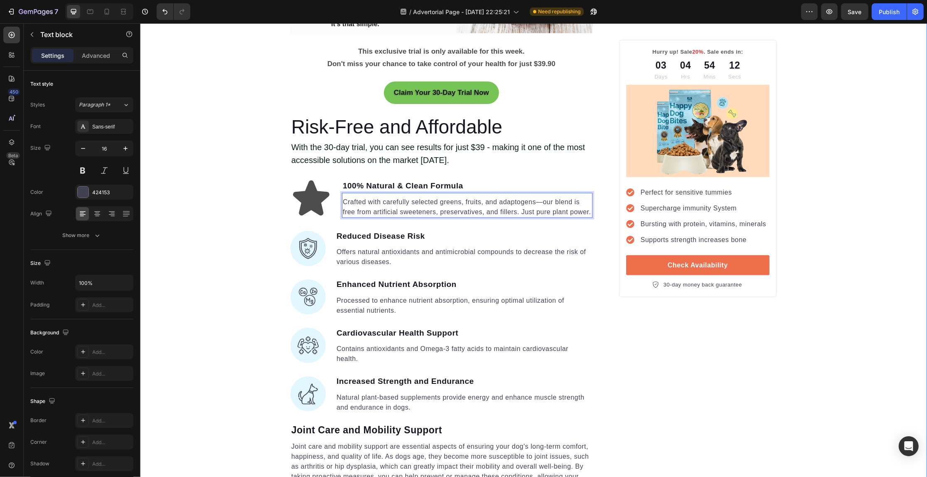
click at [209, 148] on div "Your Gut is Crying for Help Here’s the Easiest Fix Heading Get back on track wi…" at bounding box center [533, 370] width 787 height 2949
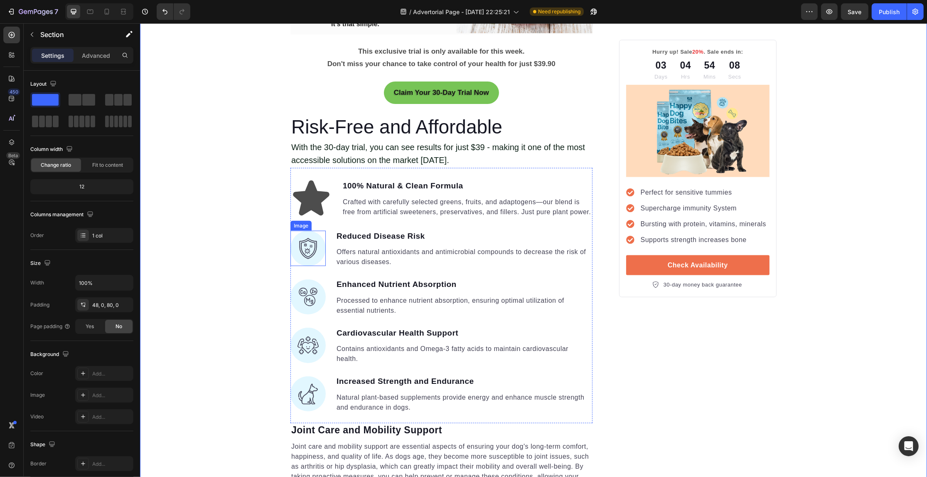
click at [303, 252] on img at bounding box center [307, 248] width 35 height 35
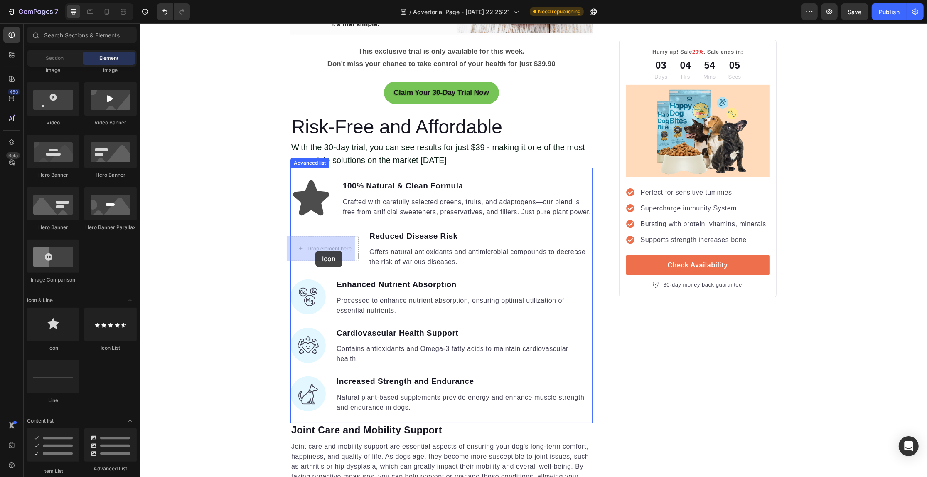
drag, startPoint x: 203, startPoint y: 347, endPoint x: 315, endPoint y: 251, distance: 147.7
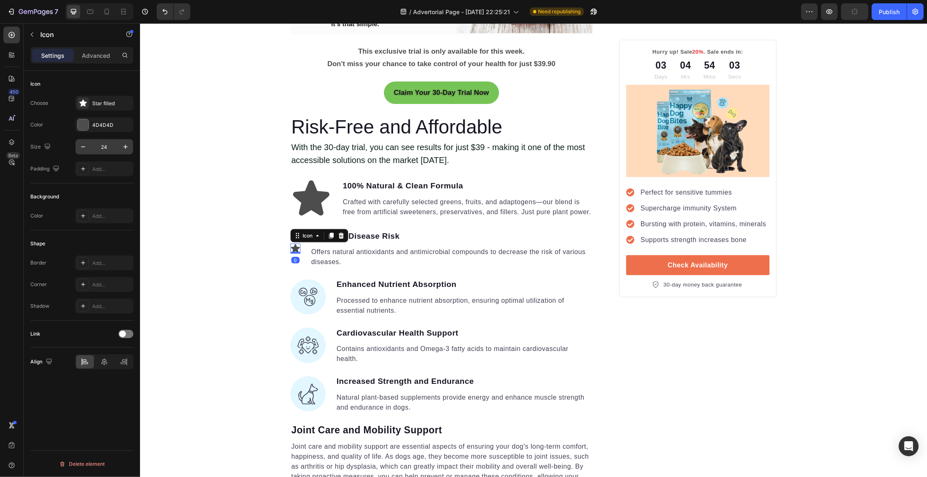
click at [107, 149] on input "24" at bounding box center [104, 146] width 27 height 15
type input "100"
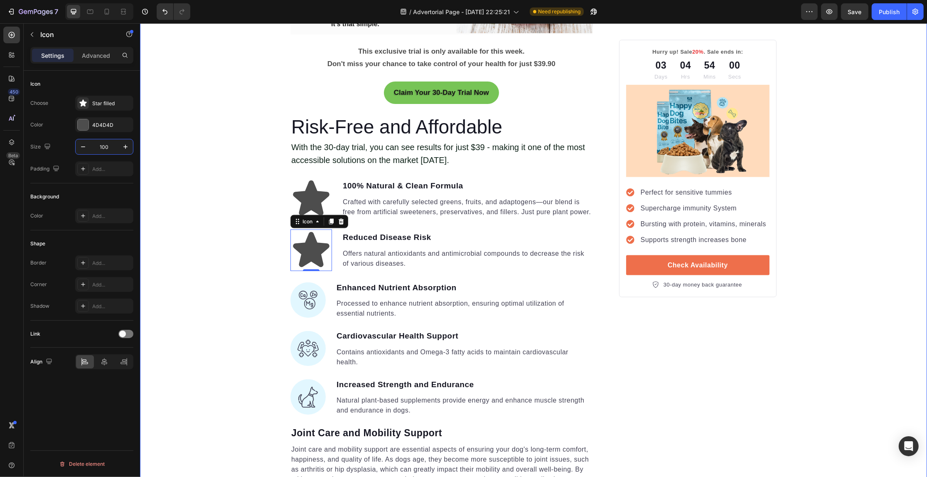
click at [228, 292] on div "Your Gut is Crying for Help Here’s the Easiest Fix Heading Get back on track wi…" at bounding box center [533, 372] width 787 height 2952
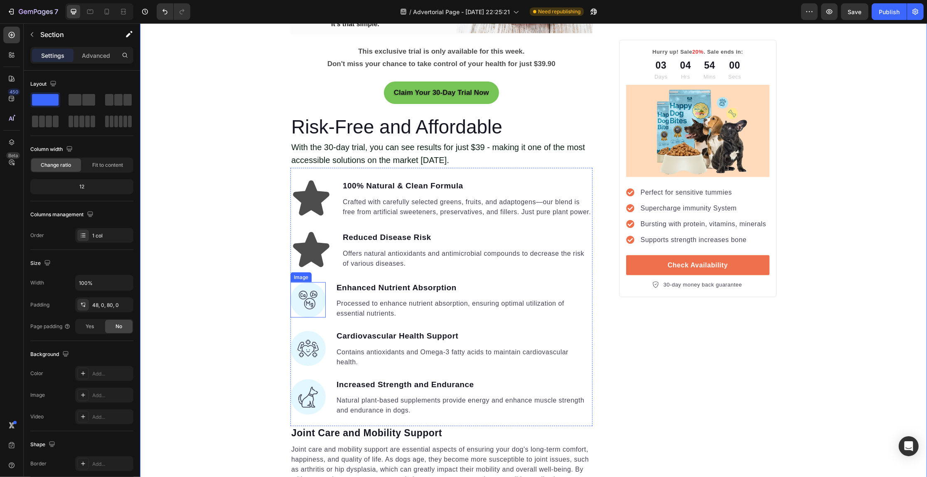
click at [310, 287] on img at bounding box center [307, 299] width 35 height 35
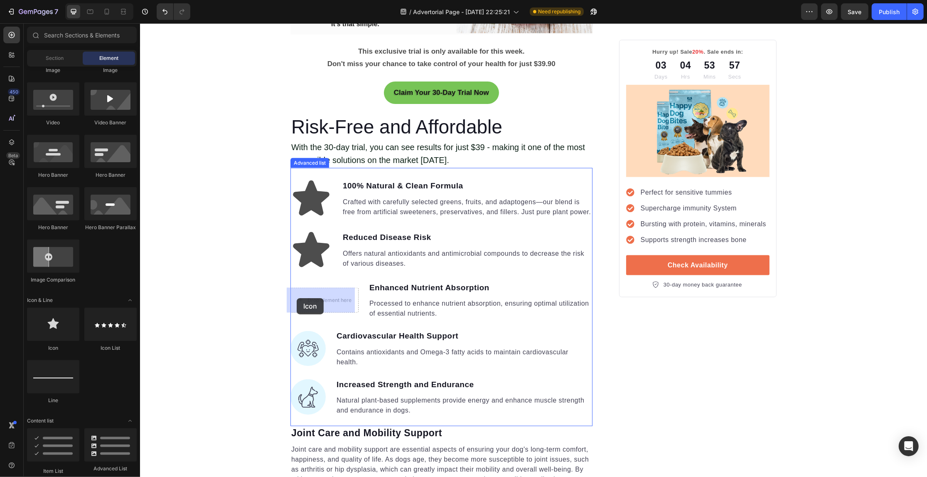
drag, startPoint x: 238, startPoint y: 337, endPoint x: 296, endPoint y: 298, distance: 70.3
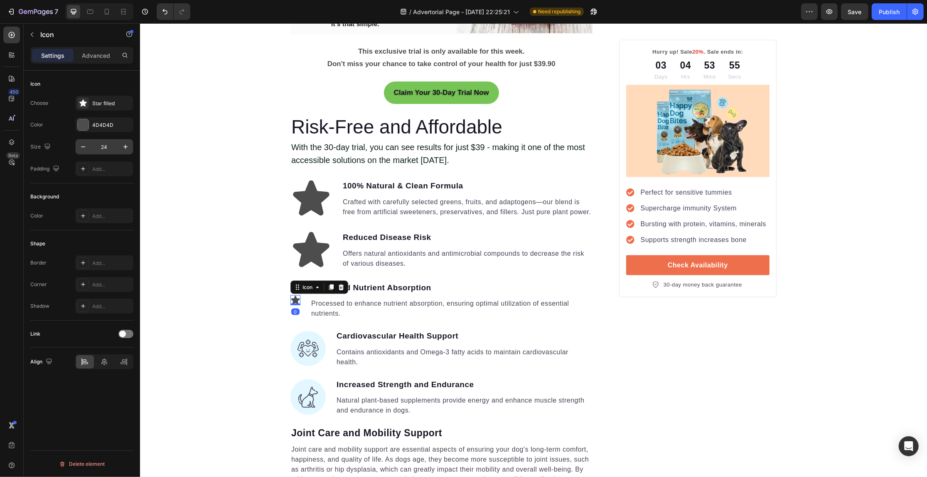
click at [99, 146] on input "24" at bounding box center [104, 146] width 27 height 15
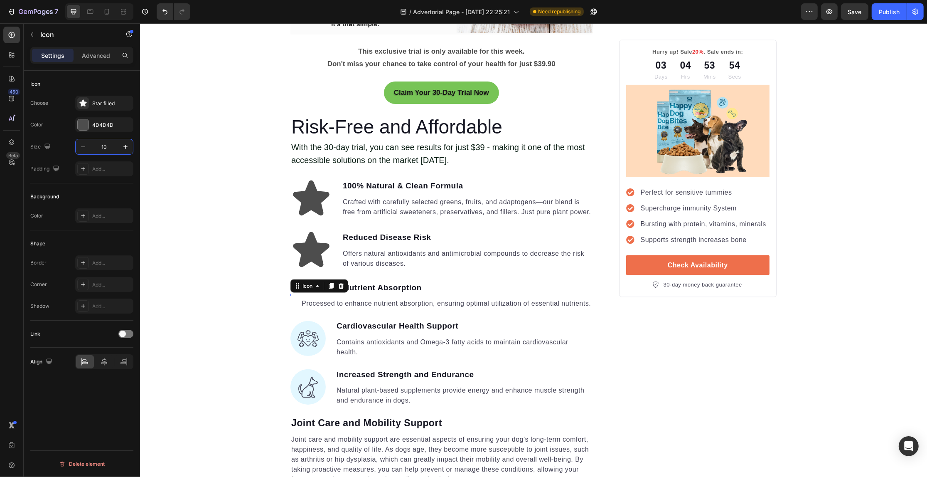
type input "100"
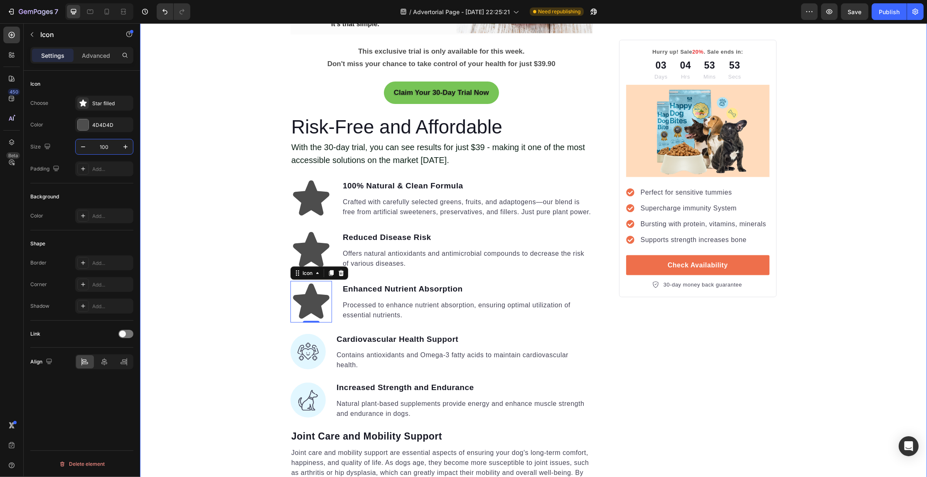
click at [218, 237] on div "Your Gut is Crying for Help Here’s the Easiest Fix Heading Get back on track wi…" at bounding box center [533, 373] width 787 height 2955
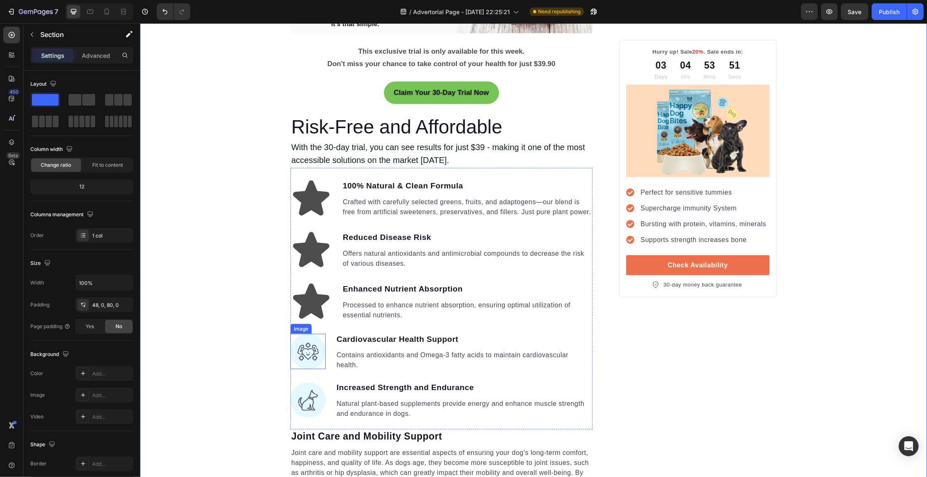
click at [298, 345] on img at bounding box center [307, 351] width 35 height 35
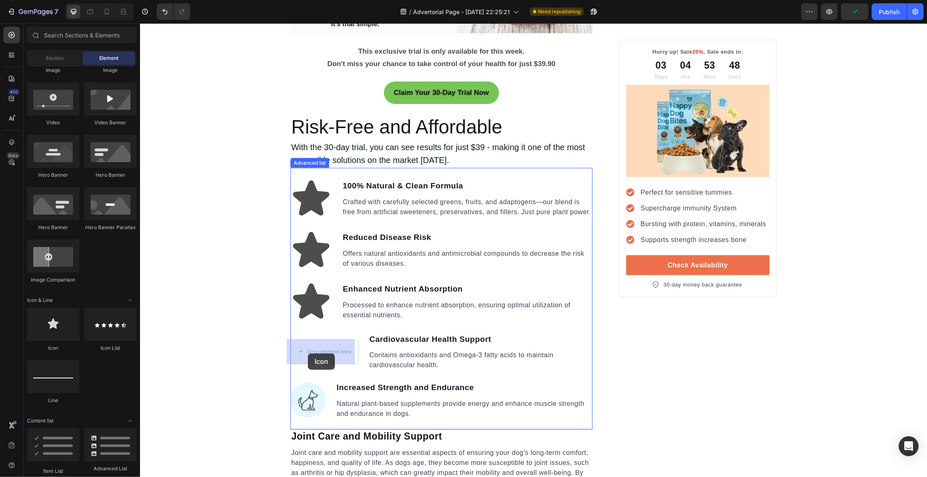
drag, startPoint x: 246, startPoint y: 290, endPoint x: 308, endPoint y: 353, distance: 88.5
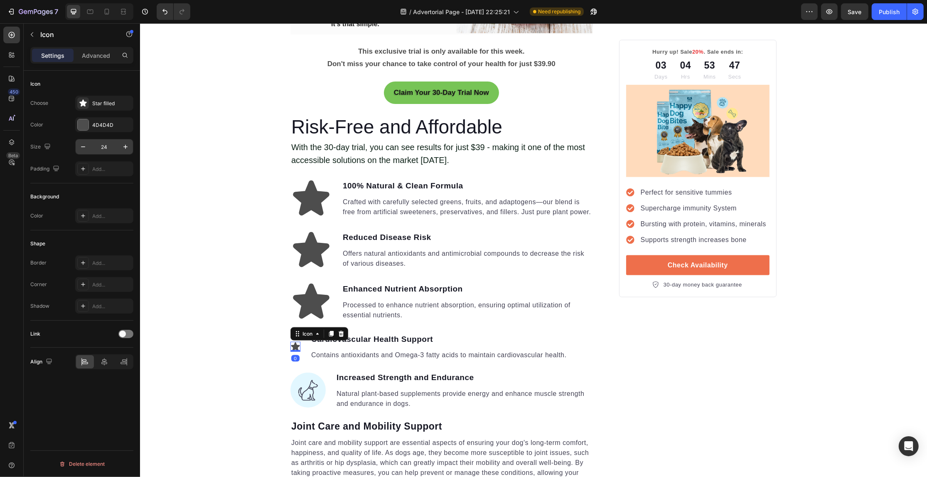
click at [103, 141] on input "24" at bounding box center [104, 146] width 27 height 15
type input "100"
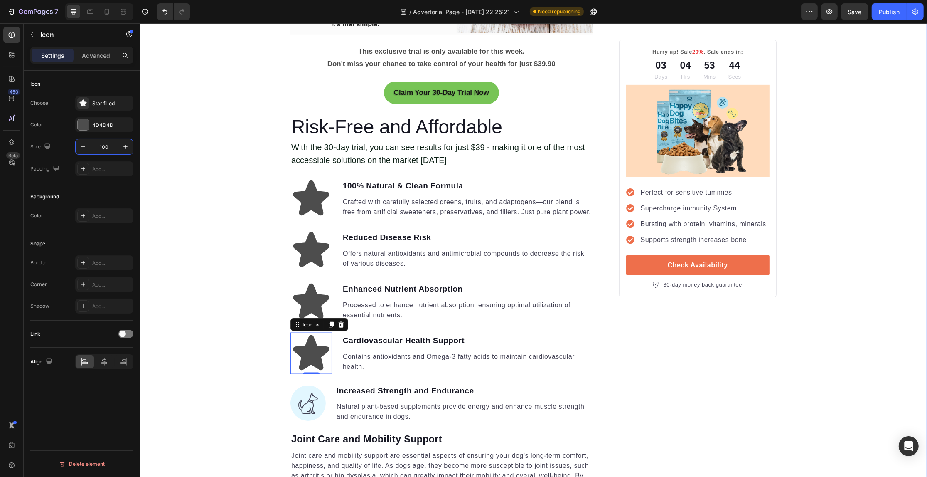
click at [177, 254] on div "Your Gut is Crying for Help Here’s the Easiest Fix Heading Get back on track wi…" at bounding box center [533, 375] width 787 height 2958
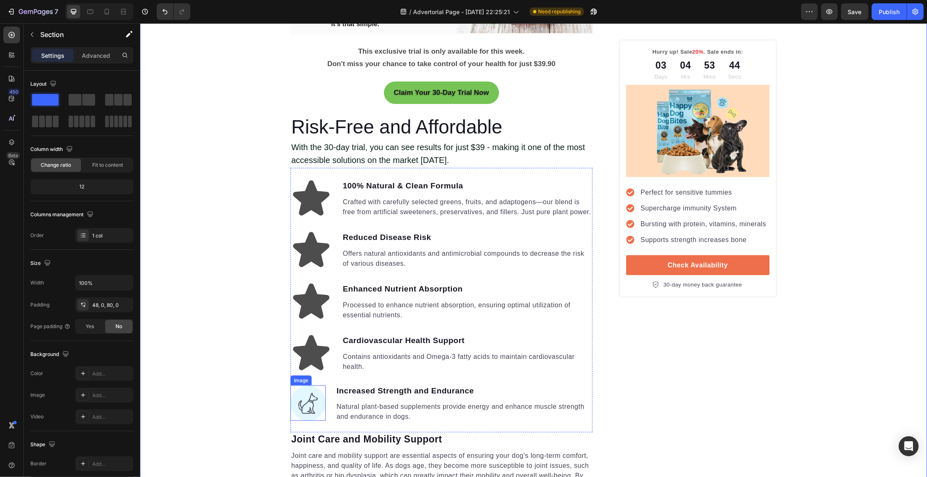
click at [304, 401] on img at bounding box center [307, 402] width 35 height 35
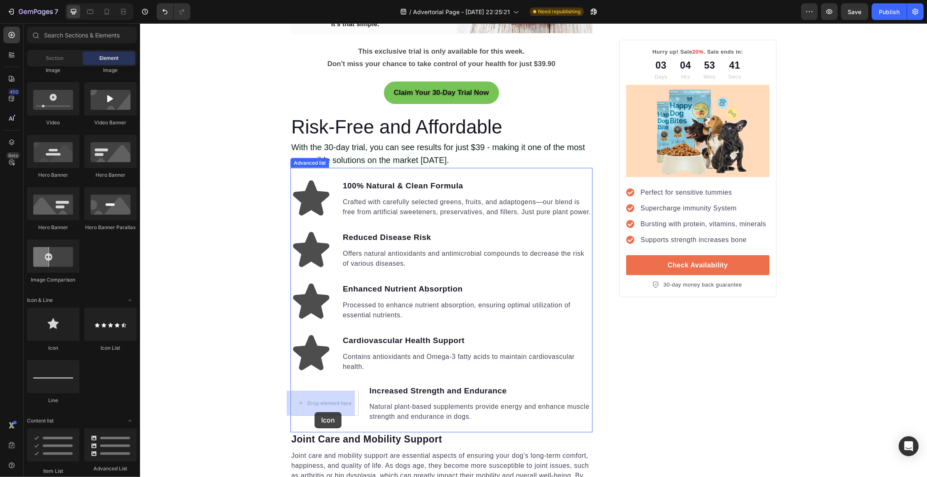
drag, startPoint x: 314, startPoint y: 412, endPoint x: 212, endPoint y: 344, distance: 123.2
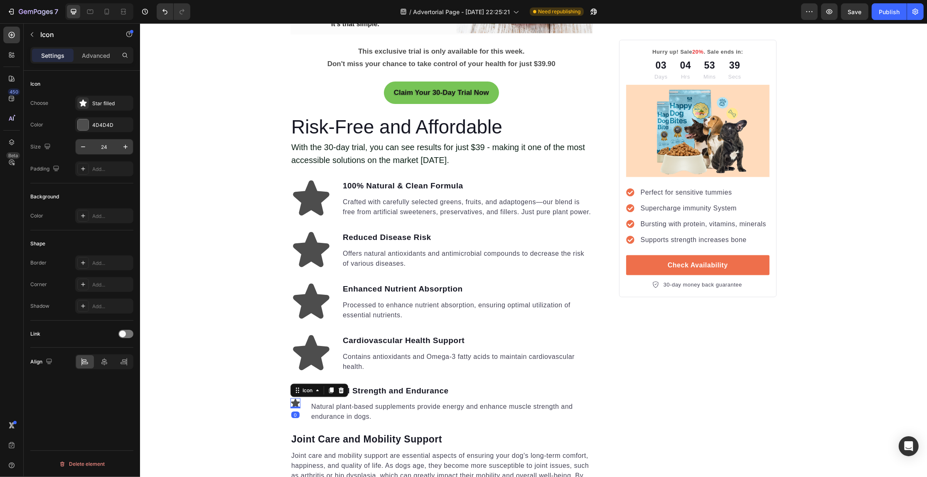
click at [102, 144] on input "24" at bounding box center [104, 146] width 27 height 15
type input "100"
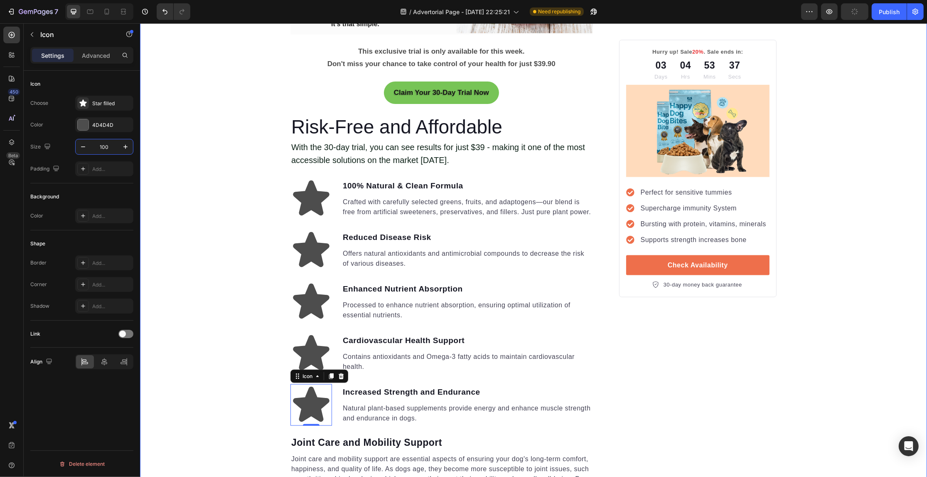
click at [179, 146] on div "Your Gut is Crying for Help Here’s the Easiest Fix Heading Get back on track wi…" at bounding box center [533, 376] width 787 height 2961
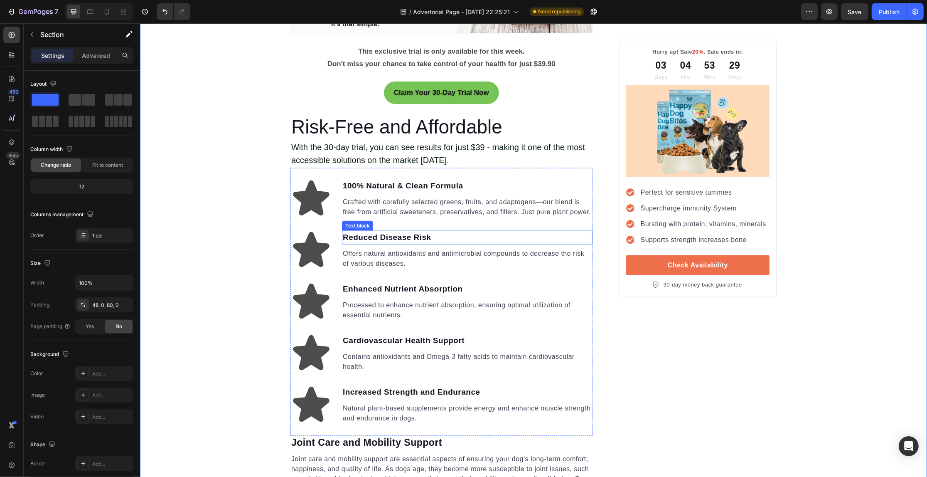
click at [366, 234] on p "Reduced Disease Risk" at bounding box center [466, 237] width 249 height 12
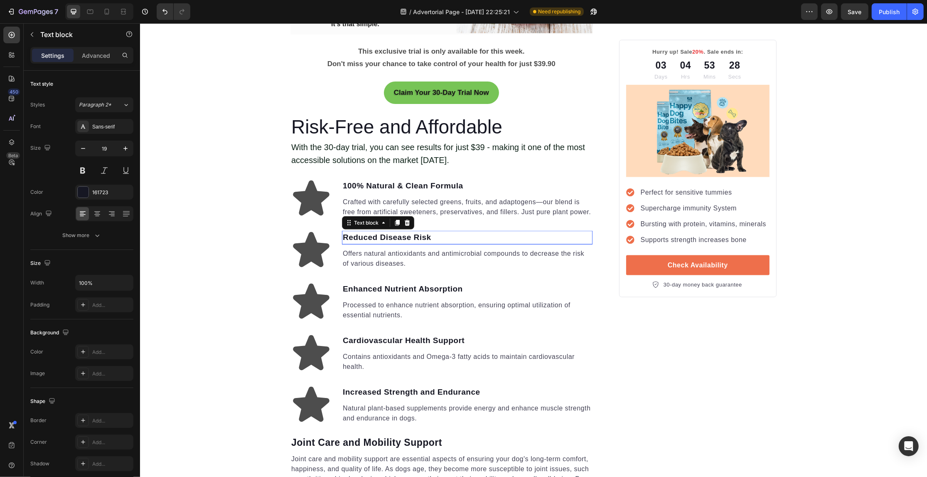
click at [366, 234] on p "Reduced Disease Risk" at bounding box center [466, 237] width 249 height 12
click at [356, 238] on strong "Boosts Natural Energy Levels" at bounding box center [412, 237] width 118 height 9
click at [353, 238] on strong "Boosts Natural Energy Levels" at bounding box center [412, 237] width 118 height 9
click at [389, 256] on p "Offers natural antioxidants and antimicrobial compounds to decrease the risk of…" at bounding box center [466, 259] width 249 height 20
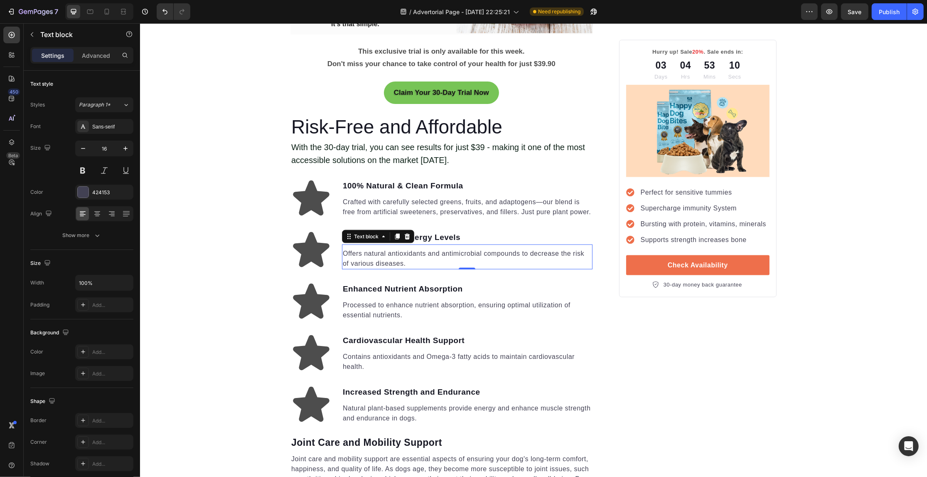
click at [387, 256] on p "Offers natural antioxidants and antimicrobial compounds to decrease the risk of…" at bounding box center [466, 259] width 249 height 20
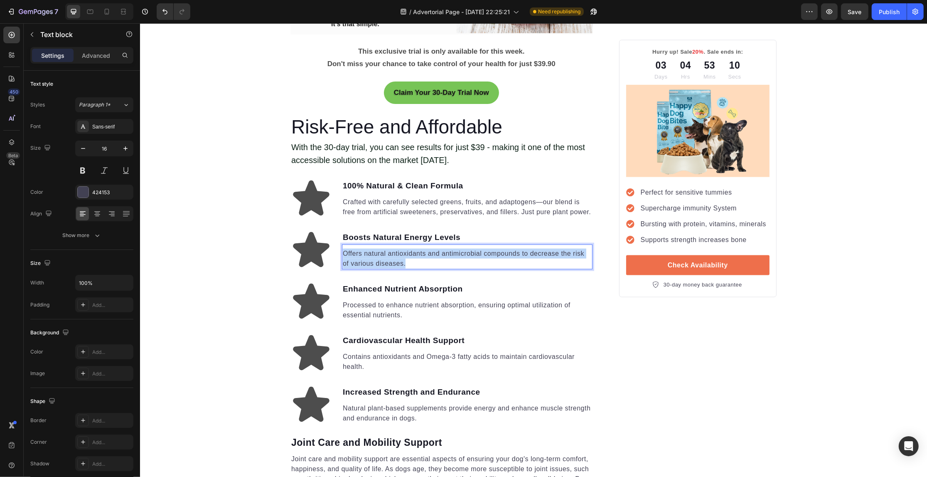
click at [387, 256] on p "Offers natural antioxidants and antimicrobial compounds to decrease the risk of…" at bounding box center [466, 259] width 249 height 20
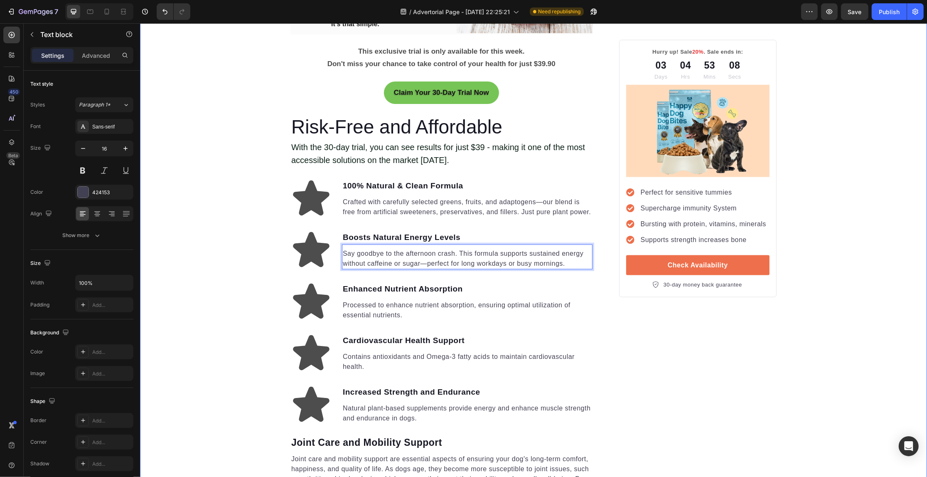
click at [211, 165] on div "Your Gut is Crying for Help Here’s the Easiest Fix Heading Get back on track wi…" at bounding box center [533, 376] width 787 height 2961
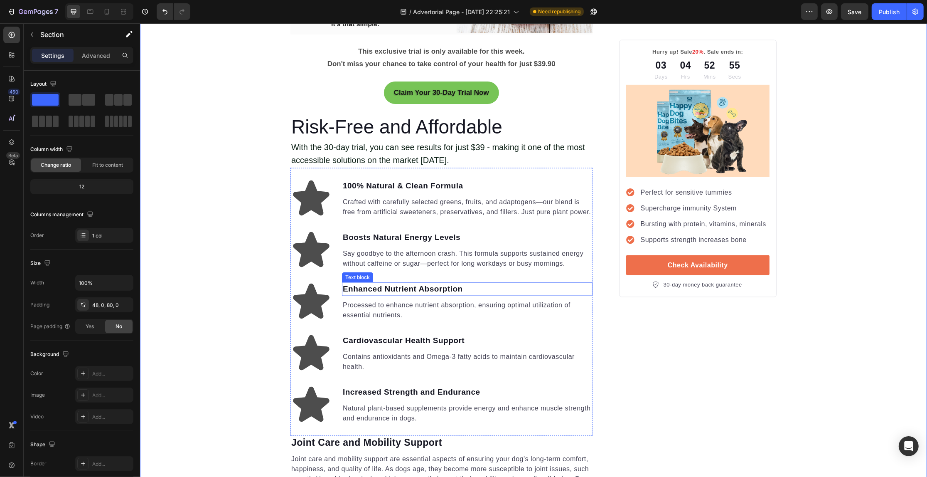
click at [367, 286] on p "Enhanced Nutrient Absorption" at bounding box center [466, 289] width 249 height 12
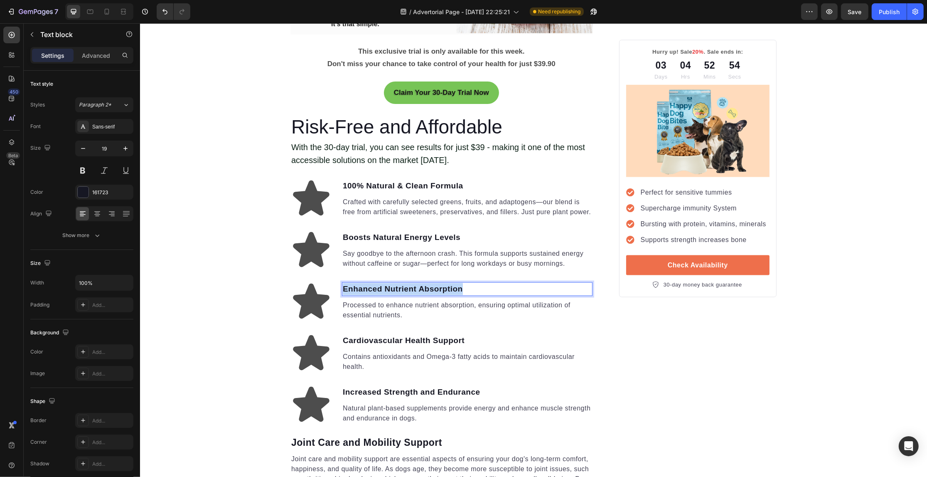
click at [367, 286] on p "Enhanced Nutrient Absorption" at bounding box center [466, 289] width 249 height 12
click at [375, 305] on p "Processed to enhance nutrient absorption, ensuring optimal utilization of essen…" at bounding box center [466, 310] width 249 height 20
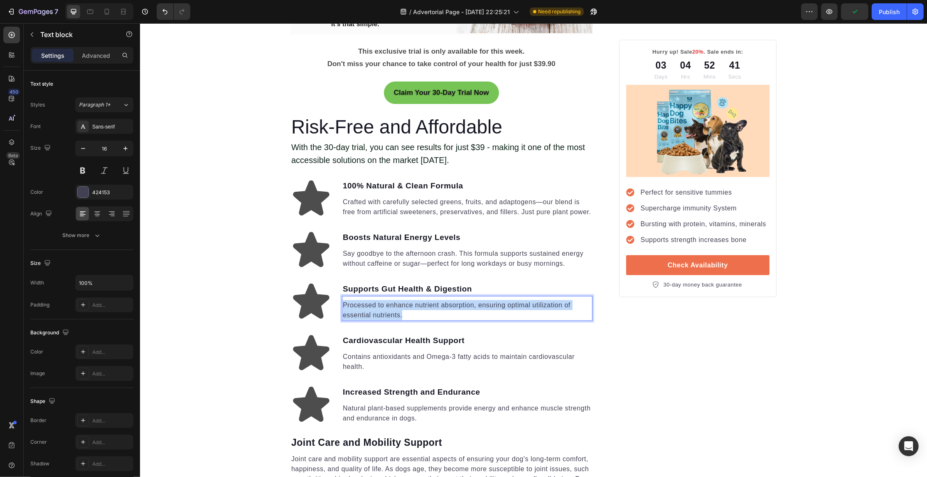
click at [375, 305] on p "Processed to enhance nutrient absorption, ensuring optimal utilization of essen…" at bounding box center [466, 310] width 249 height 20
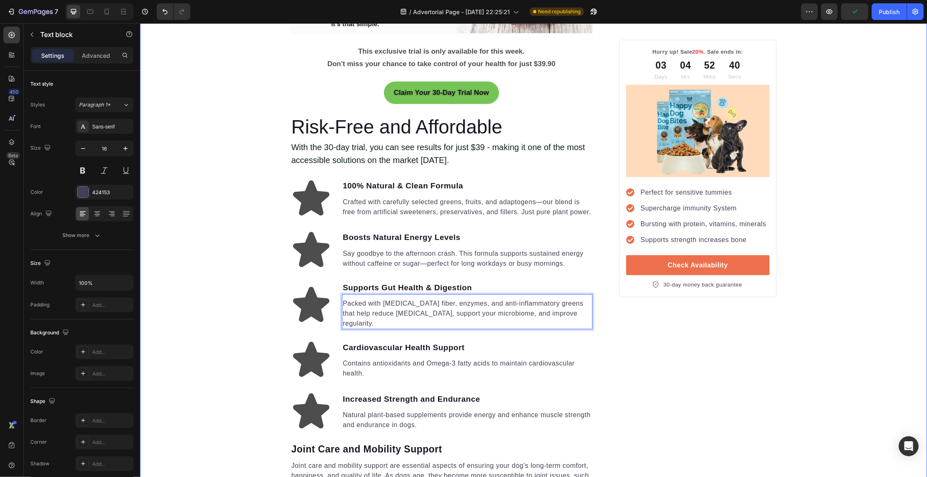
click at [232, 259] on div "Your Gut is Crying for Help Here’s the Easiest Fix Heading Get back on track wi…" at bounding box center [533, 380] width 787 height 2968
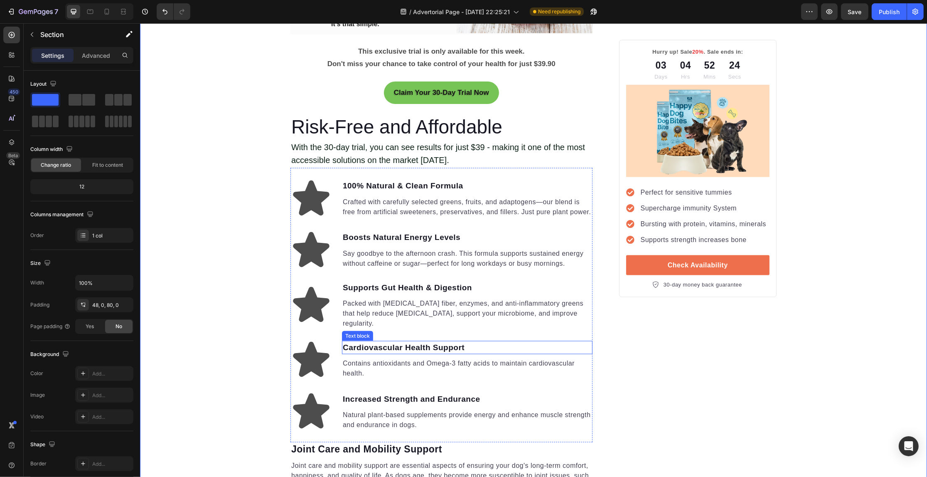
click at [362, 342] on p "Cardiovascular Health Support" at bounding box center [466, 348] width 249 height 12
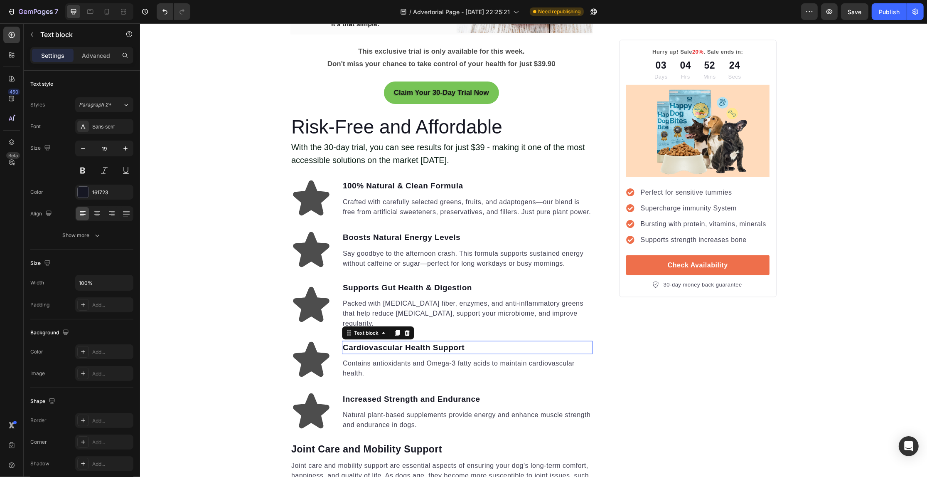
click at [362, 342] on p "Cardiovascular Health Support" at bounding box center [466, 348] width 249 height 12
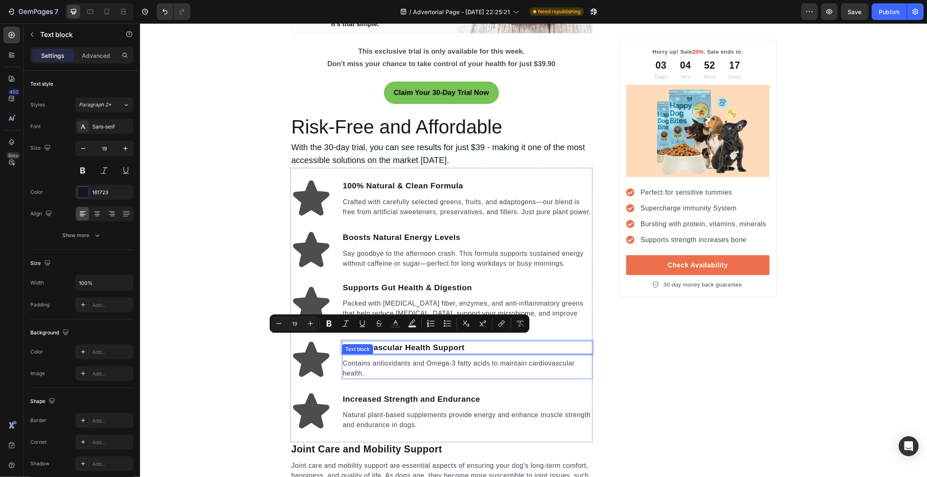
click at [352, 358] on p "Contains antioxidants and Omega-3 fatty acids to maintain cardiovascular health." at bounding box center [466, 368] width 249 height 20
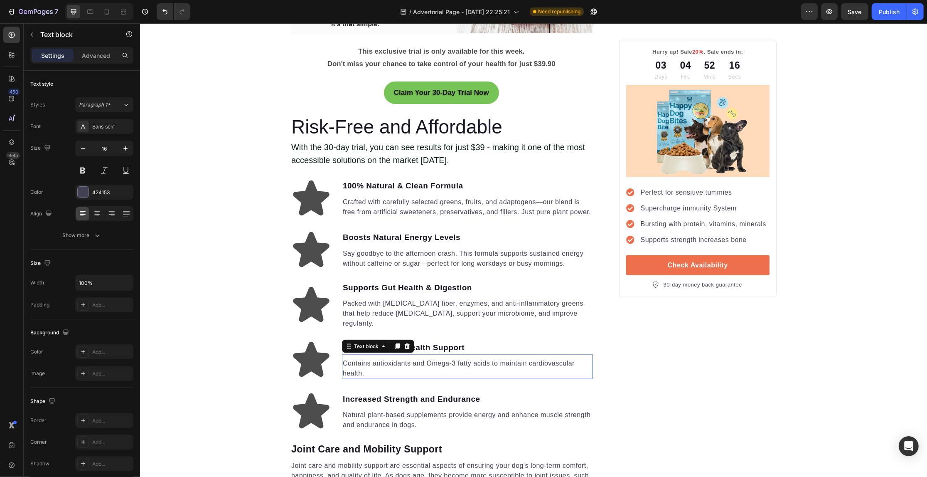
click at [352, 358] on p "Contains antioxidants and Omega-3 fatty acids to maintain cardiovascular health." at bounding box center [466, 368] width 249 height 20
click at [354, 342] on p "Cardiovascular Health Support" at bounding box center [466, 348] width 249 height 12
click at [416, 342] on p "Cardiovascular Health Support" at bounding box center [466, 348] width 249 height 12
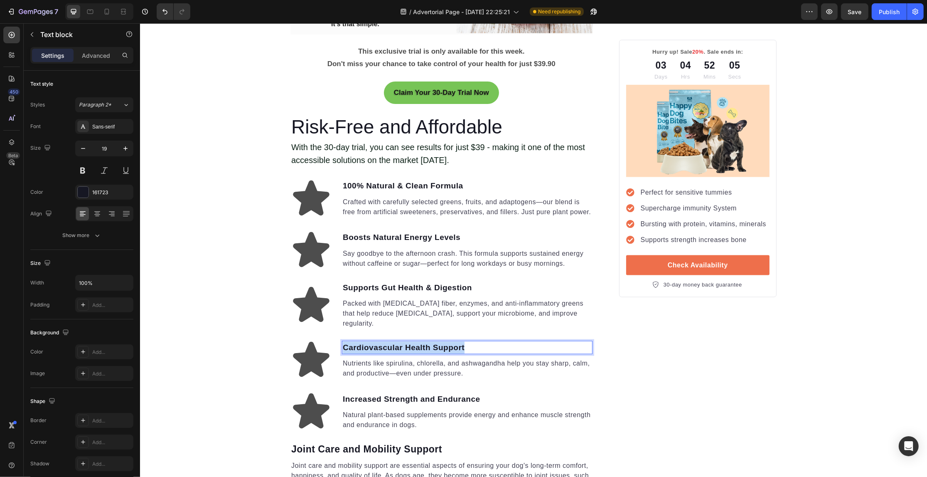
click at [416, 342] on p "Cardiovascular Health Support" at bounding box center [466, 348] width 249 height 12
click at [193, 272] on div "Your Gut is Crying for Help Here’s the Easiest Fix Heading Get back on track wi…" at bounding box center [533, 380] width 787 height 2968
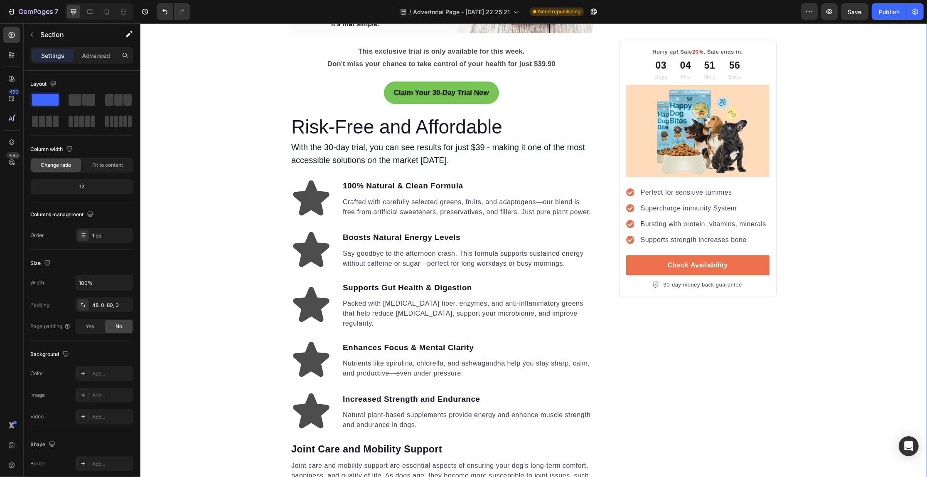
scroll to position [1351, 0]
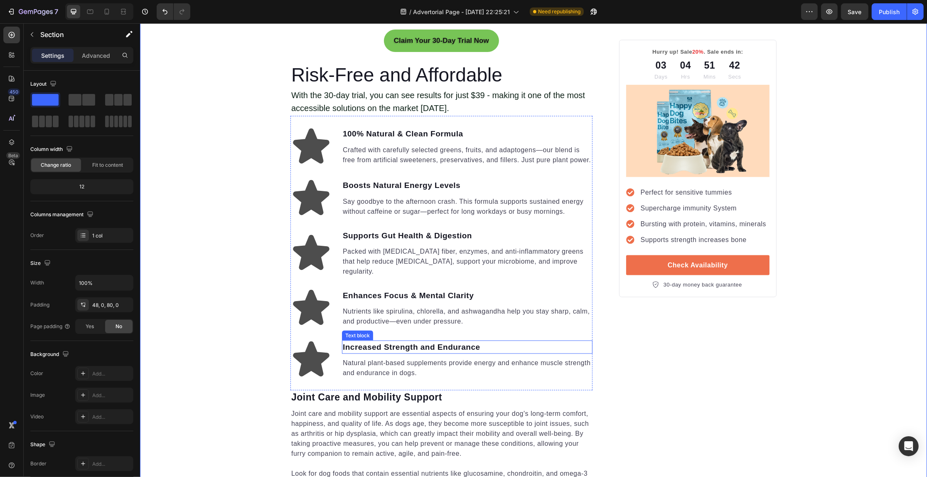
click at [379, 342] on p "Increased Strength and Endurance" at bounding box center [466, 347] width 249 height 12
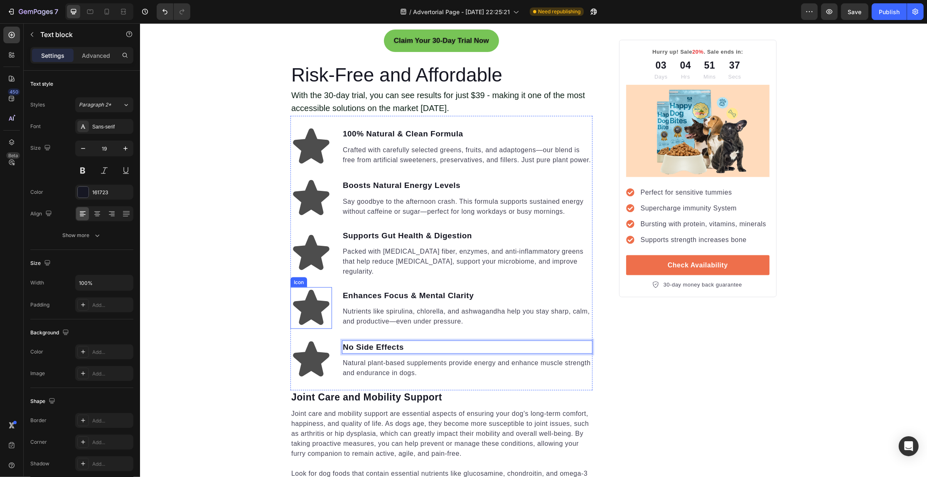
click at [292, 287] on icon at bounding box center [311, 308] width 42 height 42
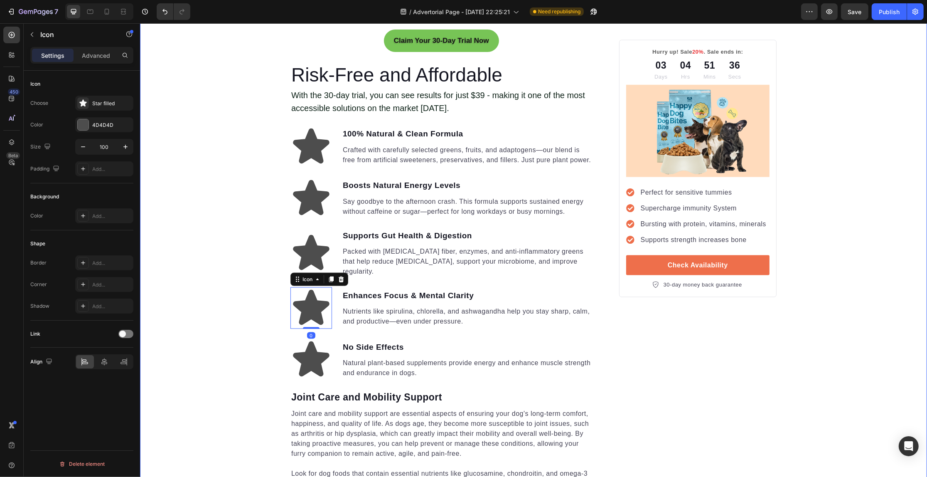
click at [254, 281] on div "Your Gut is Crying for Help Here’s the Easiest Fix Heading Get back on track wi…" at bounding box center [533, 328] width 787 height 2968
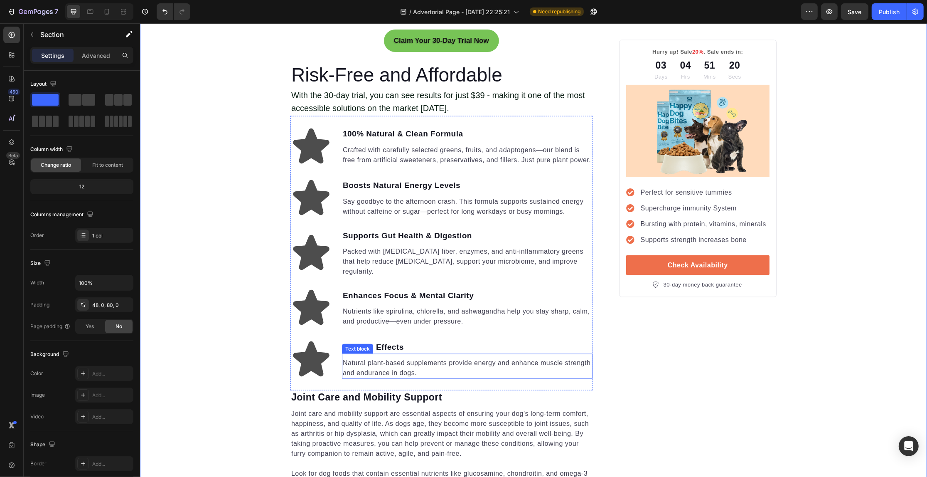
click at [406, 358] on p "Natural plant-based supplements provide energy and enhance muscle strength and …" at bounding box center [466, 368] width 249 height 20
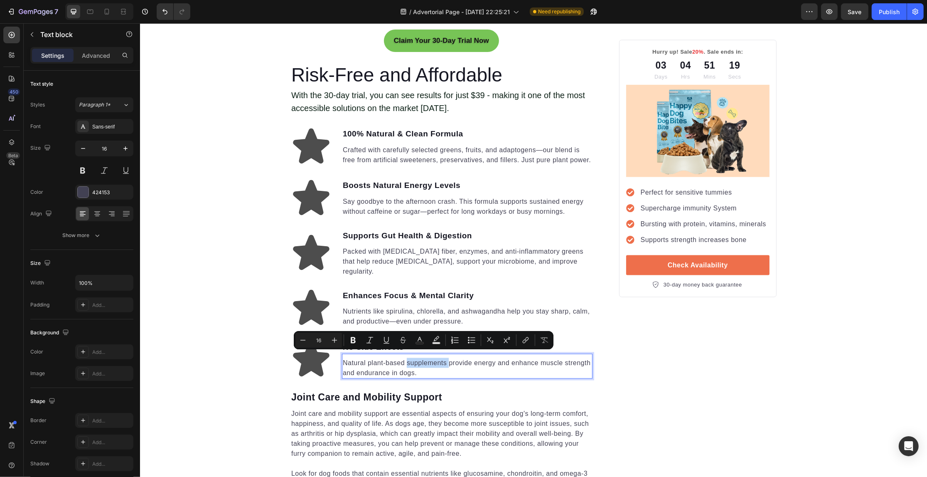
click at [406, 358] on p "Natural plant-based supplements provide energy and enhance muscle strength and …" at bounding box center [466, 368] width 249 height 20
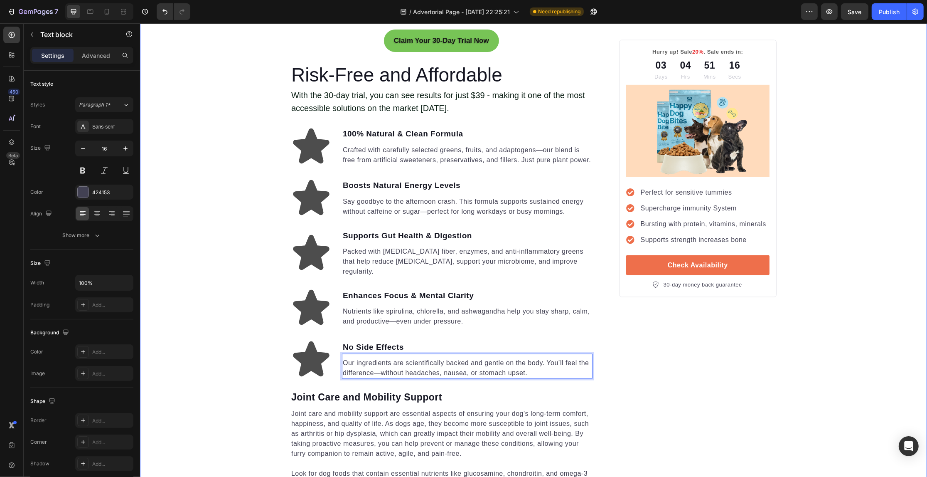
click at [231, 233] on div "Your Gut is Crying for Help Here’s the Easiest Fix Heading Get back on track wi…" at bounding box center [533, 328] width 787 height 2968
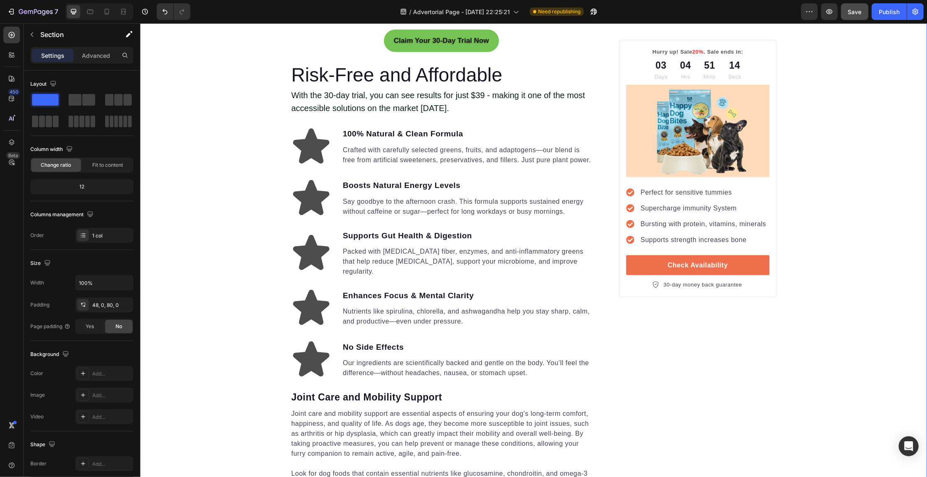
click at [861, 8] on span "Save" at bounding box center [855, 11] width 14 height 7
click at [313, 129] on icon at bounding box center [311, 147] width 42 height 42
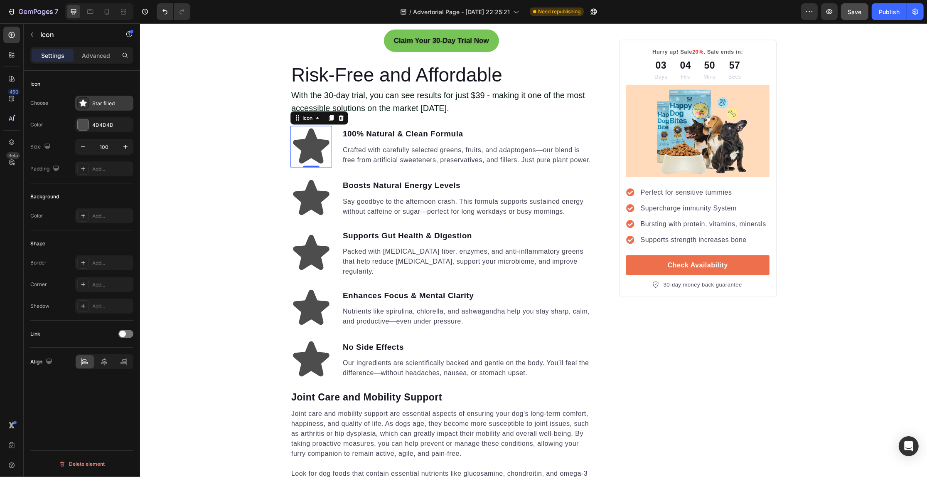
click at [104, 107] on div "Star filled" at bounding box center [104, 103] width 58 height 15
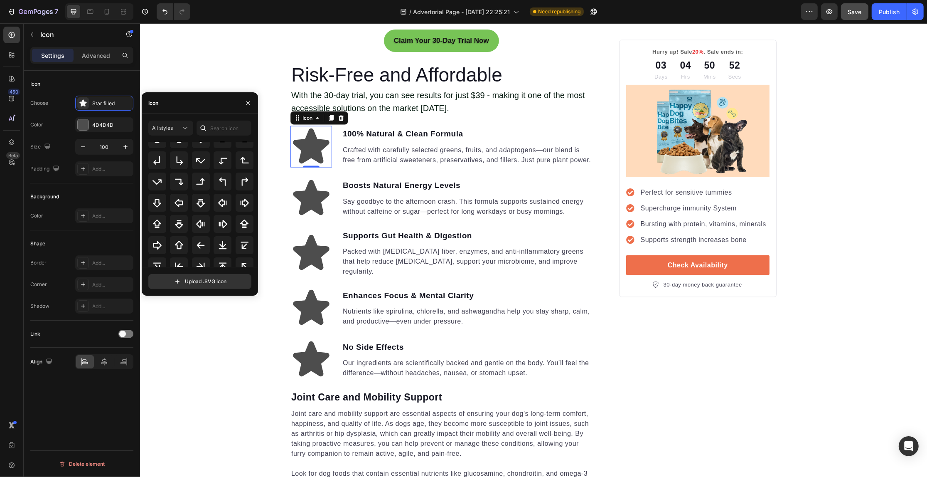
scroll to position [270, 0]
click at [202, 104] on div "Icon" at bounding box center [200, 103] width 116 height 22
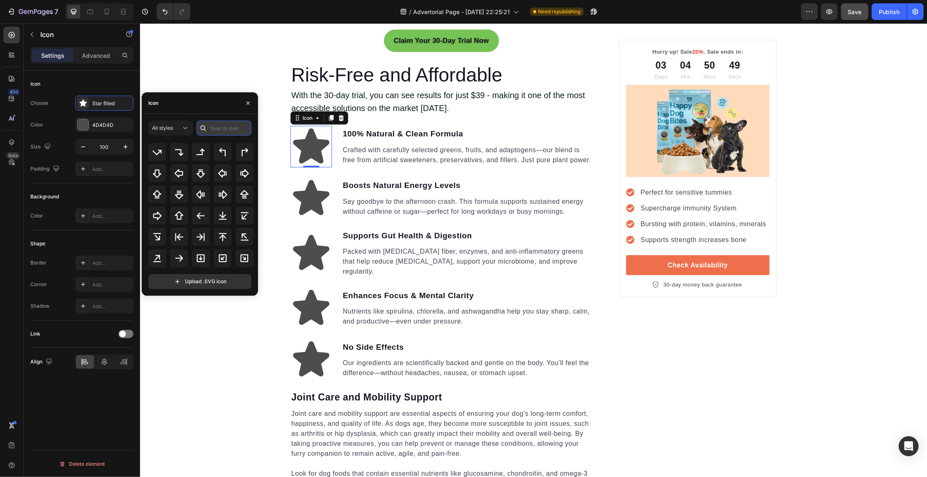
click at [217, 123] on input "text" at bounding box center [224, 128] width 55 height 15
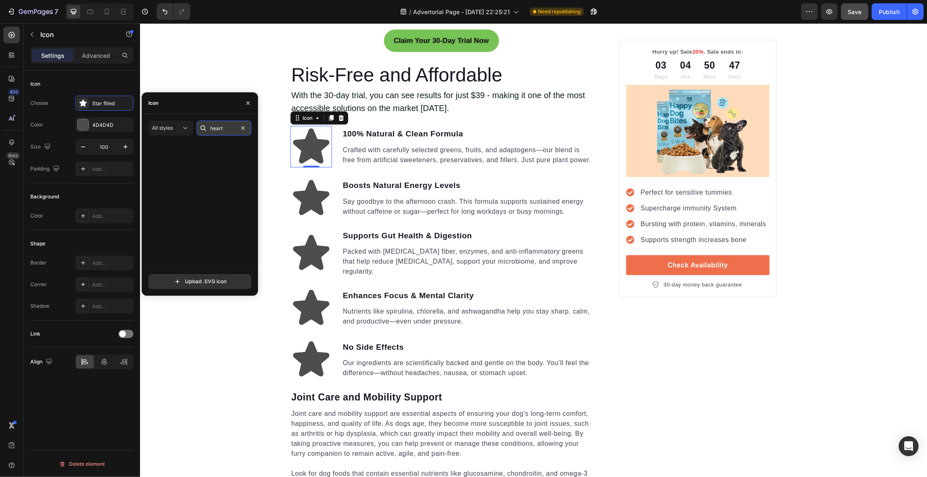
type input "heart"
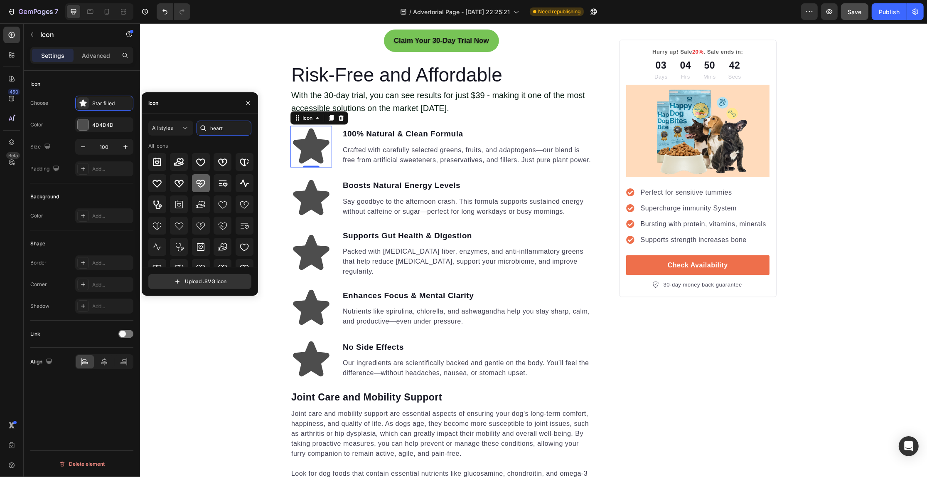
scroll to position [52, 0]
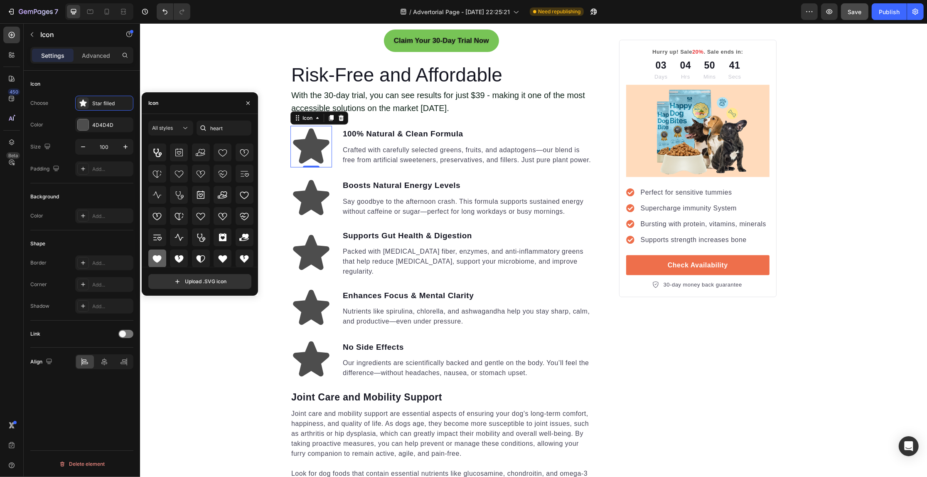
click at [162, 259] on icon at bounding box center [157, 259] width 10 height 10
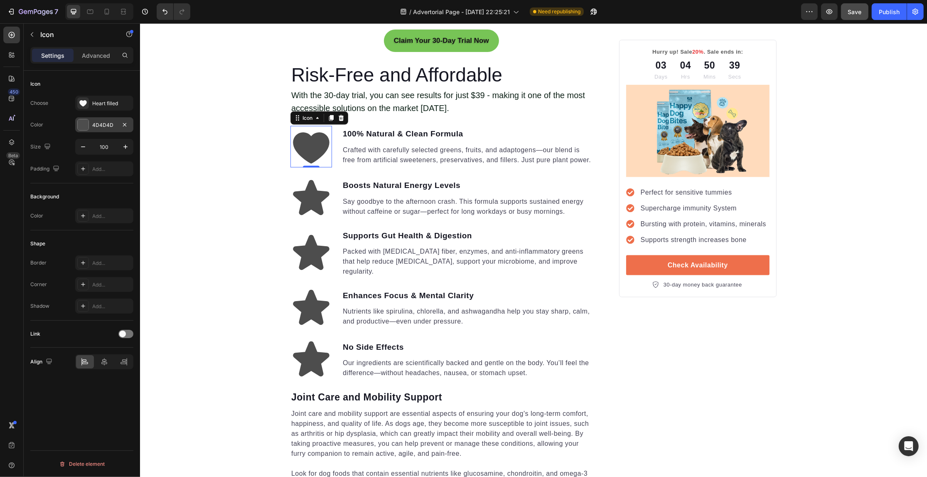
click at [95, 119] on div "4D4D4D" at bounding box center [104, 124] width 58 height 15
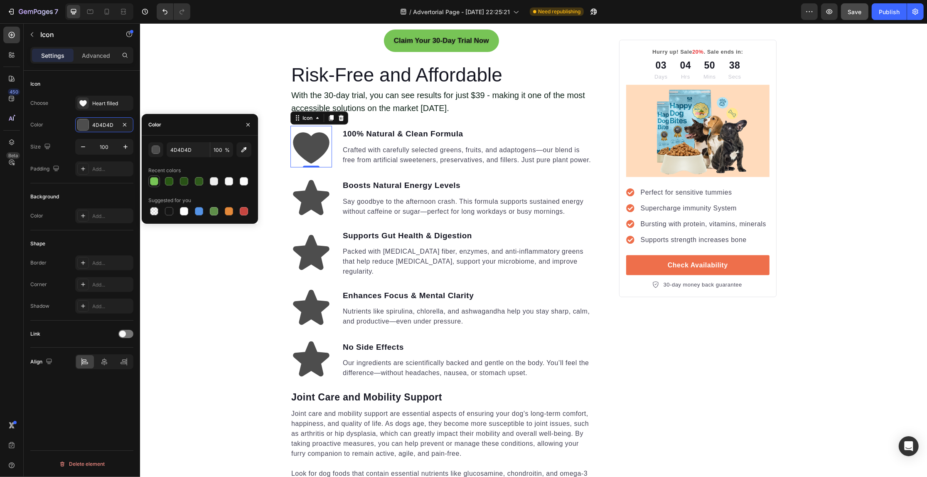
click at [150, 182] on div at bounding box center [154, 181] width 8 height 8
type input "77C456"
click at [212, 252] on div "Your Gut is Crying for Help Here’s the Easiest Fix Heading Get back on track wi…" at bounding box center [533, 328] width 787 height 2968
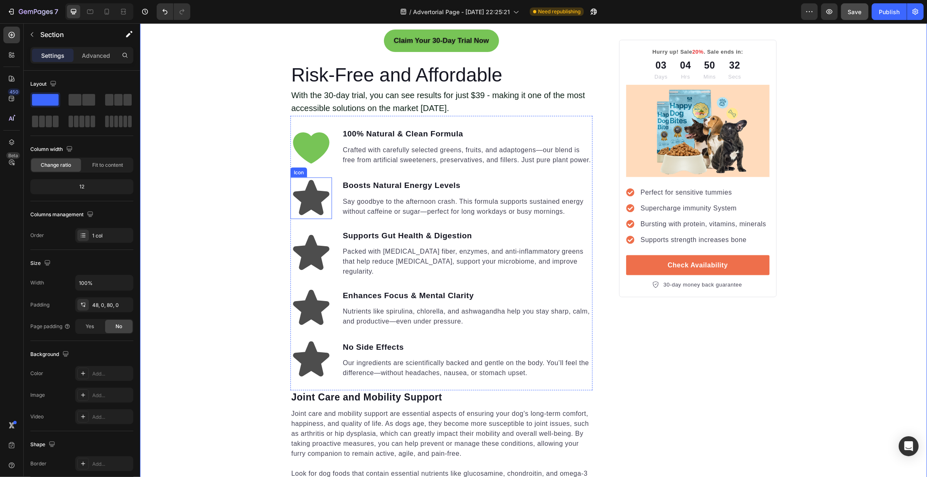
click at [305, 205] on icon at bounding box center [311, 197] width 36 height 35
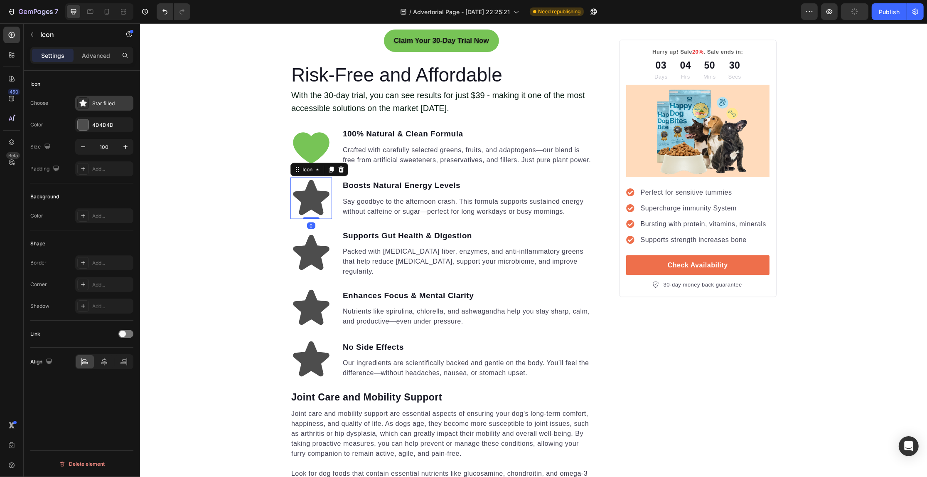
click at [84, 101] on icon at bounding box center [82, 102] width 7 height 7
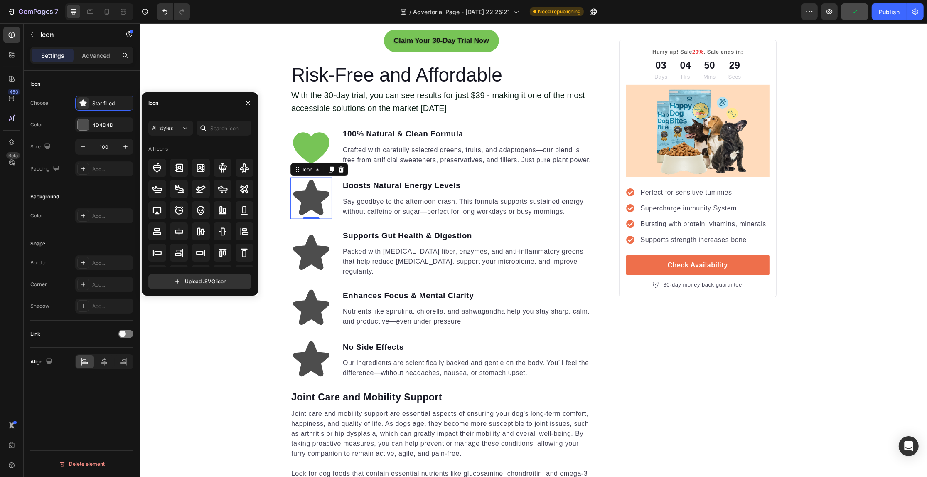
click at [209, 123] on div at bounding box center [203, 128] width 13 height 15
click at [231, 130] on input "text" at bounding box center [224, 128] width 55 height 15
type input "power"
click at [250, 175] on div at bounding box center [245, 174] width 18 height 18
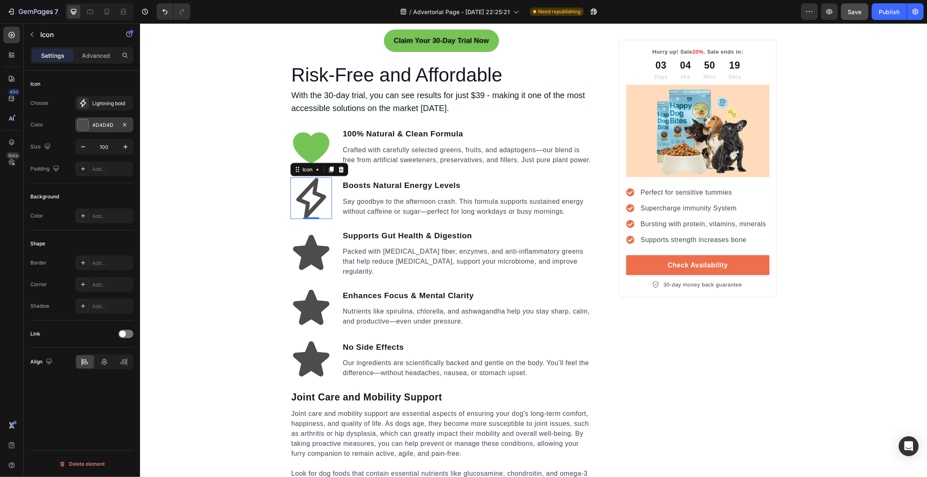
click at [80, 120] on div at bounding box center [83, 124] width 11 height 11
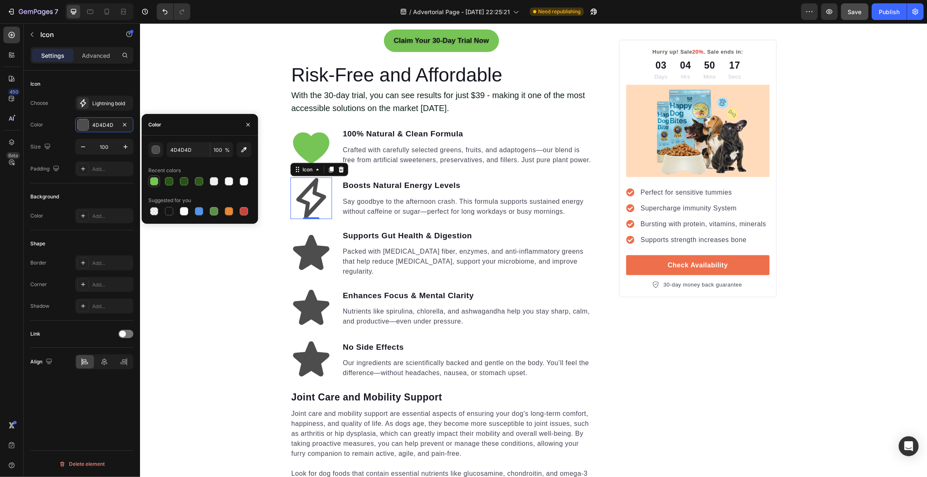
click at [150, 178] on div at bounding box center [154, 181] width 8 height 8
click at [155, 148] on div "button" at bounding box center [156, 150] width 8 height 8
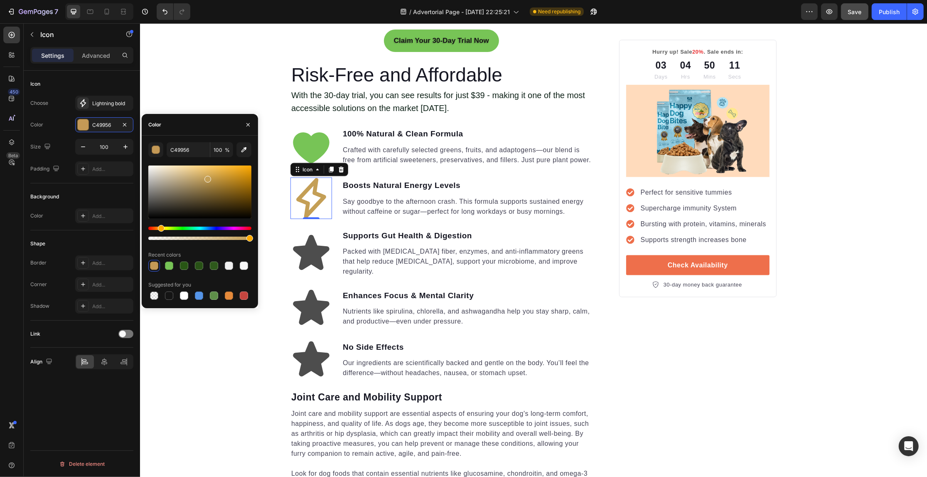
drag, startPoint x: 177, startPoint y: 225, endPoint x: 160, endPoint y: 224, distance: 16.6
click at [160, 224] on div at bounding box center [199, 203] width 103 height 78
type input "C49F56"
drag, startPoint x: 206, startPoint y: 184, endPoint x: 214, endPoint y: 118, distance: 67.1
click at [205, 138] on div "C49F56 100 % Recent colors Suggested for you" at bounding box center [200, 221] width 116 height 172
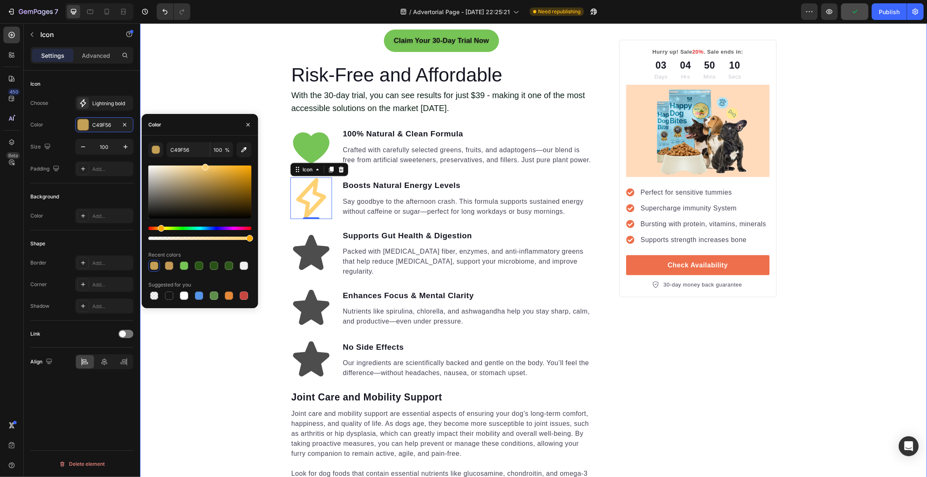
click at [222, 99] on div "Your Gut is Crying for Help Here’s the Easiest Fix Heading Get back on track wi…" at bounding box center [533, 328] width 787 height 2968
